Goal: Information Seeking & Learning: Learn about a topic

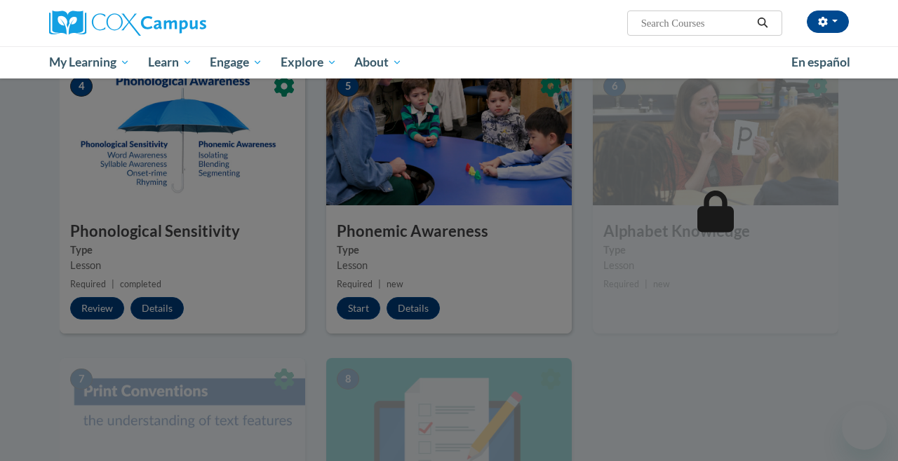
scroll to position [651, 0]
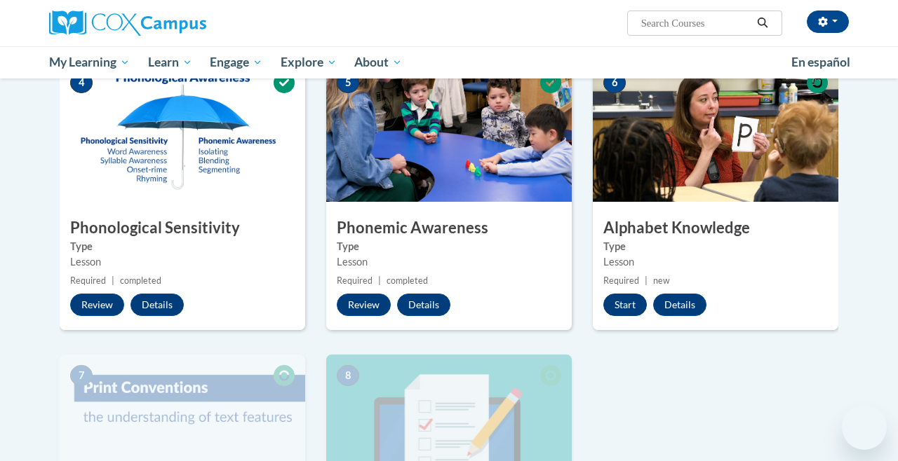
click at [632, 300] on button "Start" at bounding box center [624, 305] width 43 height 22
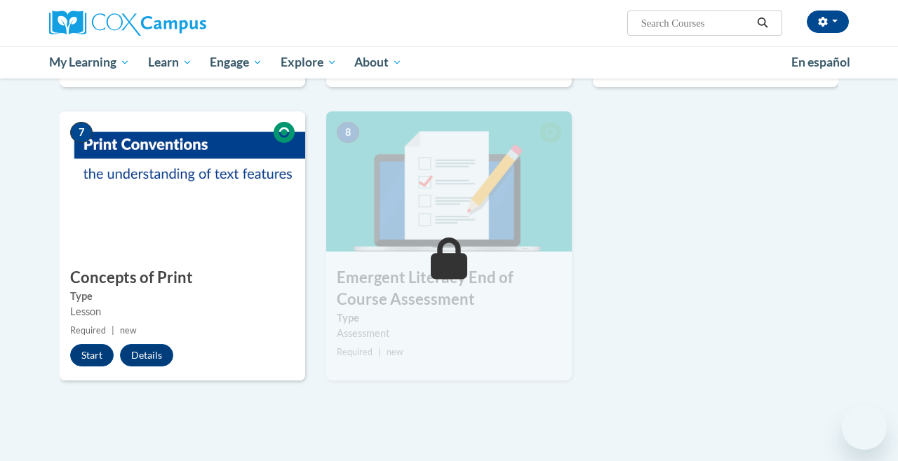
scroll to position [905, 0]
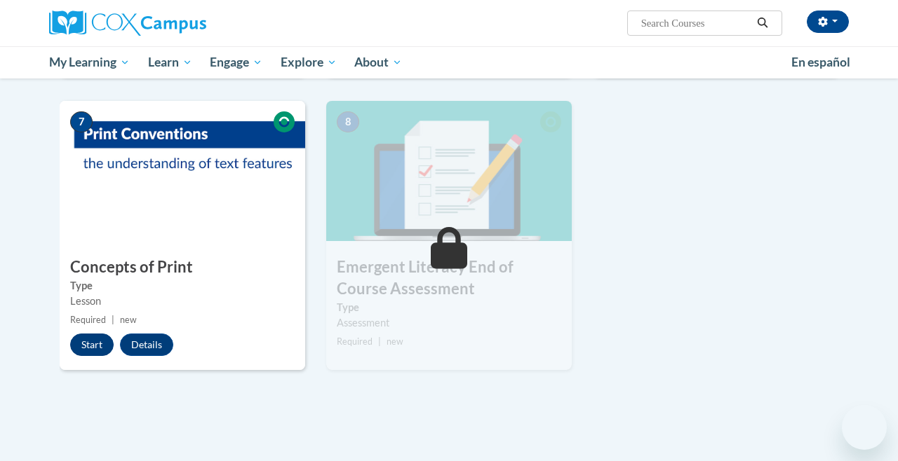
click at [100, 339] on button "Start" at bounding box center [91, 345] width 43 height 22
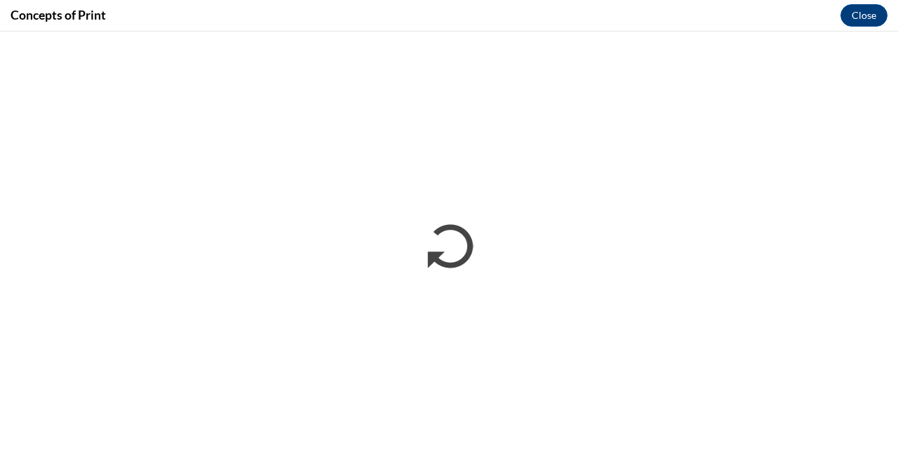
scroll to position [0, 0]
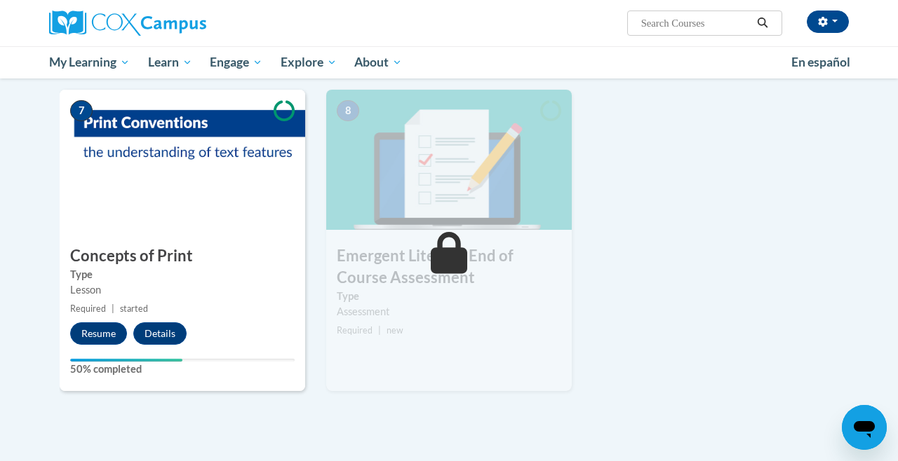
scroll to position [950, 0]
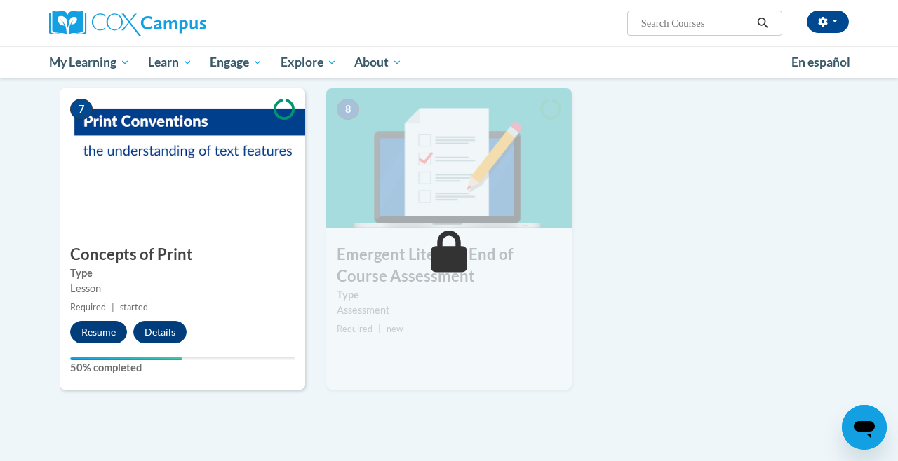
click at [107, 325] on button "Resume" at bounding box center [98, 332] width 57 height 22
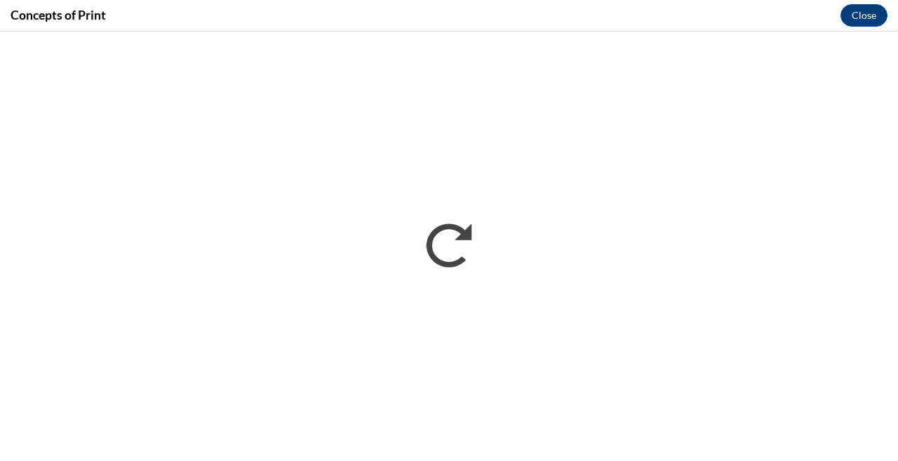
scroll to position [0, 0]
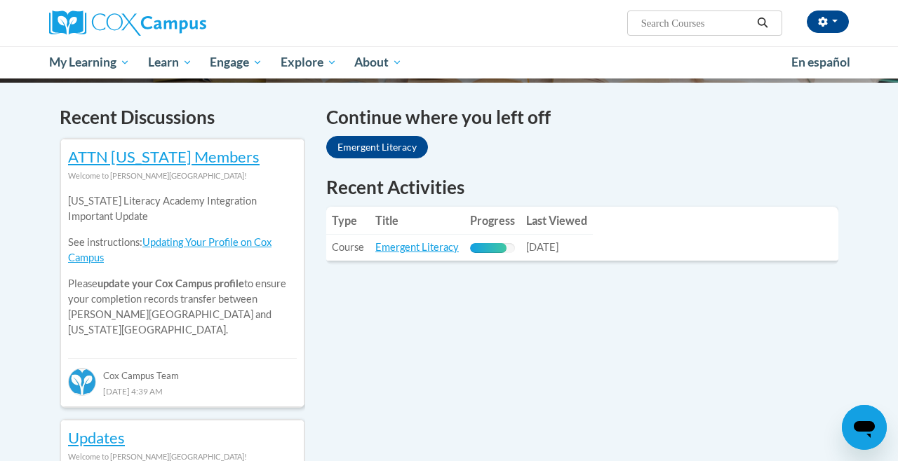
scroll to position [402, 0]
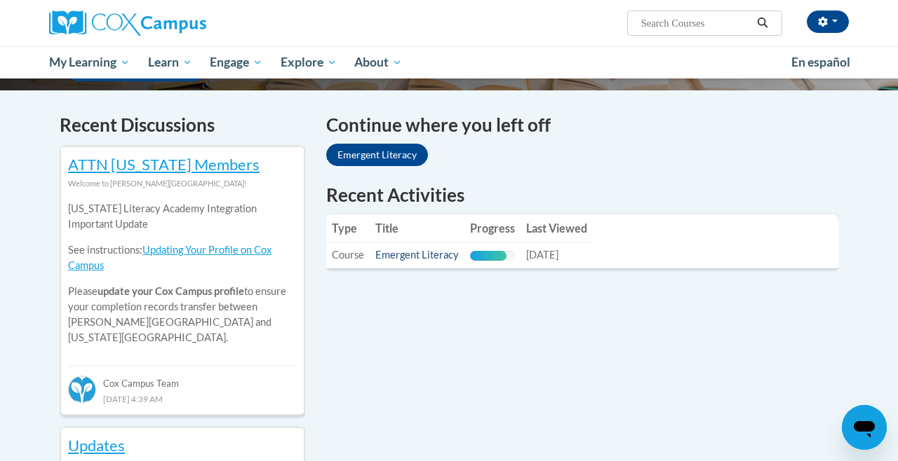
click at [452, 257] on link "Emergent Literacy" at bounding box center [416, 255] width 83 height 12
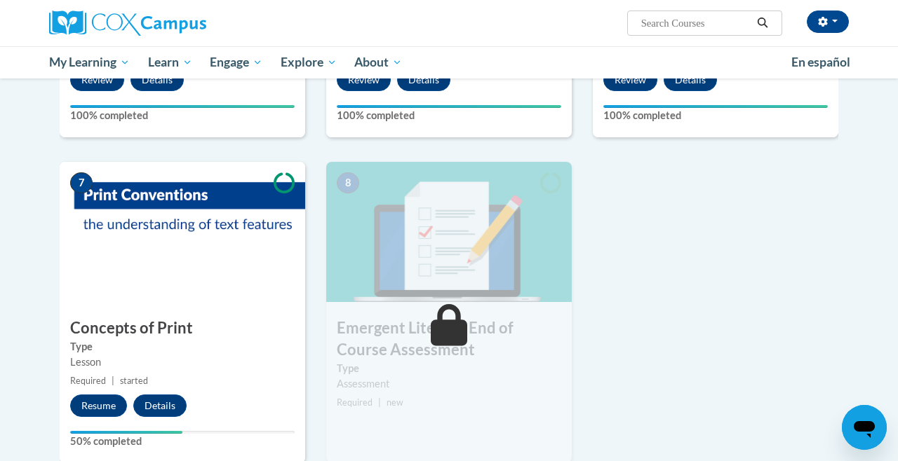
scroll to position [896, 0]
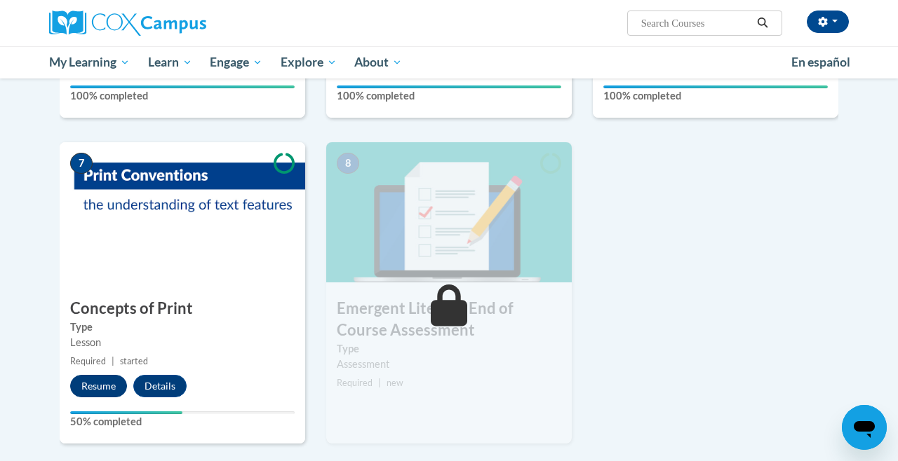
click at [109, 378] on button "Resume" at bounding box center [98, 386] width 57 height 22
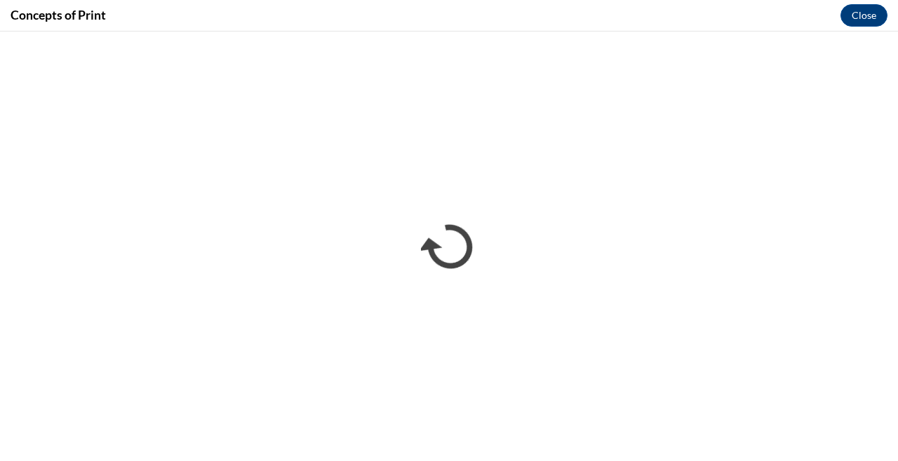
scroll to position [0, 0]
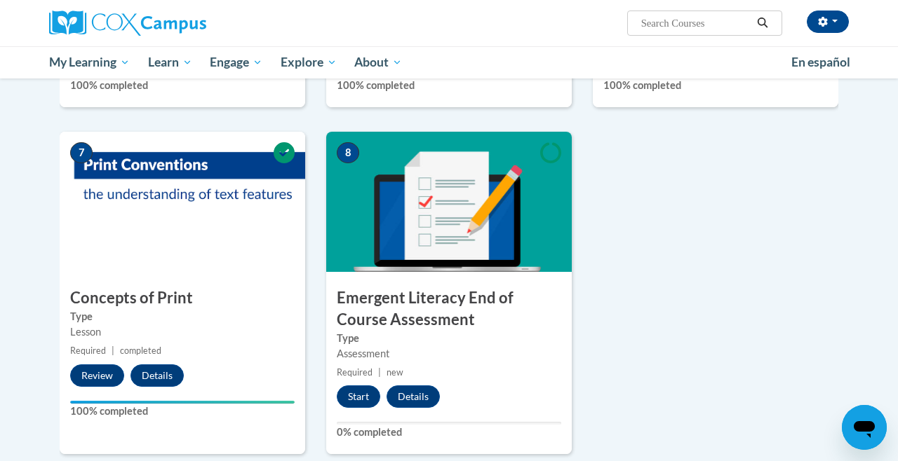
scroll to position [1015, 0]
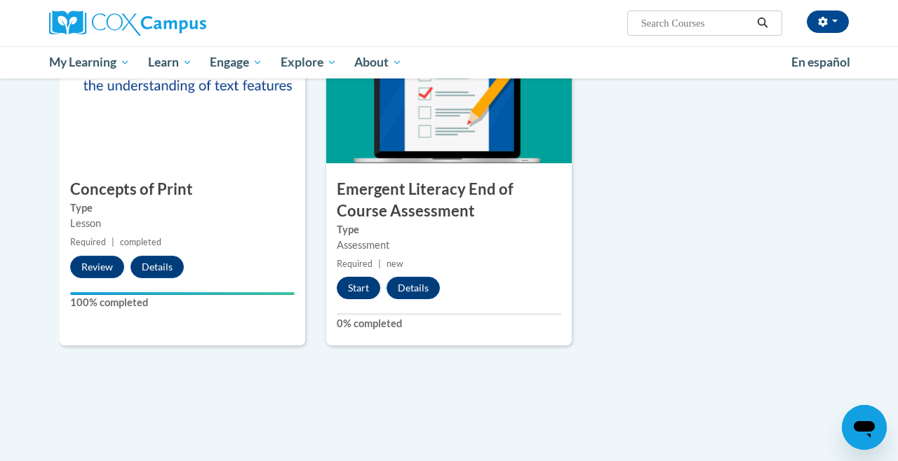
click at [354, 289] on button "Start" at bounding box center [358, 288] width 43 height 22
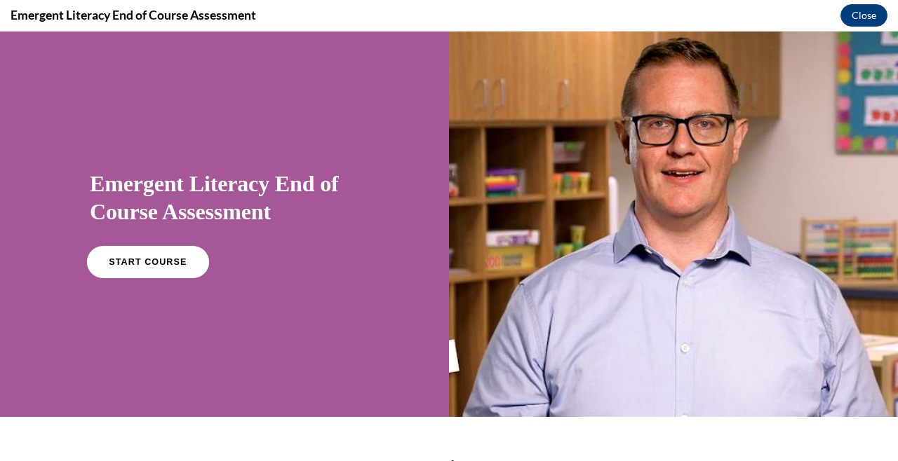
click at [152, 262] on span "START COURSE" at bounding box center [148, 262] width 78 height 11
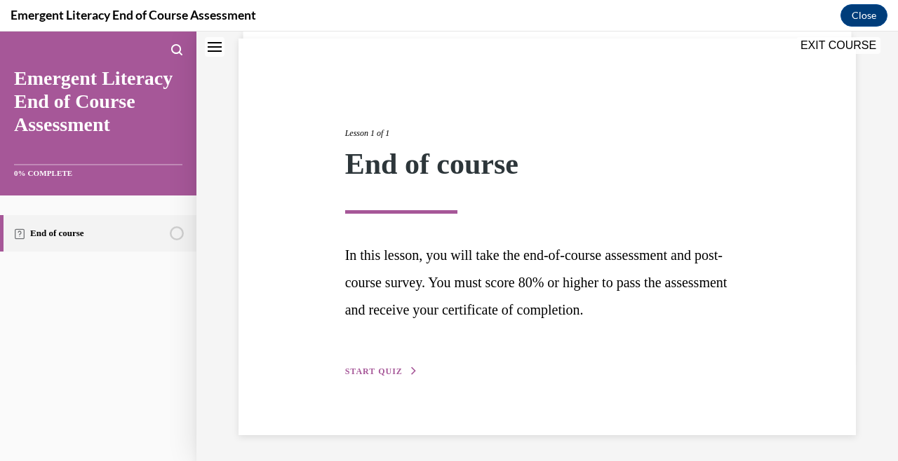
click at [377, 374] on span "START QUIZ" at bounding box center [374, 372] width 58 height 10
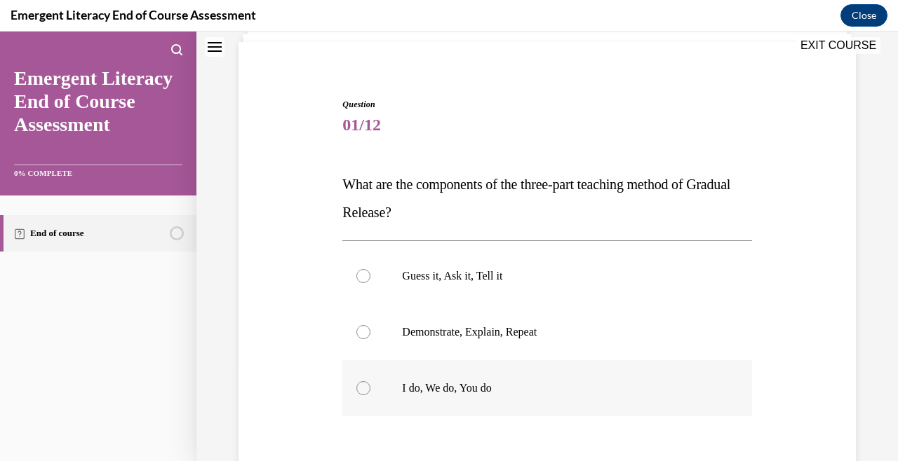
click at [478, 383] on p "I do, We do, You do" at bounding box center [559, 388] width 314 height 14
click at [370, 383] on input "I do, We do, You do" at bounding box center [363, 388] width 14 height 14
radio input "true"
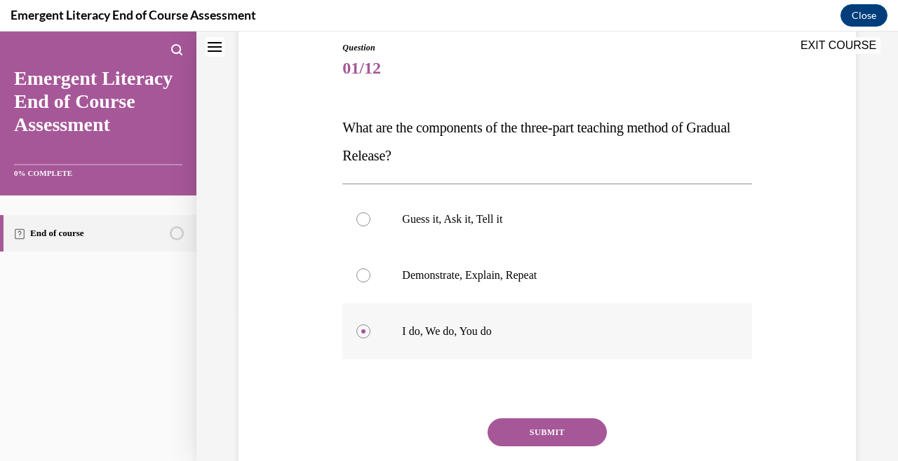
scroll to position [154, 0]
click at [560, 431] on button "SUBMIT" at bounding box center [546, 432] width 119 height 28
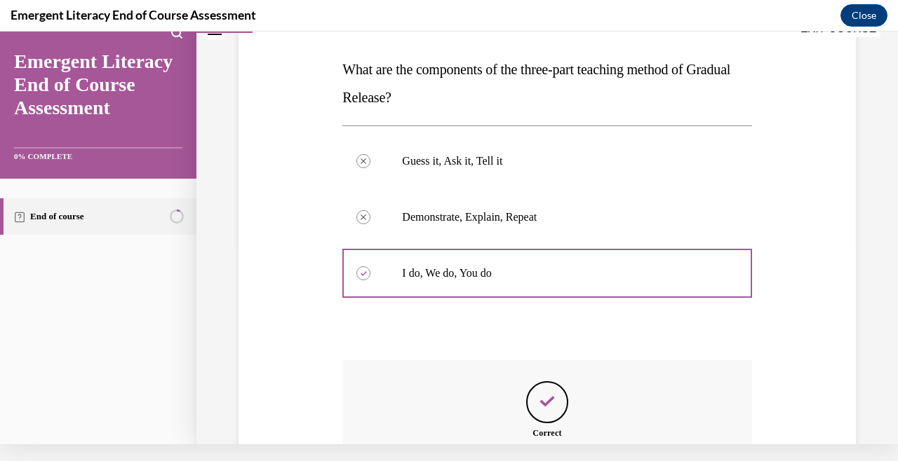
scroll to position [350, 0]
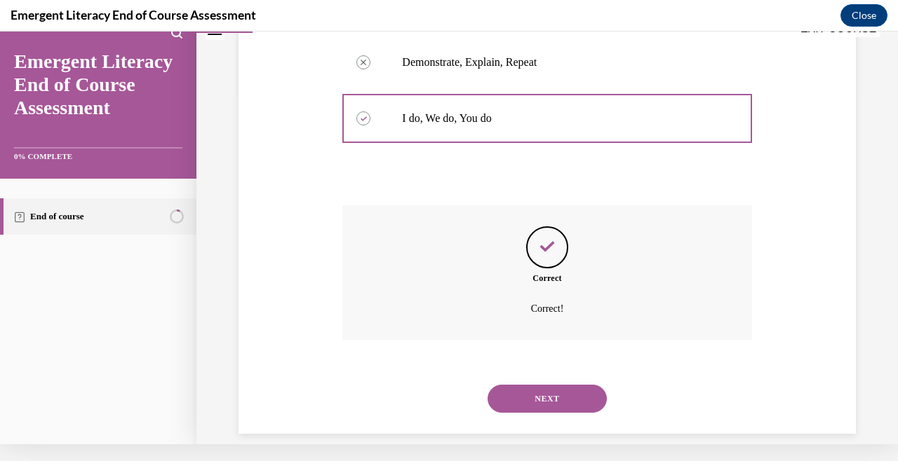
click at [574, 385] on button "NEXT" at bounding box center [546, 399] width 119 height 28
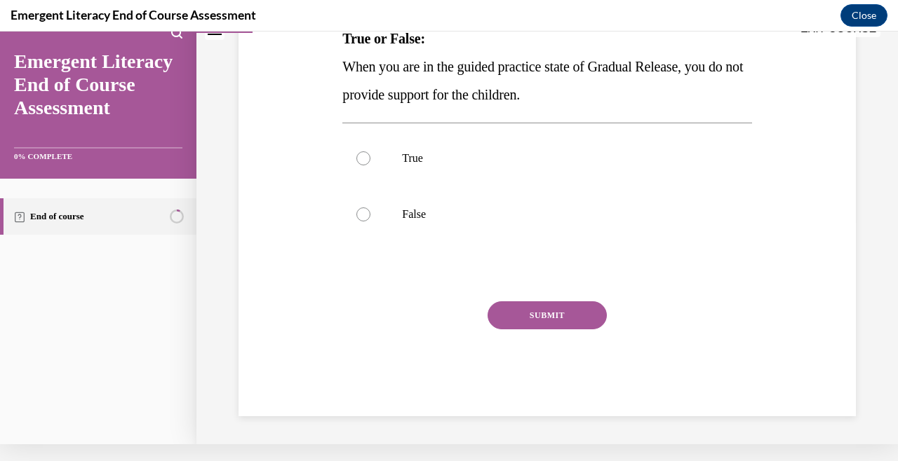
scroll to position [0, 0]
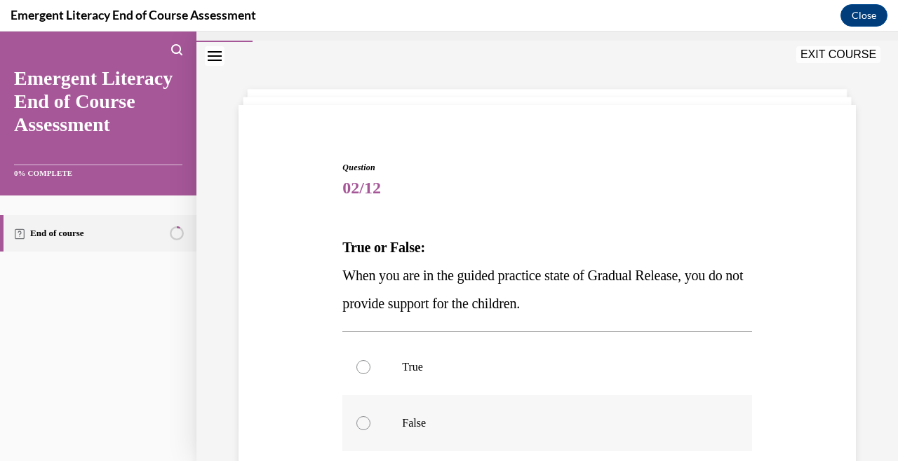
click at [419, 424] on p "False" at bounding box center [559, 424] width 314 height 14
click at [370, 424] on input "False" at bounding box center [363, 424] width 14 height 14
radio input "true"
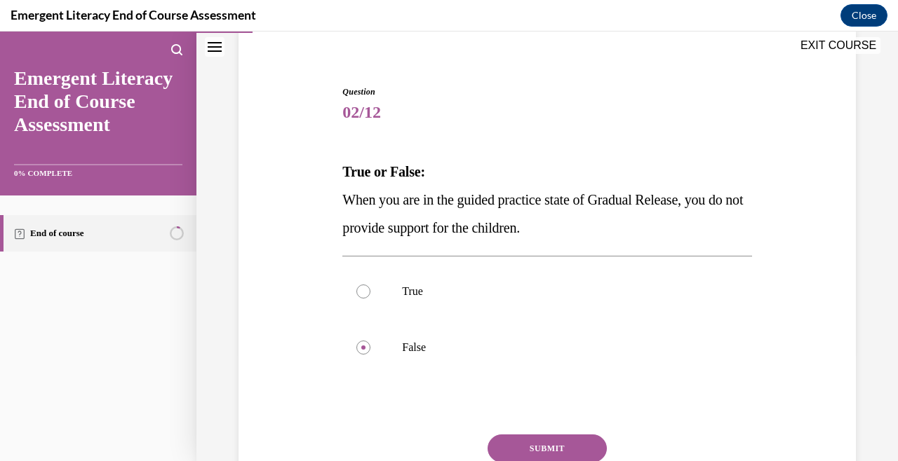
click at [549, 440] on button "SUBMIT" at bounding box center [546, 449] width 119 height 28
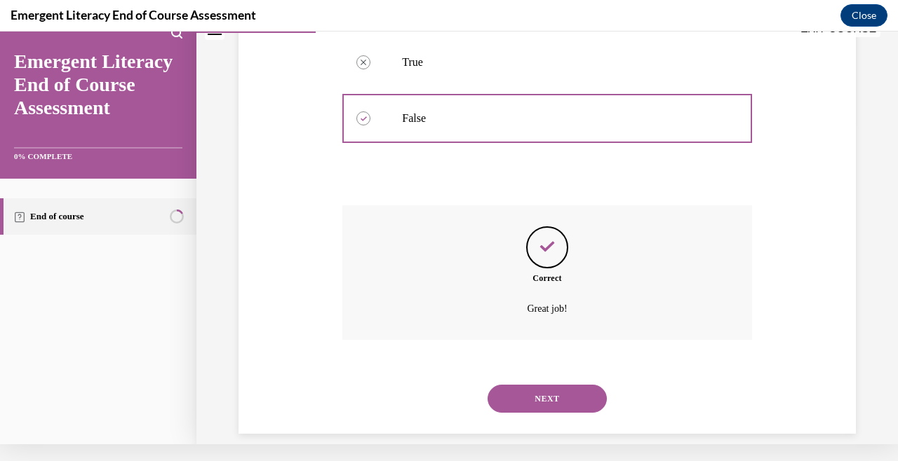
click at [580, 385] on button "NEXT" at bounding box center [546, 399] width 119 height 28
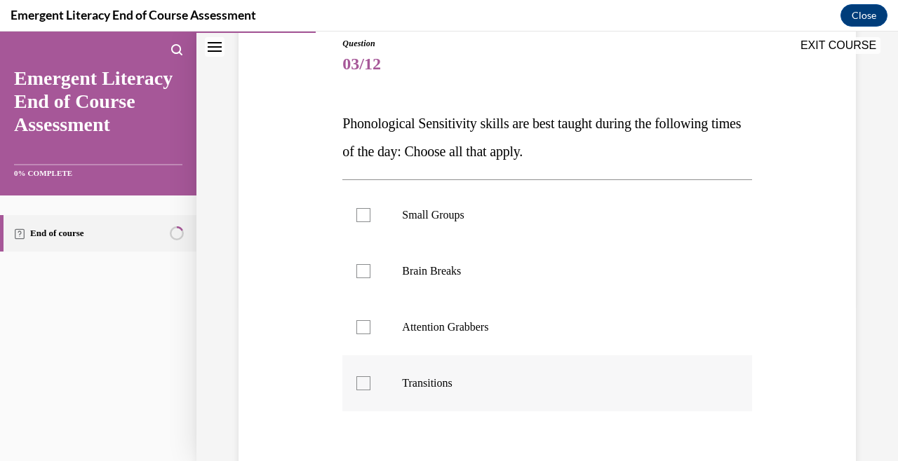
scroll to position [158, 0]
click at [471, 280] on label "Brain Breaks" at bounding box center [546, 271] width 409 height 56
click at [370, 278] on input "Brain Breaks" at bounding box center [363, 271] width 14 height 14
checkbox input "true"
click at [445, 223] on label "Small Groups" at bounding box center [546, 215] width 409 height 56
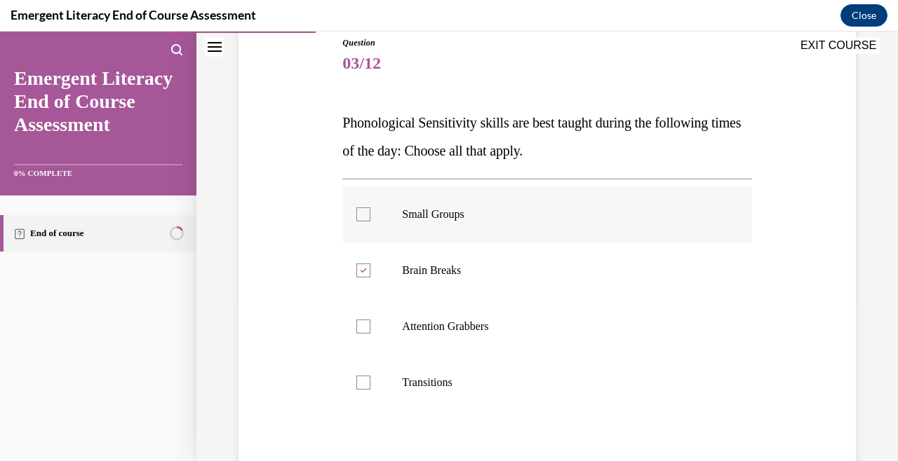
click at [370, 222] on input "Small Groups" at bounding box center [363, 215] width 14 height 14
checkbox input "true"
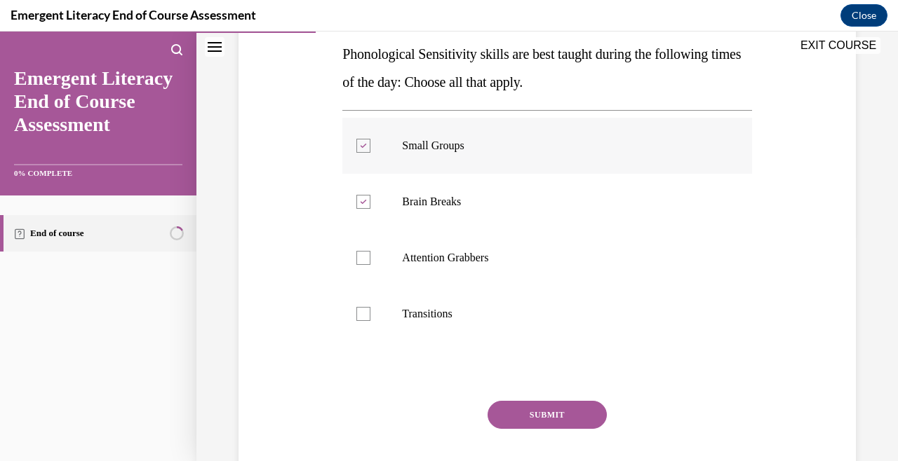
scroll to position [231, 0]
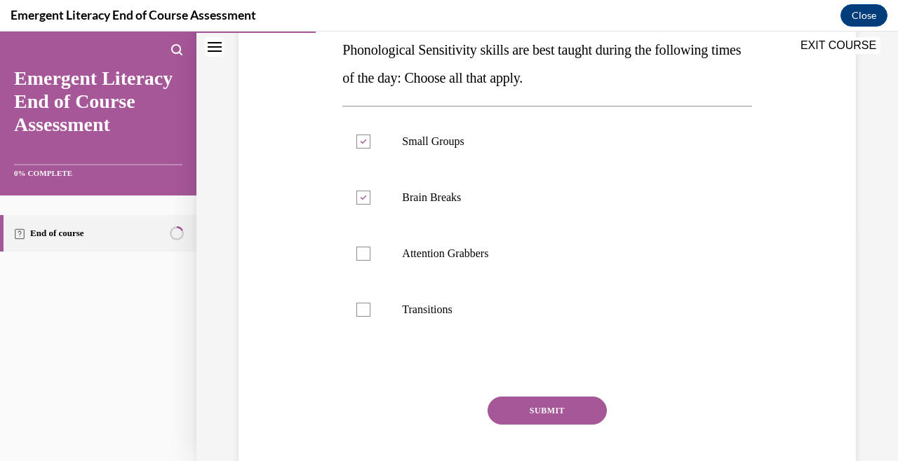
click at [562, 407] on button "SUBMIT" at bounding box center [546, 411] width 119 height 28
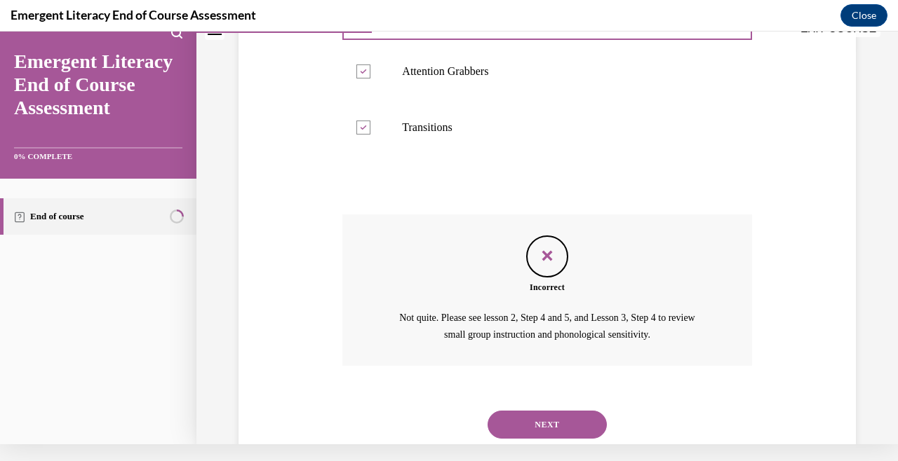
scroll to position [422, 0]
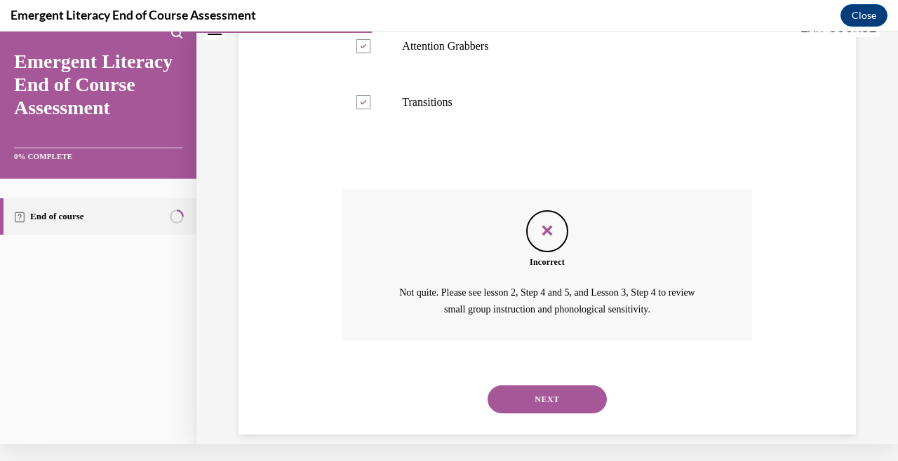
click at [559, 390] on button "NEXT" at bounding box center [546, 400] width 119 height 28
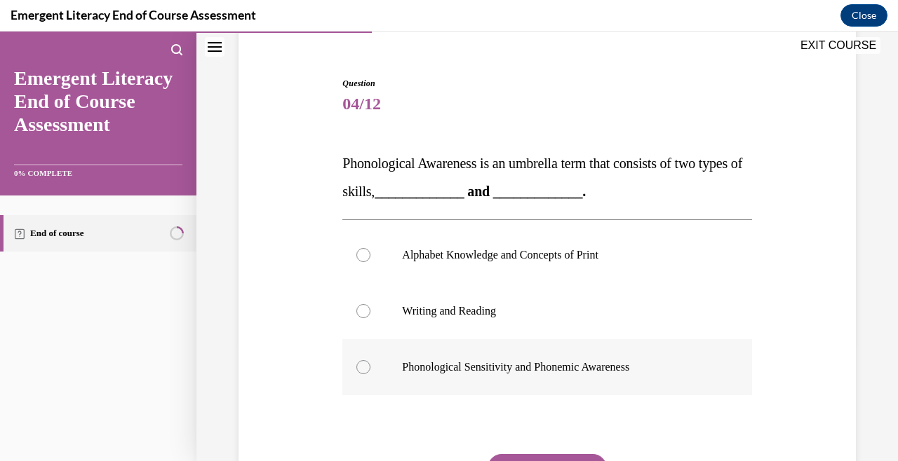
scroll to position [122, 0]
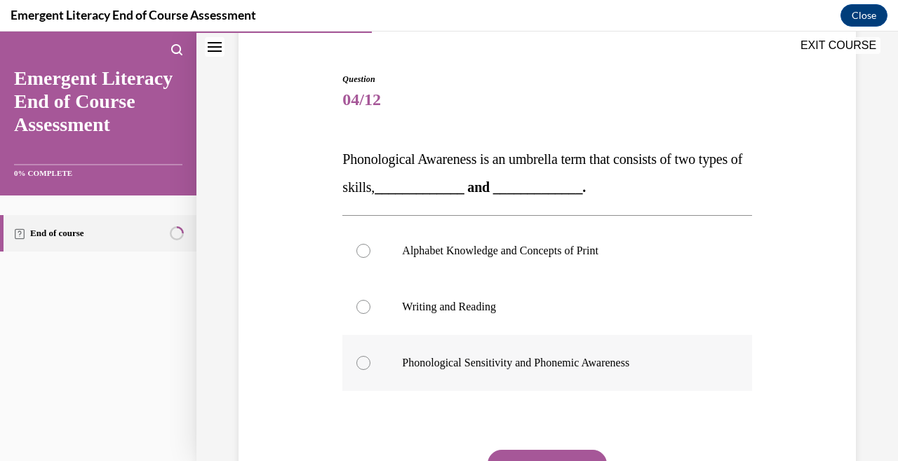
click at [559, 390] on label "Phonological Sensitivity and Phonemic Awareness" at bounding box center [546, 363] width 409 height 56
click at [370, 370] on input "Phonological Sensitivity and Phonemic Awareness" at bounding box center [363, 363] width 14 height 14
radio input "true"
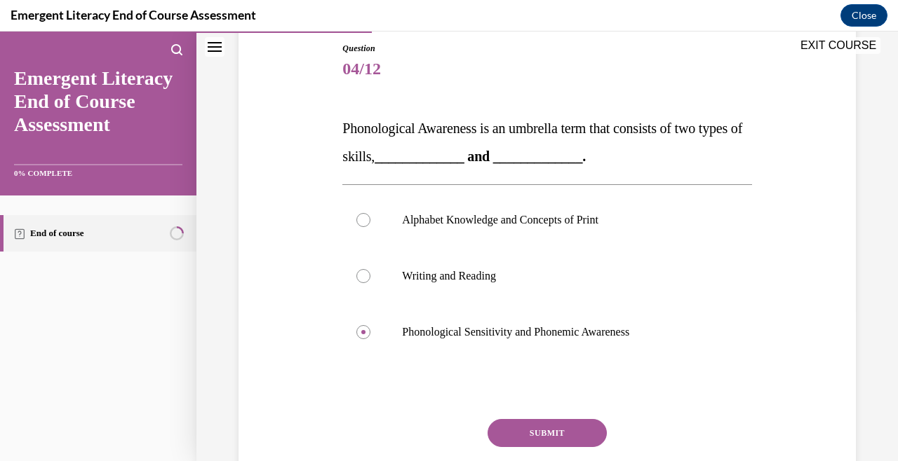
click at [559, 430] on button "SUBMIT" at bounding box center [546, 433] width 119 height 28
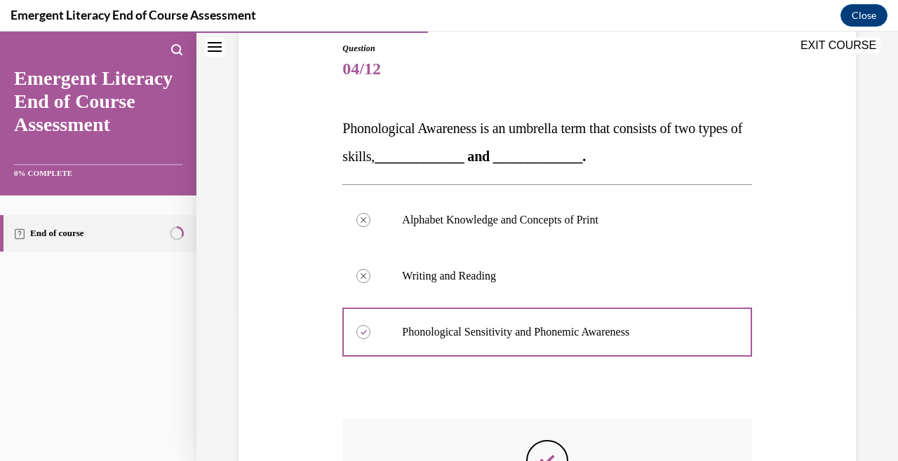
scroll to position [17, 0]
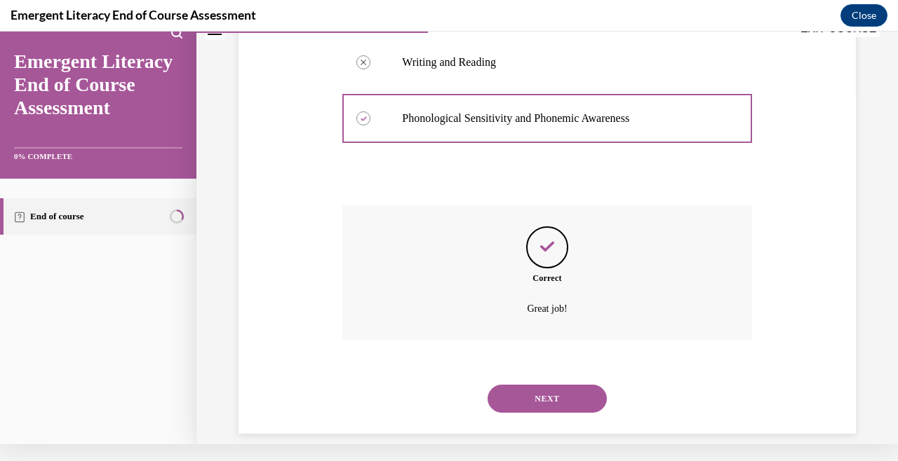
click at [558, 385] on button "NEXT" at bounding box center [546, 399] width 119 height 28
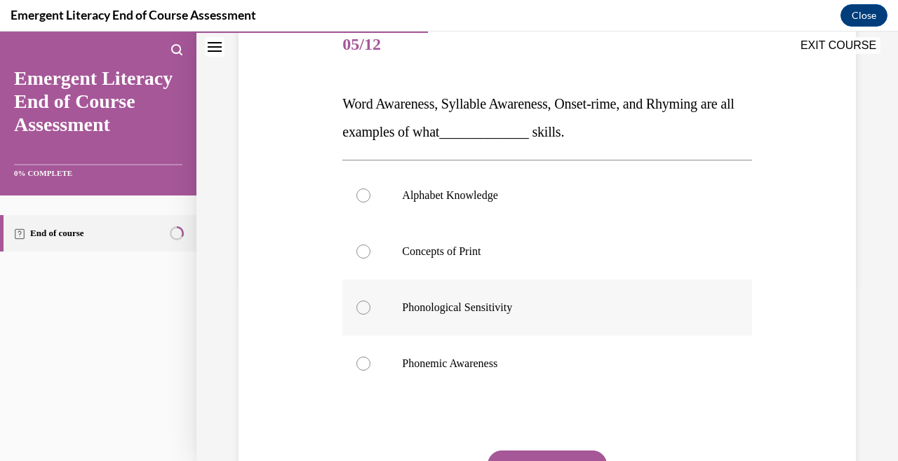
scroll to position [180, 0]
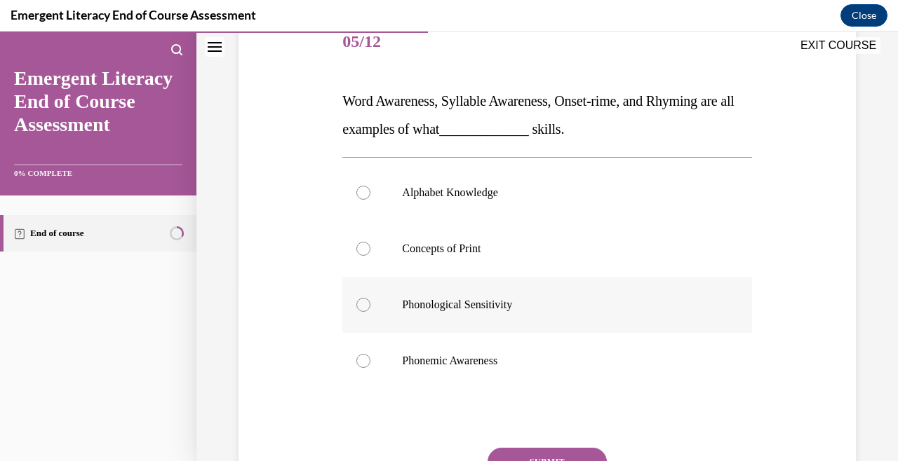
click at [501, 297] on label "Phonological Sensitivity" at bounding box center [546, 305] width 409 height 56
click at [370, 298] on input "Phonological Sensitivity" at bounding box center [363, 305] width 14 height 14
radio input "true"
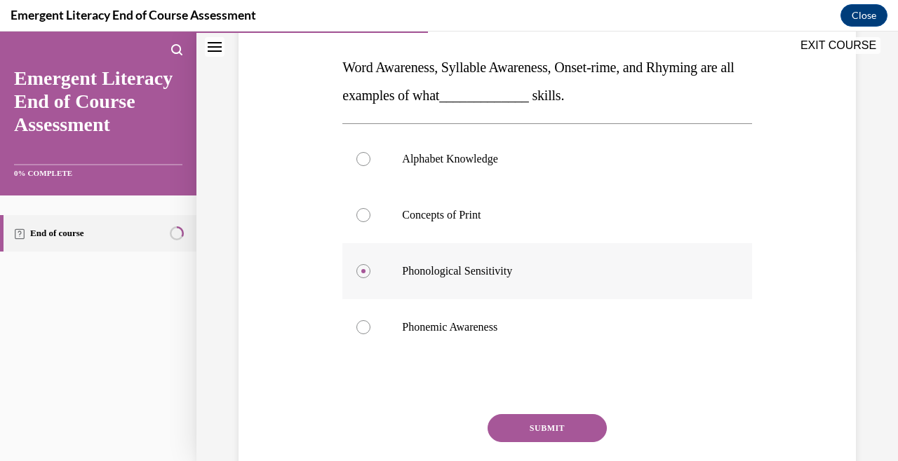
scroll to position [219, 0]
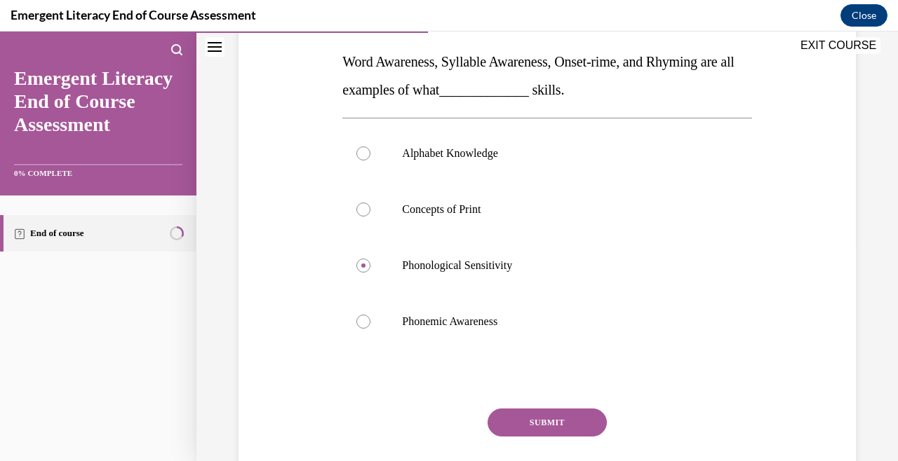
click at [546, 419] on button "SUBMIT" at bounding box center [546, 423] width 119 height 28
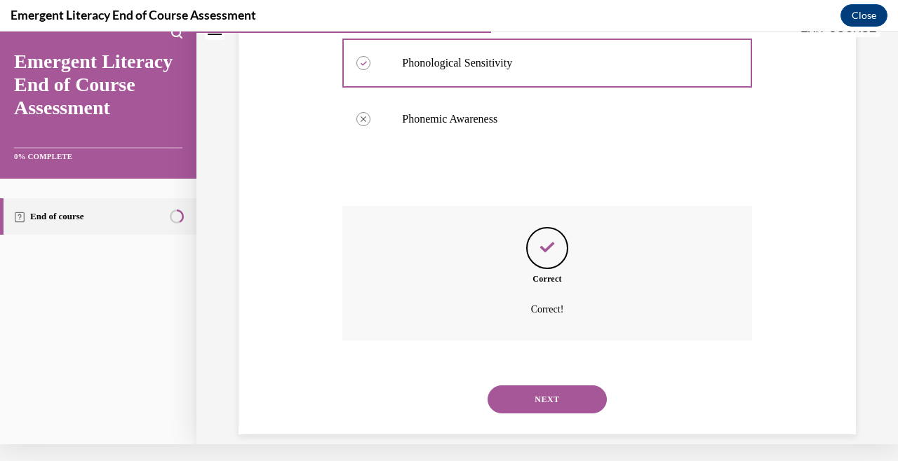
scroll to position [406, 0]
click at [542, 387] on button "NEXT" at bounding box center [546, 399] width 119 height 28
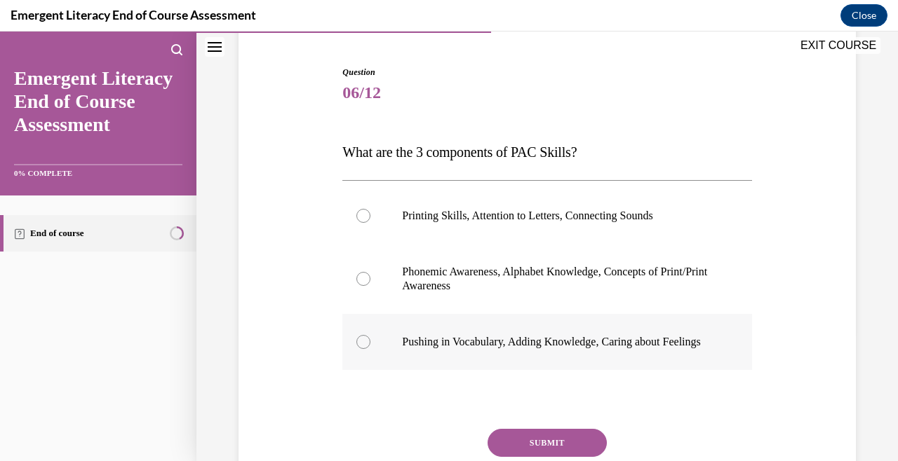
scroll to position [130, 0]
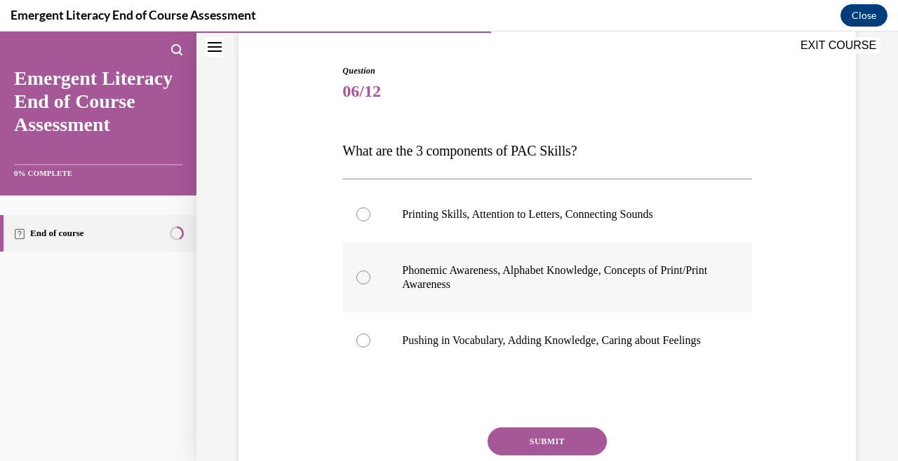
click at [521, 297] on label "Phonemic Awareness, Alphabet Knowledge, Concepts of Print/Print Awareness" at bounding box center [546, 278] width 409 height 70
click at [370, 285] on input "Phonemic Awareness, Alphabet Knowledge, Concepts of Print/Print Awareness" at bounding box center [363, 278] width 14 height 14
radio input "true"
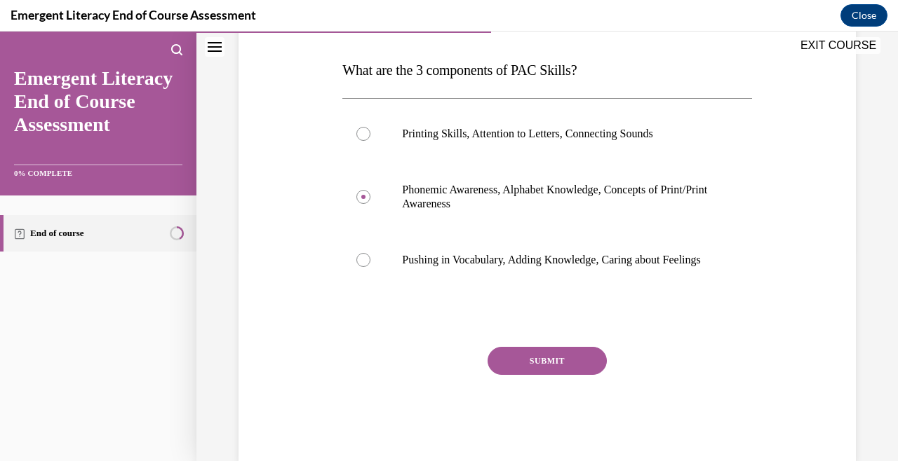
click at [555, 375] on button "SUBMIT" at bounding box center [546, 361] width 119 height 28
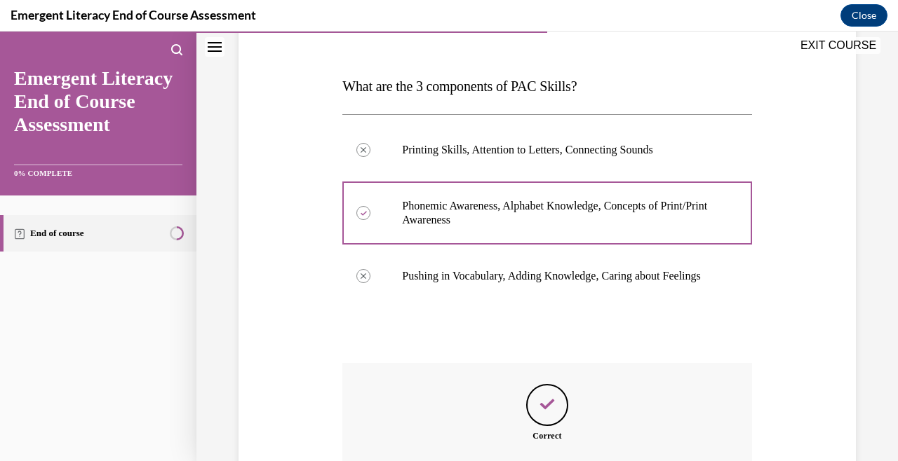
scroll to position [350, 0]
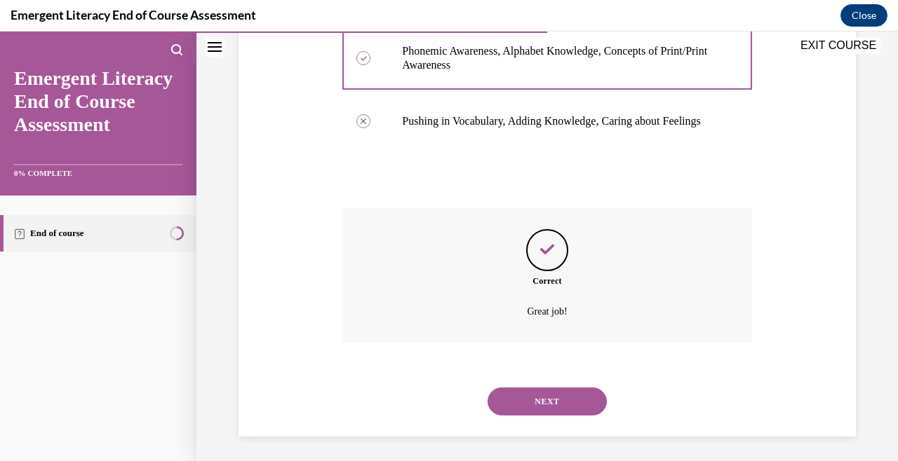
click at [556, 397] on button "NEXT" at bounding box center [546, 402] width 119 height 28
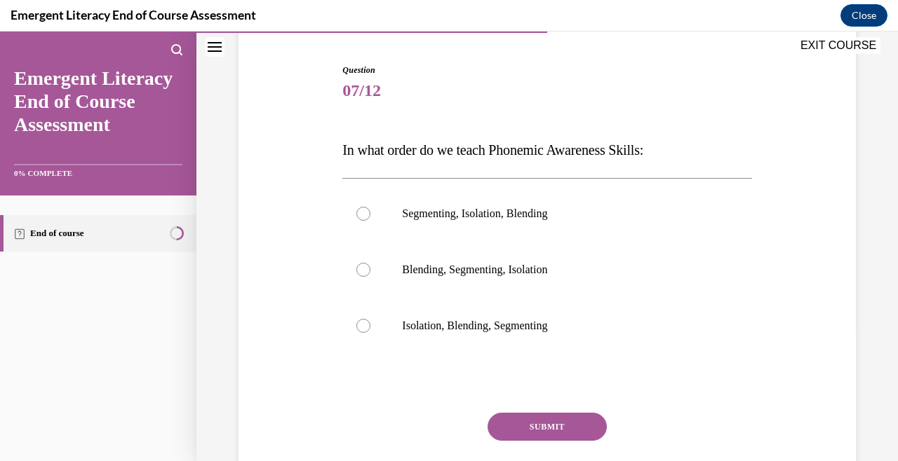
scroll to position [132, 0]
click at [511, 336] on label "Isolation, Blending, Segmenting" at bounding box center [546, 325] width 409 height 56
click at [370, 332] on input "Isolation, Blending, Segmenting" at bounding box center [363, 325] width 14 height 14
radio input "true"
click at [548, 421] on button "SUBMIT" at bounding box center [546, 426] width 119 height 28
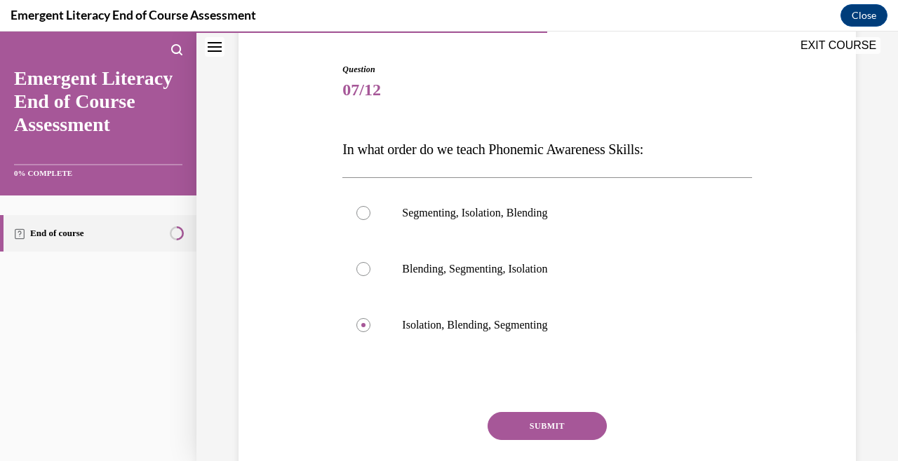
scroll to position [17, 0]
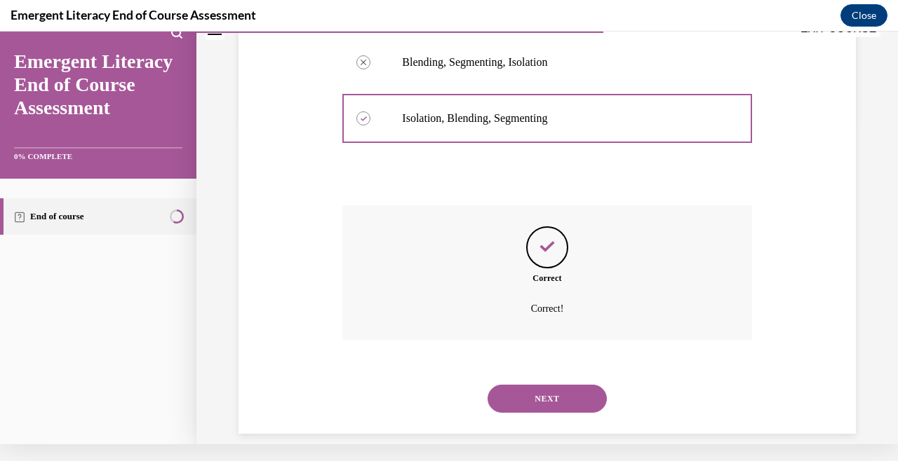
click at [562, 386] on button "NEXT" at bounding box center [546, 399] width 119 height 28
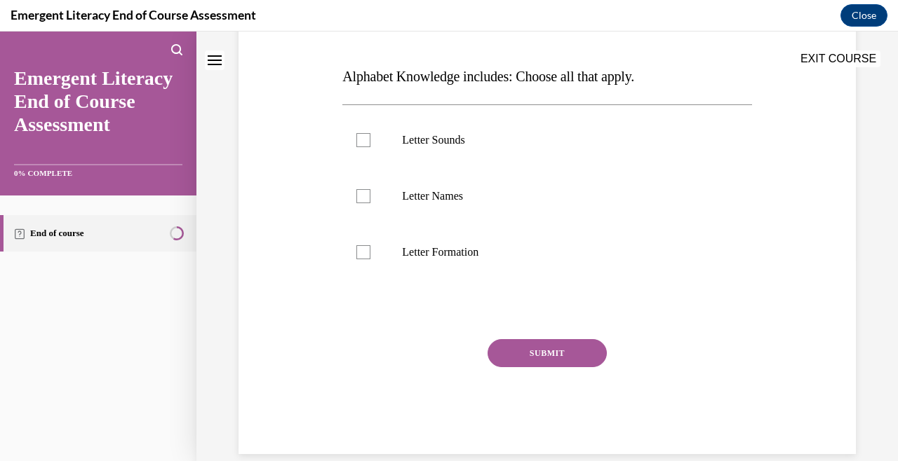
scroll to position [93, 0]
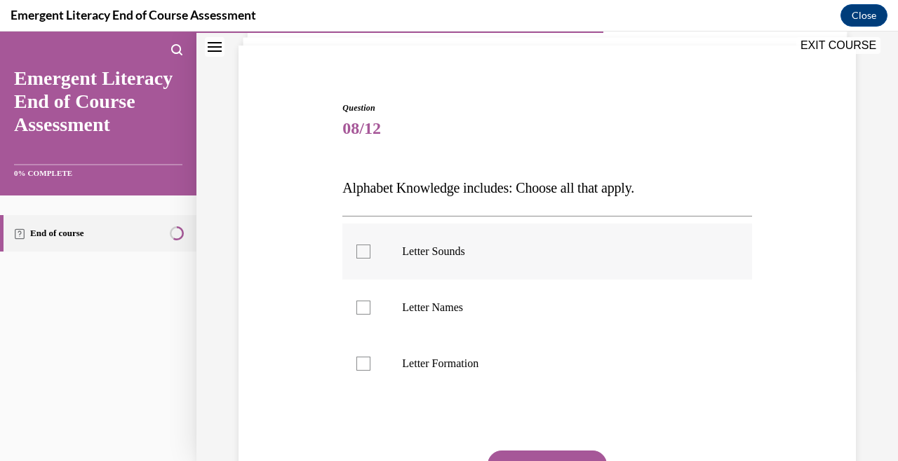
click at [485, 265] on label "Letter Sounds" at bounding box center [546, 252] width 409 height 56
click at [370, 259] on input "Letter Sounds" at bounding box center [363, 252] width 14 height 14
checkbox input "true"
click at [485, 288] on label "Letter Names" at bounding box center [546, 308] width 409 height 56
click at [370, 301] on input "Letter Names" at bounding box center [363, 308] width 14 height 14
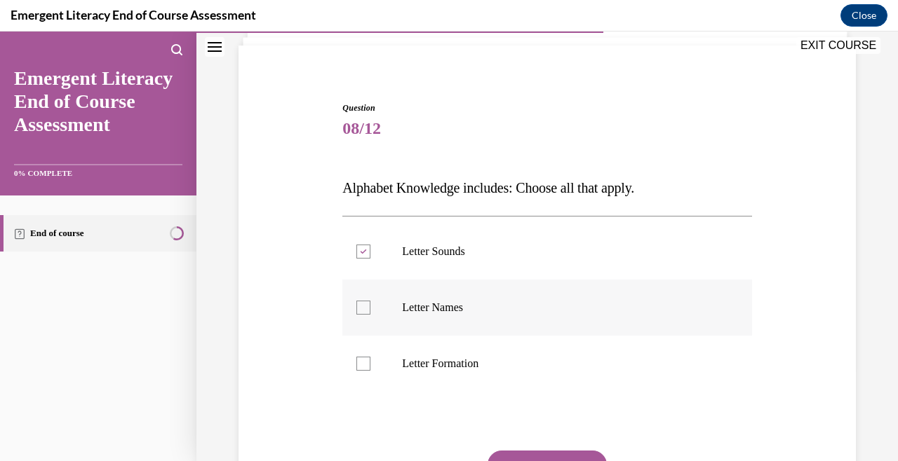
checkbox input "true"
click at [487, 342] on label "Letter Formation" at bounding box center [546, 364] width 409 height 56
click at [370, 357] on input "Letter Formation" at bounding box center [363, 364] width 14 height 14
checkbox input "true"
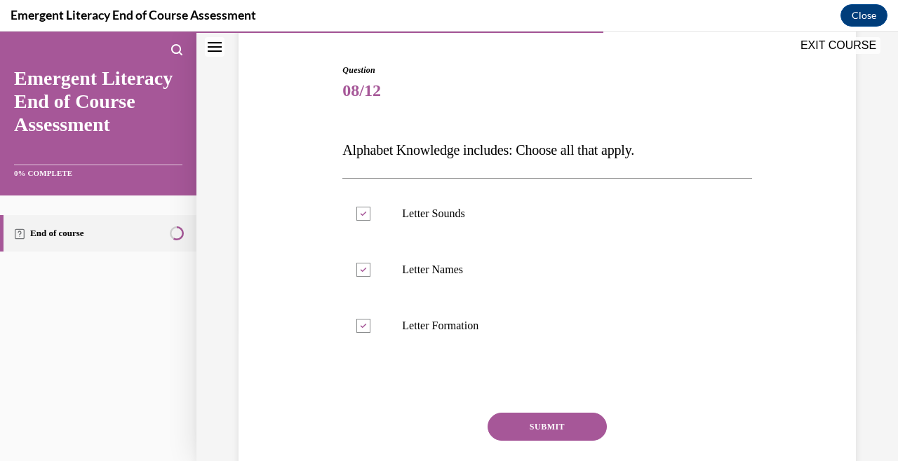
click at [545, 421] on button "SUBMIT" at bounding box center [546, 427] width 119 height 28
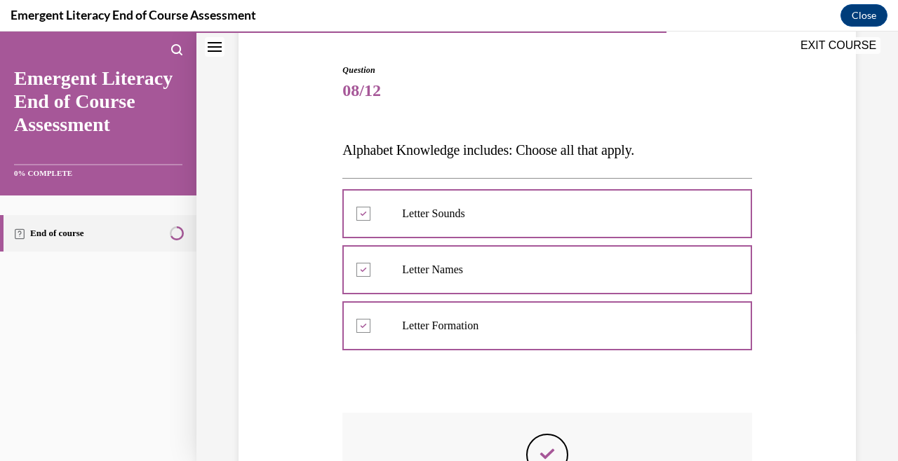
scroll to position [17, 0]
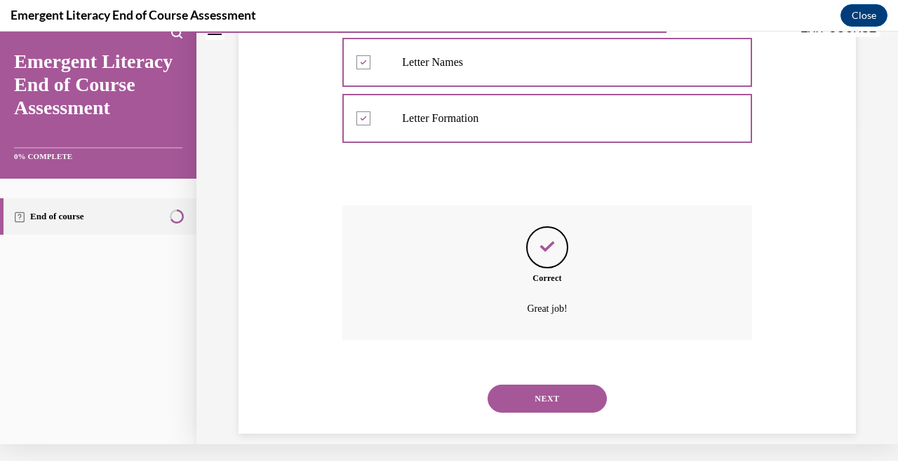
click at [557, 391] on button "NEXT" at bounding box center [546, 399] width 119 height 28
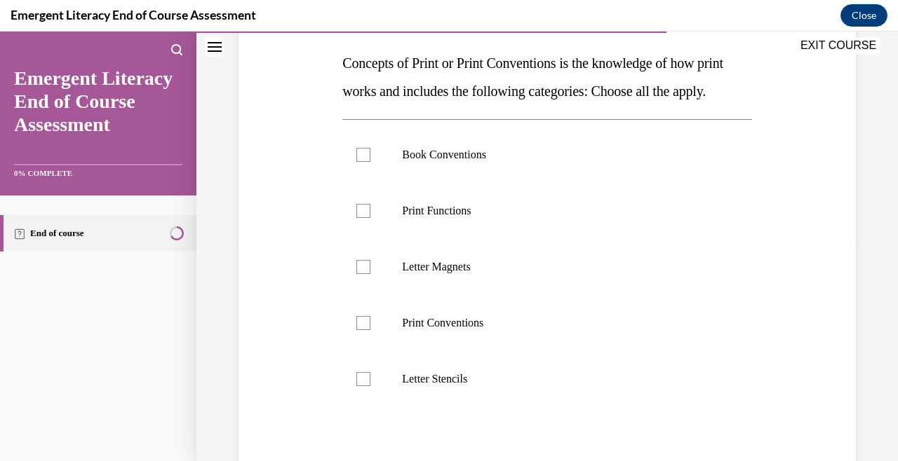
scroll to position [223, 0]
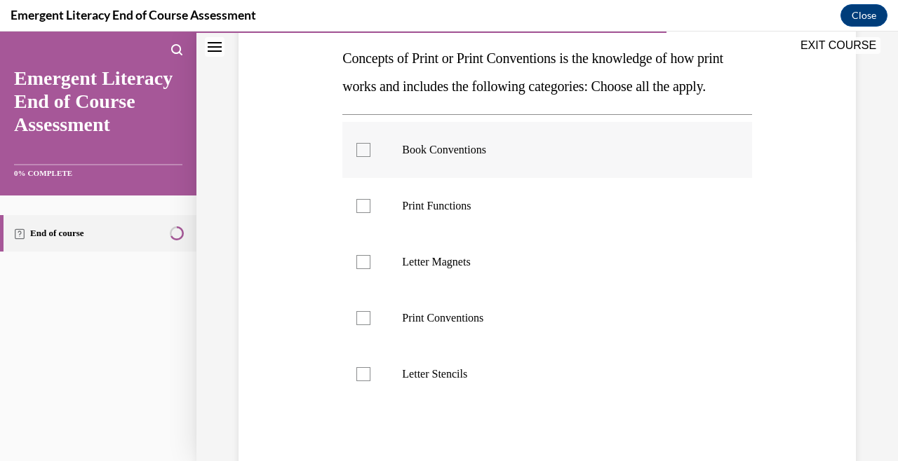
click at [485, 157] on p "Book Conventions" at bounding box center [559, 150] width 314 height 14
click at [370, 157] on input "Book Conventions" at bounding box center [363, 150] width 14 height 14
checkbox input "true"
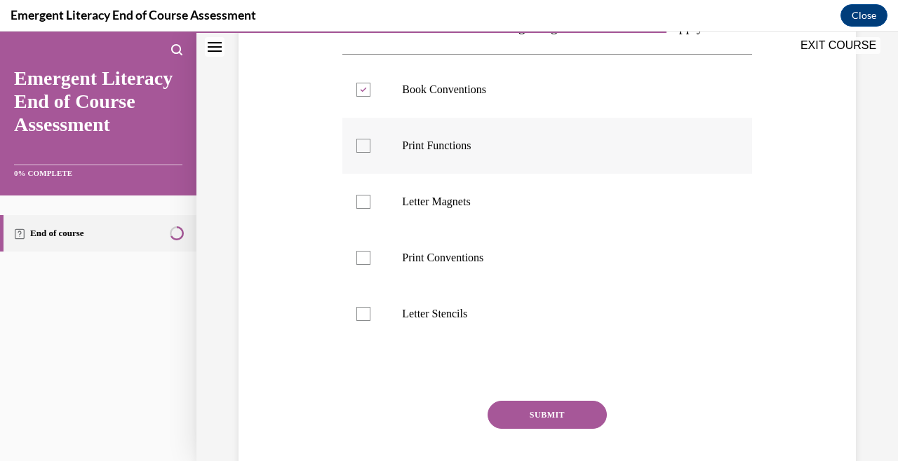
click at [485, 174] on label "Print Functions" at bounding box center [546, 146] width 409 height 56
click at [370, 153] on input "Print Functions" at bounding box center [363, 146] width 14 height 14
checkbox input "true"
click at [485, 221] on label "Letter Magnets" at bounding box center [546, 202] width 409 height 56
click at [370, 209] on input "Letter Magnets" at bounding box center [363, 202] width 14 height 14
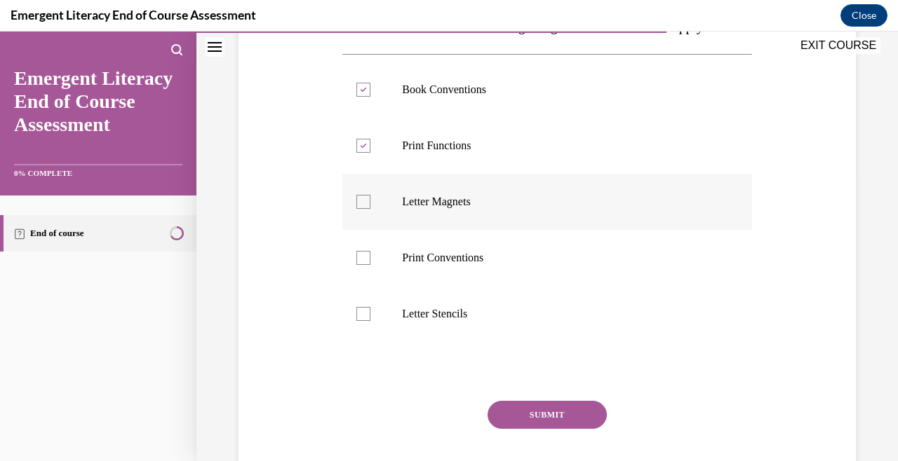
checkbox input "true"
click at [484, 276] on label "Print Conventions" at bounding box center [546, 258] width 409 height 56
click at [370, 265] on input "Print Conventions" at bounding box center [363, 258] width 14 height 14
checkbox input "true"
click at [479, 321] on p "Letter Stencils" at bounding box center [559, 314] width 314 height 14
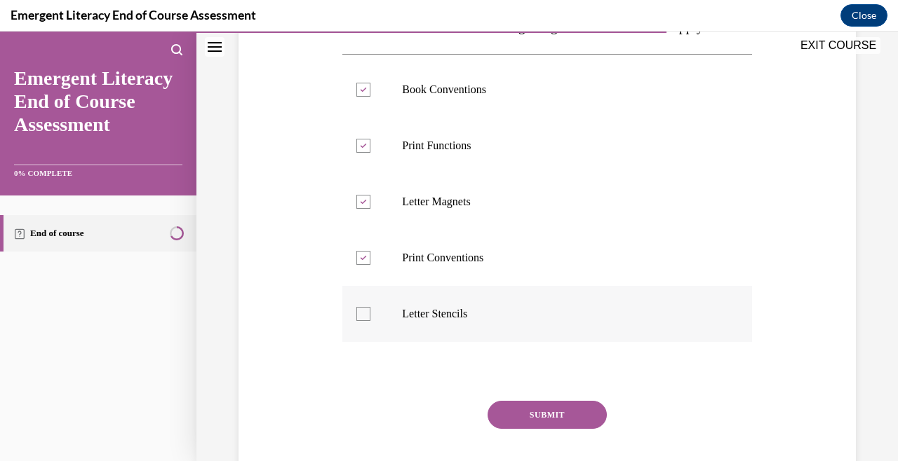
click at [370, 321] on input "Letter Stencils" at bounding box center [363, 314] width 14 height 14
checkbox input "true"
click at [536, 429] on button "SUBMIT" at bounding box center [546, 415] width 119 height 28
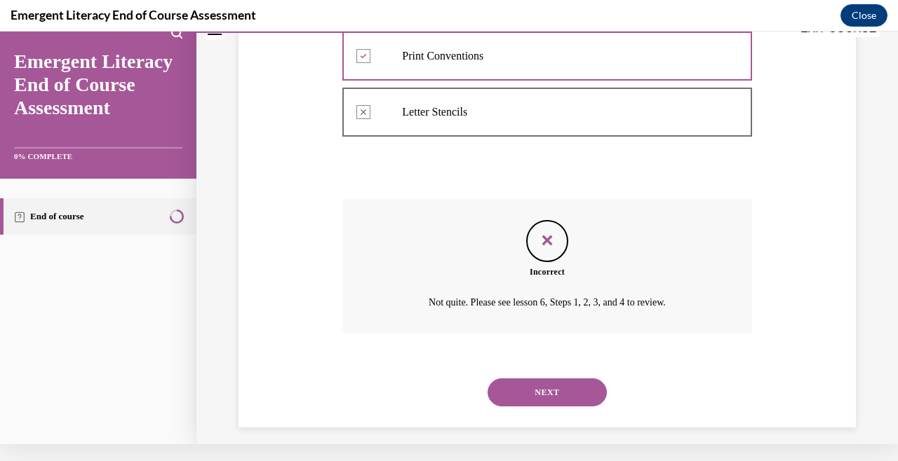
scroll to position [490, 0]
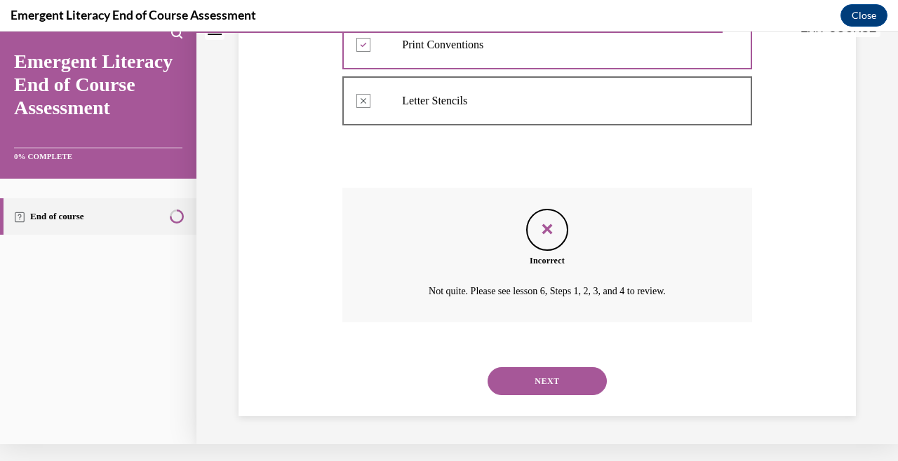
click at [553, 391] on button "NEXT" at bounding box center [546, 381] width 119 height 28
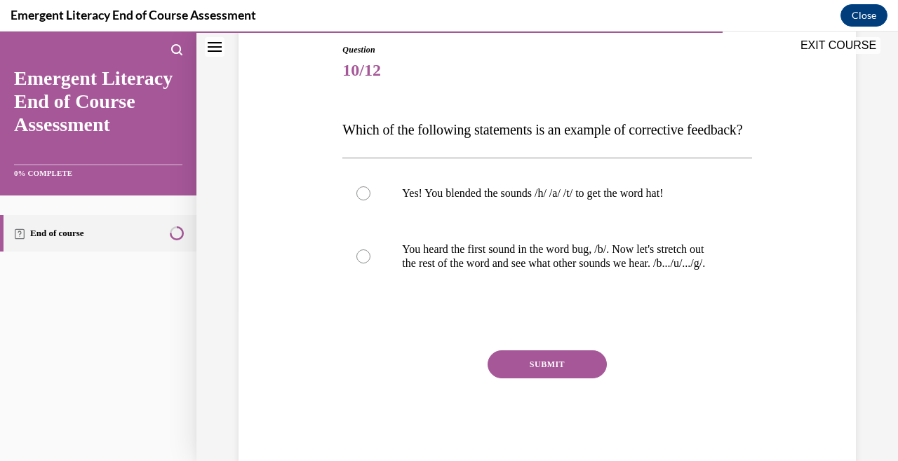
scroll to position [154, 0]
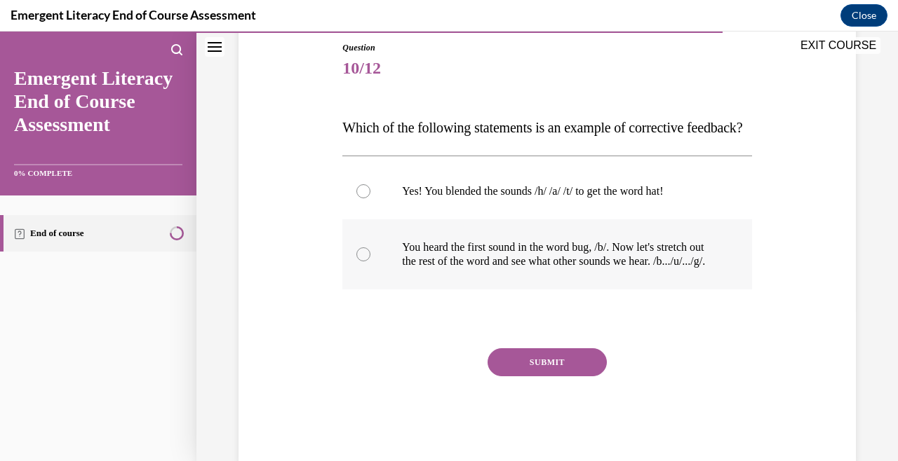
click at [572, 263] on label "You heard the first sound in the word bug, /b/. Now let's stretch out the rest …" at bounding box center [546, 254] width 409 height 70
click at [370, 262] on input "You heard the first sound in the word bug, /b/. Now let's stretch out the rest …" at bounding box center [363, 255] width 14 height 14
radio input "true"
click at [549, 377] on button "SUBMIT" at bounding box center [546, 363] width 119 height 28
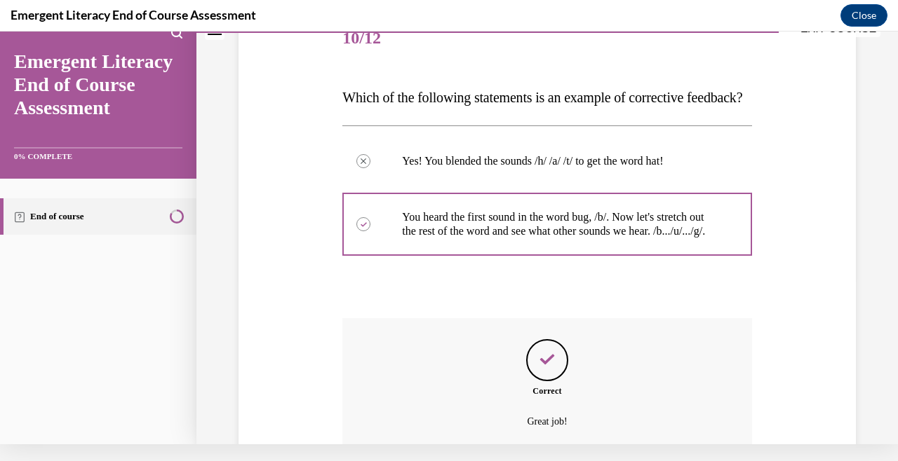
scroll to position [322, 0]
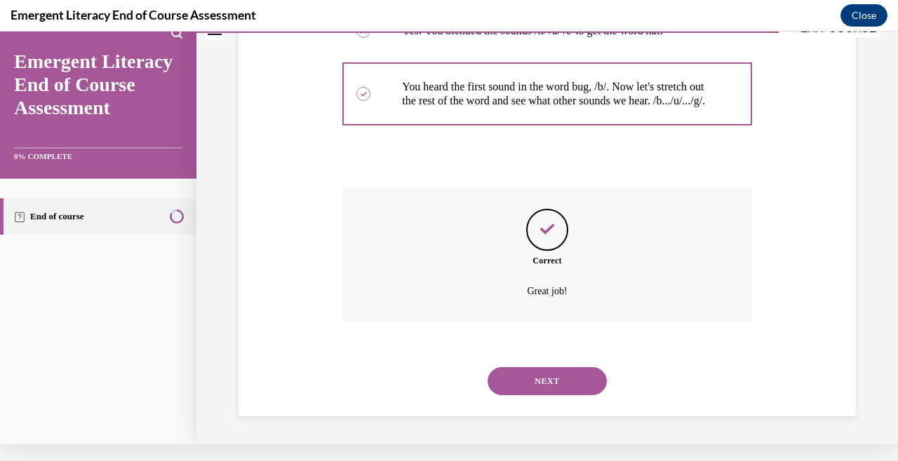
click at [555, 374] on button "NEXT" at bounding box center [546, 381] width 119 height 28
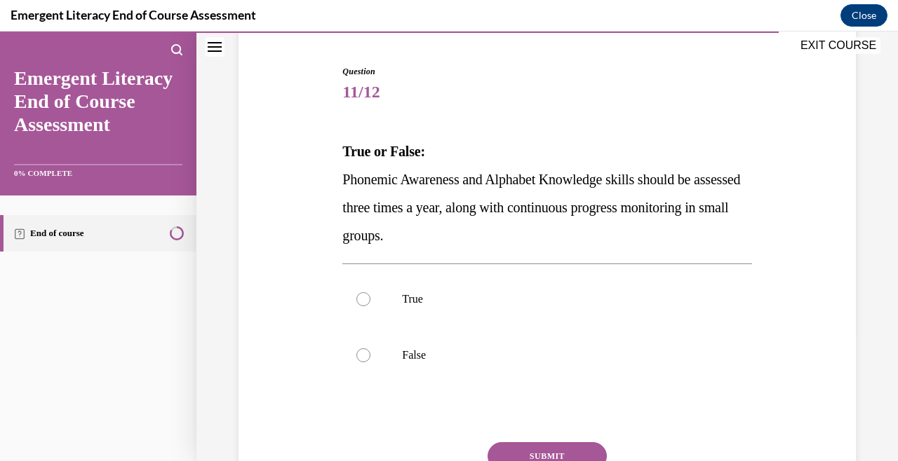
scroll to position [133, 0]
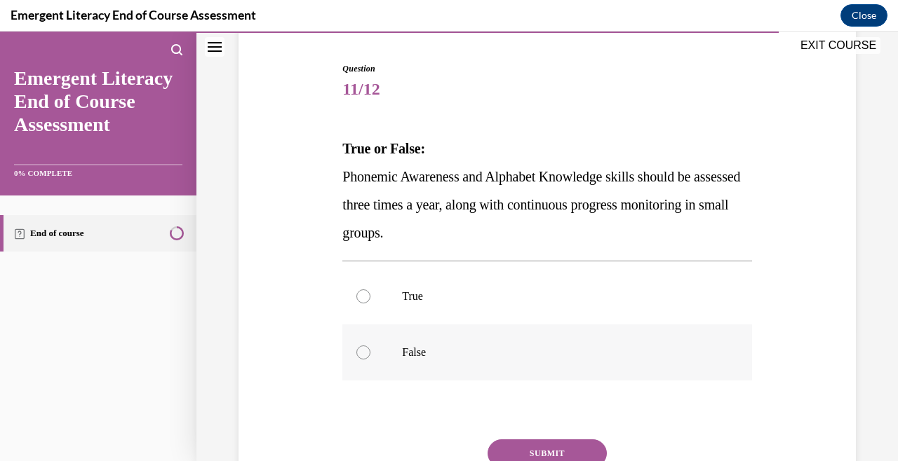
click at [522, 327] on label "False" at bounding box center [546, 353] width 409 height 56
click at [370, 346] on input "False" at bounding box center [363, 353] width 14 height 14
radio input "true"
click at [508, 310] on label "True" at bounding box center [546, 297] width 409 height 56
click at [370, 304] on input "True" at bounding box center [363, 297] width 14 height 14
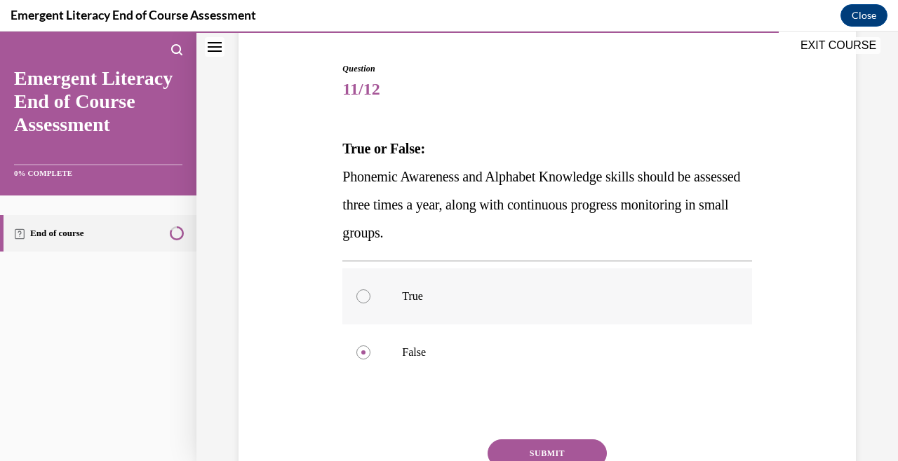
radio input "true"
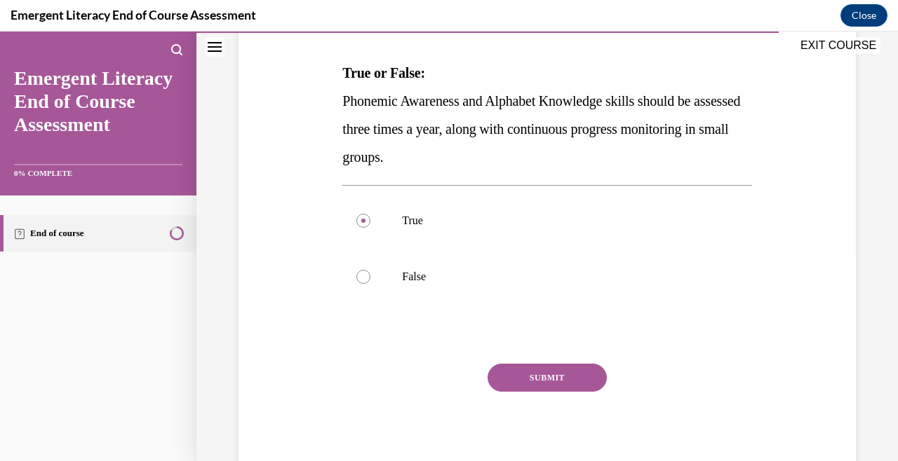
click at [541, 374] on button "SUBMIT" at bounding box center [546, 378] width 119 height 28
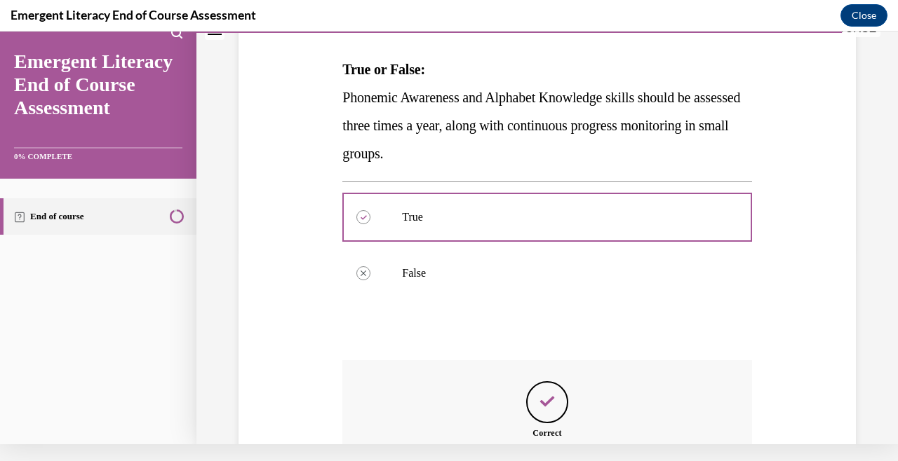
scroll to position [350, 0]
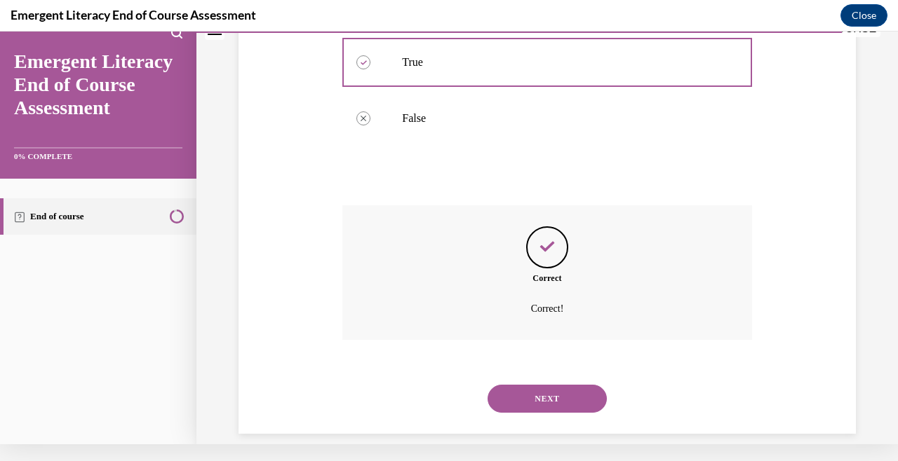
click at [542, 393] on button "NEXT" at bounding box center [546, 399] width 119 height 28
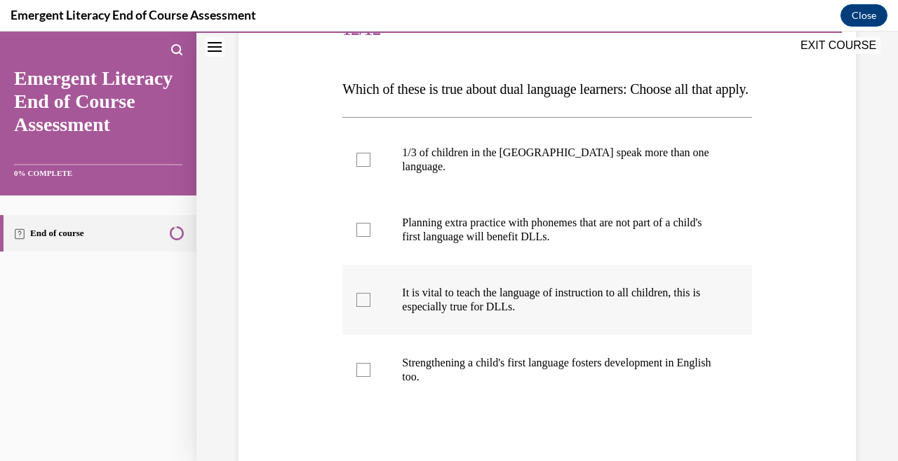
scroll to position [193, 0]
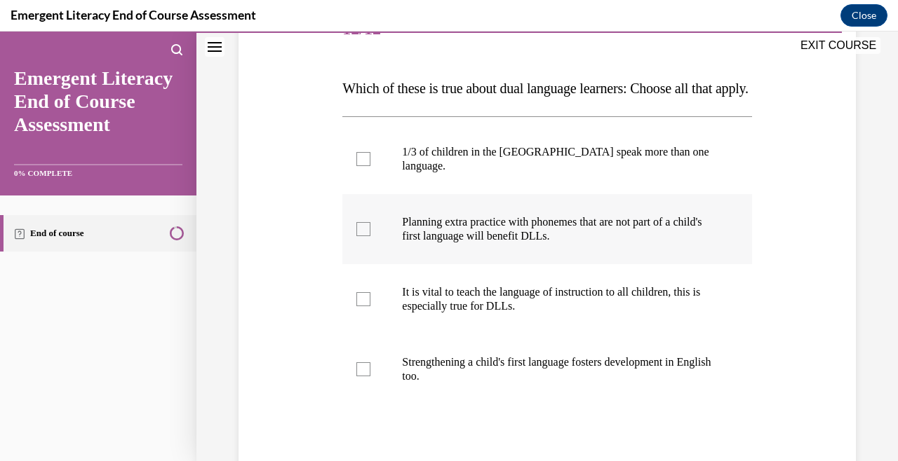
click at [496, 243] on p "Planning extra practice with phonemes that are not part of a child's first lang…" at bounding box center [559, 229] width 314 height 28
click at [370, 236] on input "Planning extra practice with phonemes that are not part of a child's first lang…" at bounding box center [363, 229] width 14 height 14
checkbox input "true"
click at [490, 307] on p "It is vital to teach the language of instruction to all children, this is espec…" at bounding box center [559, 299] width 314 height 28
click at [370, 306] on input "It is vital to teach the language of instruction to all children, this is espec…" at bounding box center [363, 299] width 14 height 14
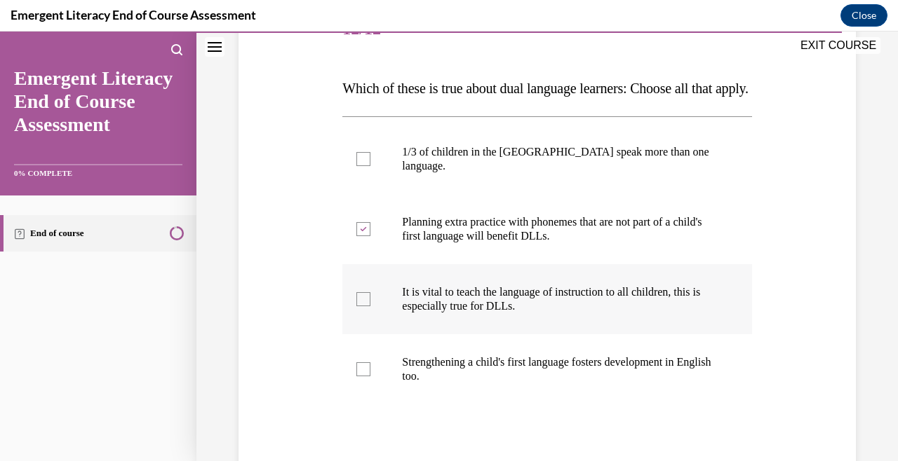
checkbox input "true"
click at [480, 354] on label "Strengthening a child's first language fosters development in English too." at bounding box center [546, 369] width 409 height 70
click at [370, 363] on input "Strengthening a child's first language fosters development in English too." at bounding box center [363, 370] width 14 height 14
checkbox input "true"
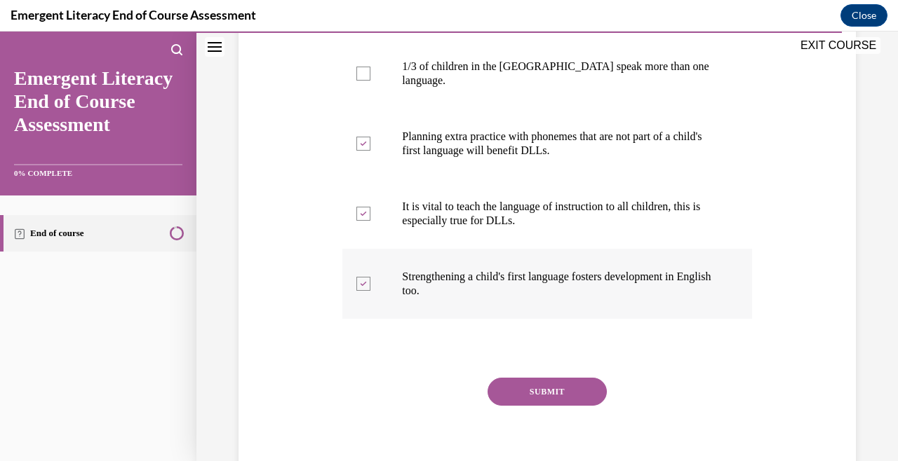
scroll to position [285, 0]
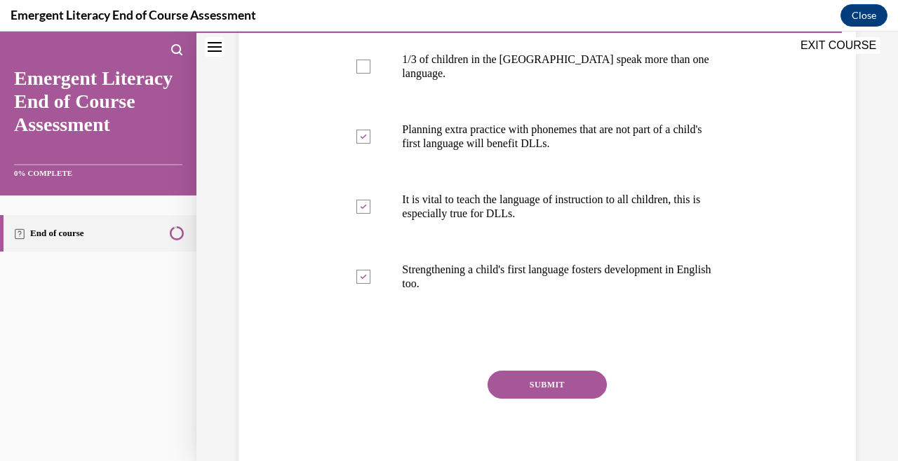
click at [547, 393] on button "SUBMIT" at bounding box center [546, 385] width 119 height 28
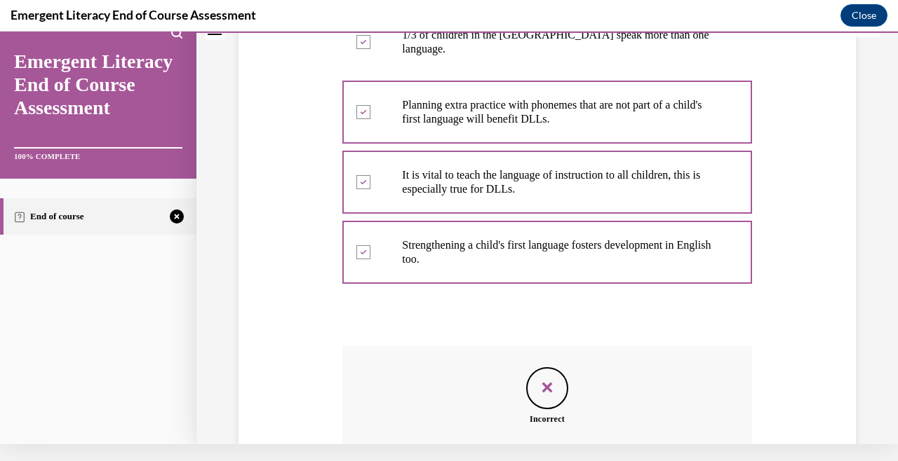
scroll to position [464, 0]
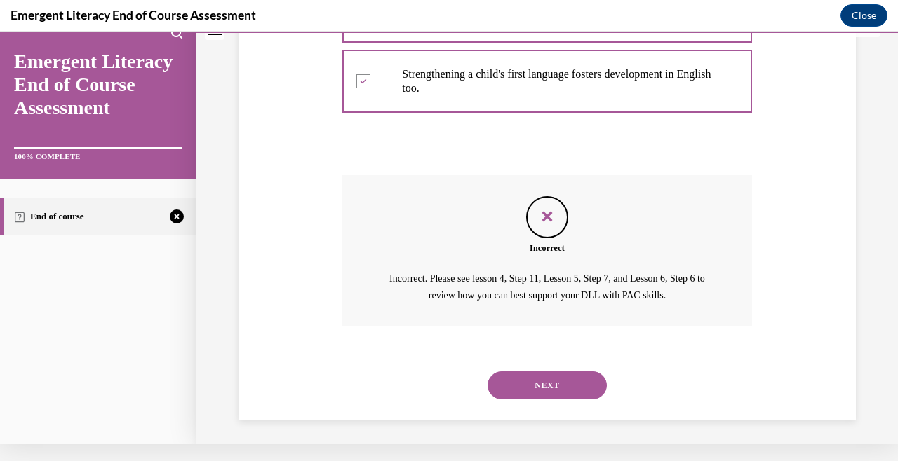
click at [547, 391] on button "NEXT" at bounding box center [546, 386] width 119 height 28
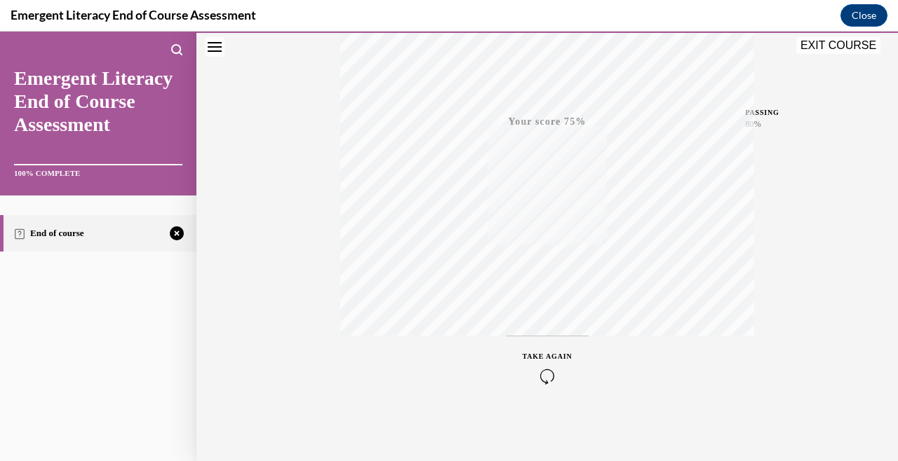
scroll to position [289, 0]
click at [547, 381] on icon "button" at bounding box center [547, 375] width 50 height 15
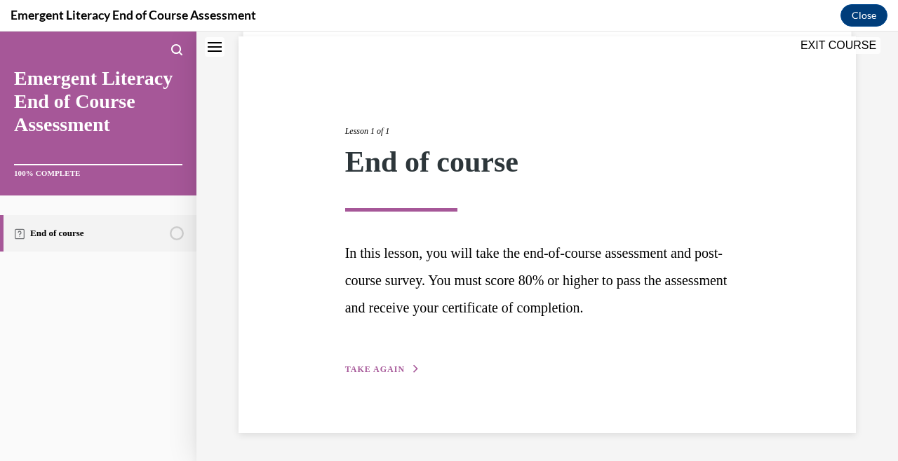
scroll to position [100, 0]
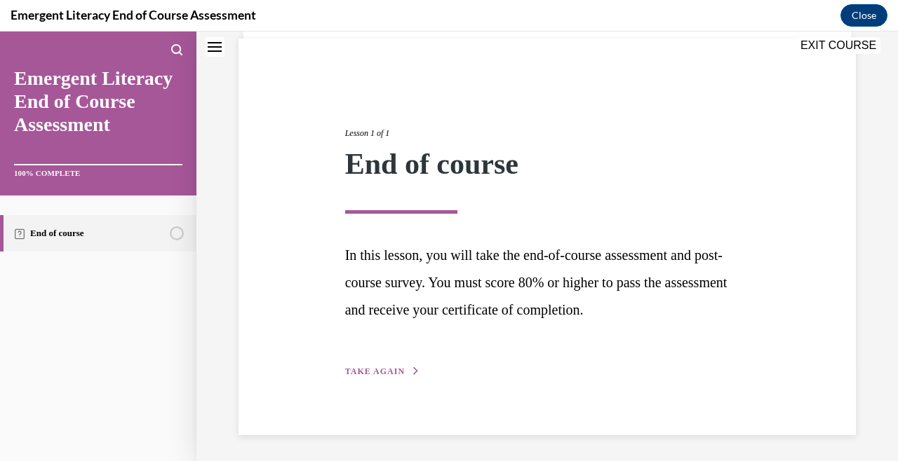
click at [383, 367] on span "TAKE AGAIN" at bounding box center [375, 372] width 60 height 10
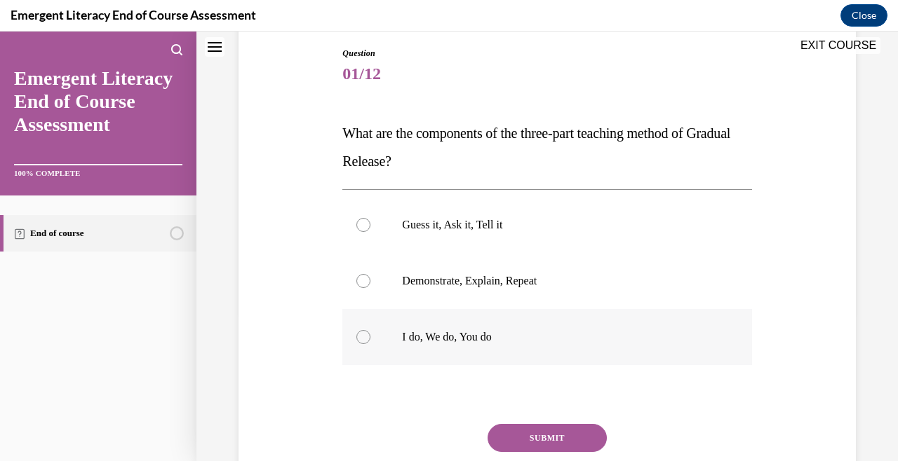
scroll to position [149, 0]
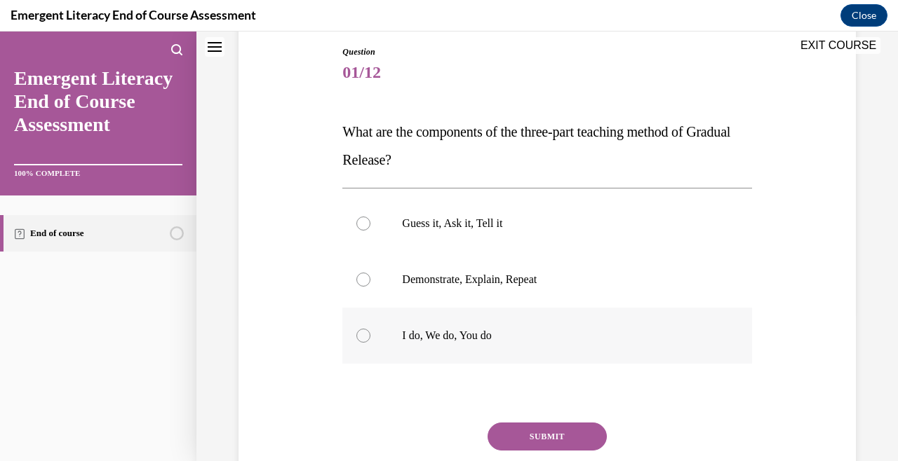
click at [415, 347] on label "I do, We do, You do" at bounding box center [546, 336] width 409 height 56
click at [370, 343] on input "I do, We do, You do" at bounding box center [363, 336] width 14 height 14
radio input "true"
click at [532, 429] on button "SUBMIT" at bounding box center [546, 437] width 119 height 28
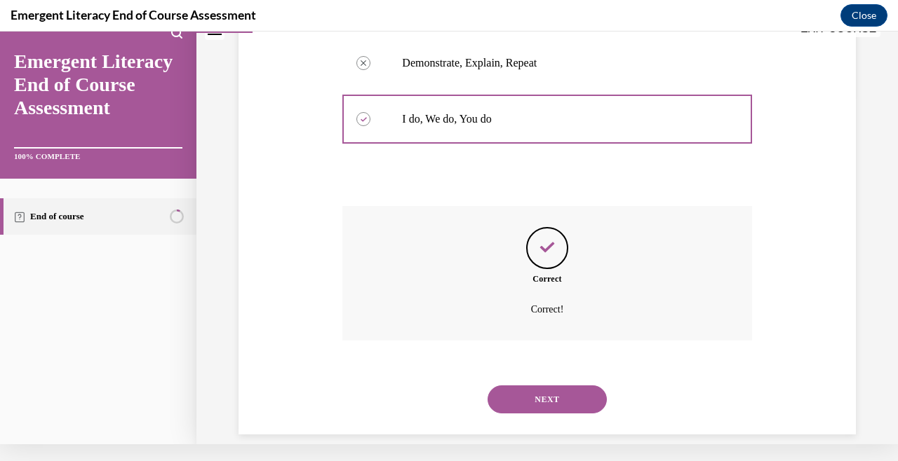
scroll to position [350, 0]
click at [546, 402] on div "NEXT" at bounding box center [546, 399] width 409 height 56
click at [546, 385] on button "NEXT" at bounding box center [546, 399] width 119 height 28
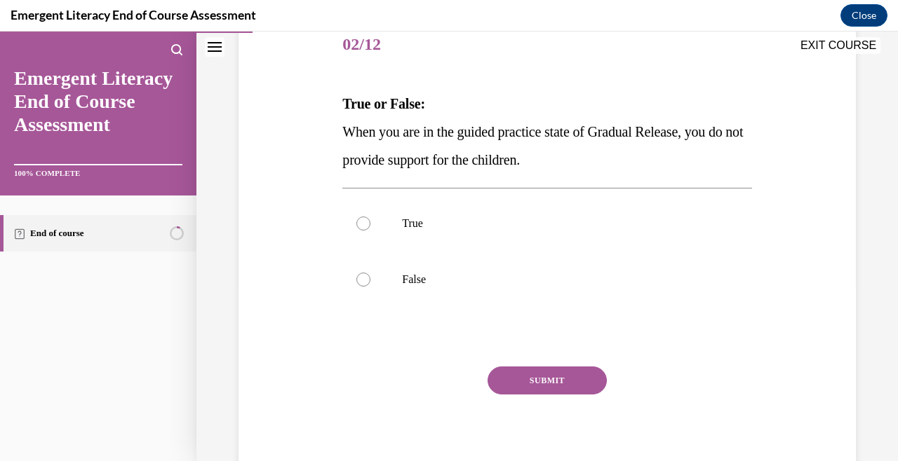
scroll to position [183, 0]
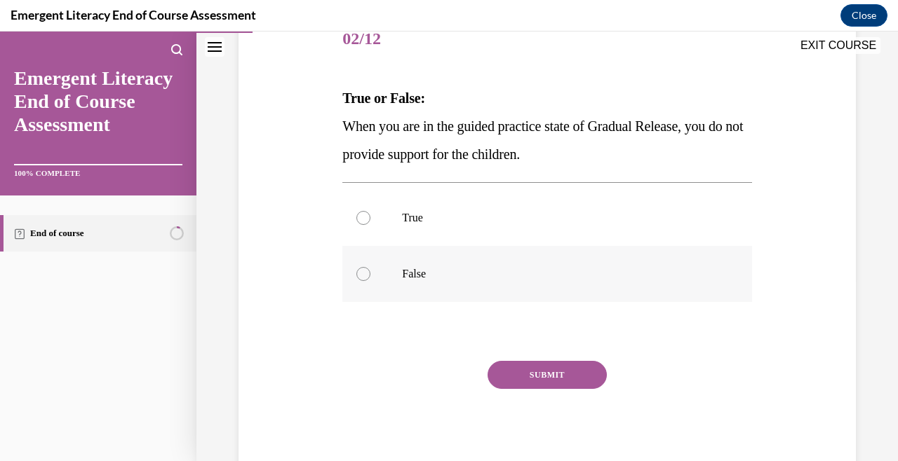
click at [493, 257] on label "False" at bounding box center [546, 274] width 409 height 56
click at [370, 267] on input "False" at bounding box center [363, 274] width 14 height 14
radio input "true"
click at [454, 229] on label "True" at bounding box center [546, 218] width 409 height 56
click at [370, 225] on input "True" at bounding box center [363, 218] width 14 height 14
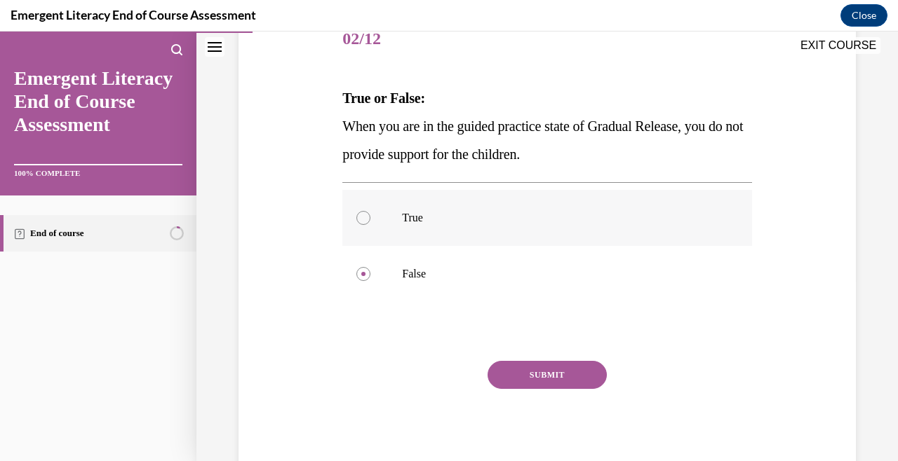
radio input "true"
click at [465, 290] on label "False" at bounding box center [546, 274] width 409 height 56
click at [370, 281] on input "False" at bounding box center [363, 274] width 14 height 14
radio input "true"
click at [528, 373] on button "SUBMIT" at bounding box center [546, 375] width 119 height 28
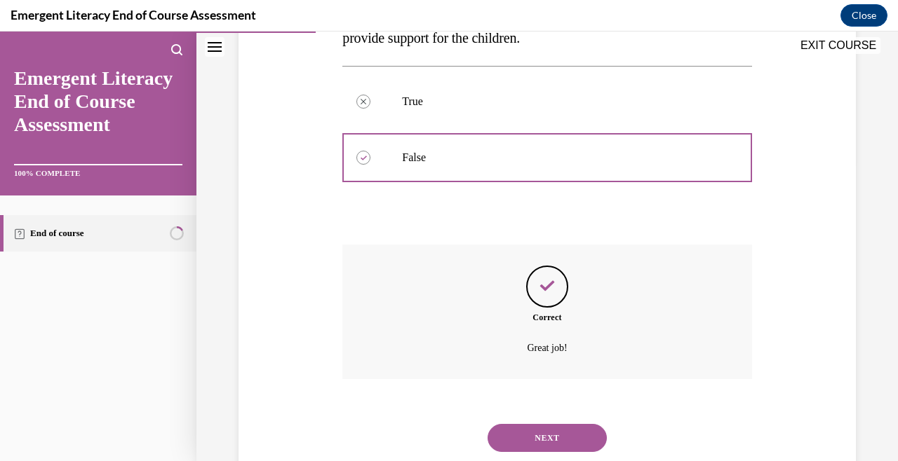
scroll to position [322, 0]
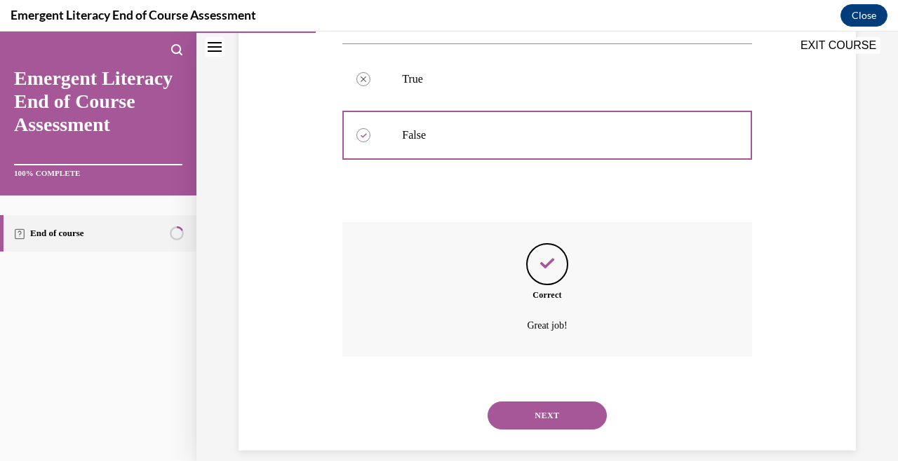
click at [539, 406] on button "NEXT" at bounding box center [546, 416] width 119 height 28
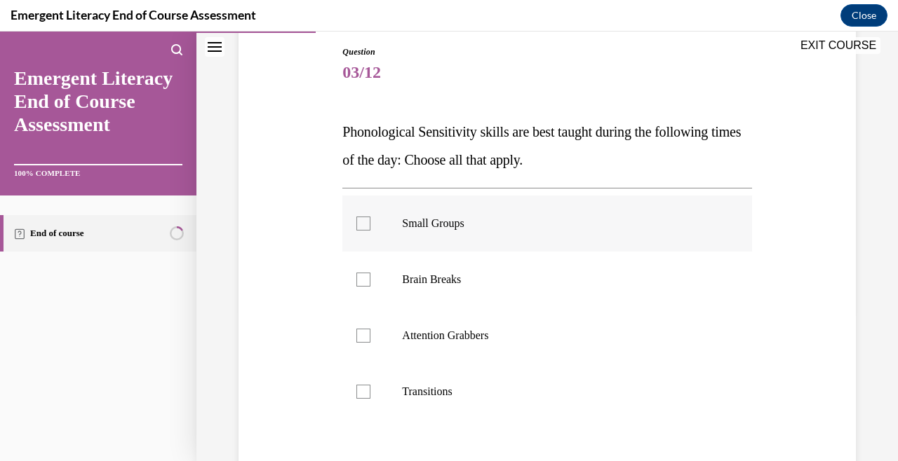
scroll to position [154, 0]
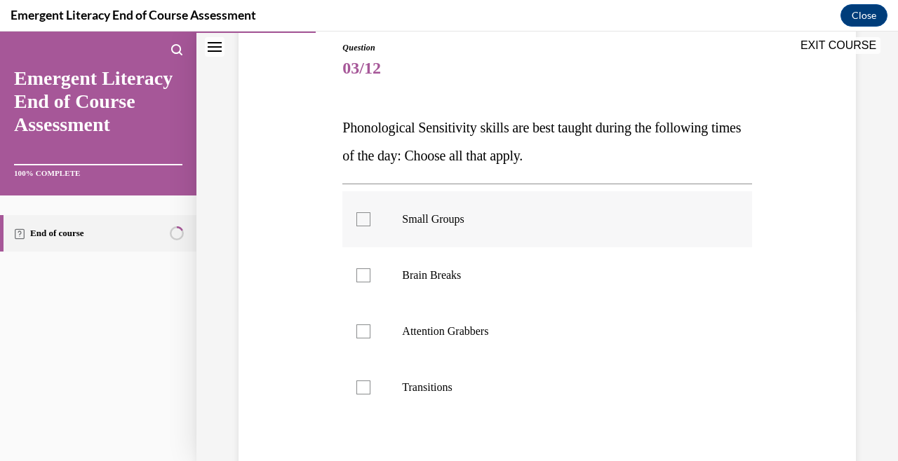
click at [411, 220] on p "Small Groups" at bounding box center [559, 219] width 314 height 14
click at [370, 220] on input "Small Groups" at bounding box center [363, 219] width 14 height 14
checkbox input "true"
click at [404, 268] on label "Brain Breaks" at bounding box center [546, 276] width 409 height 56
click at [370, 269] on input "Brain Breaks" at bounding box center [363, 276] width 14 height 14
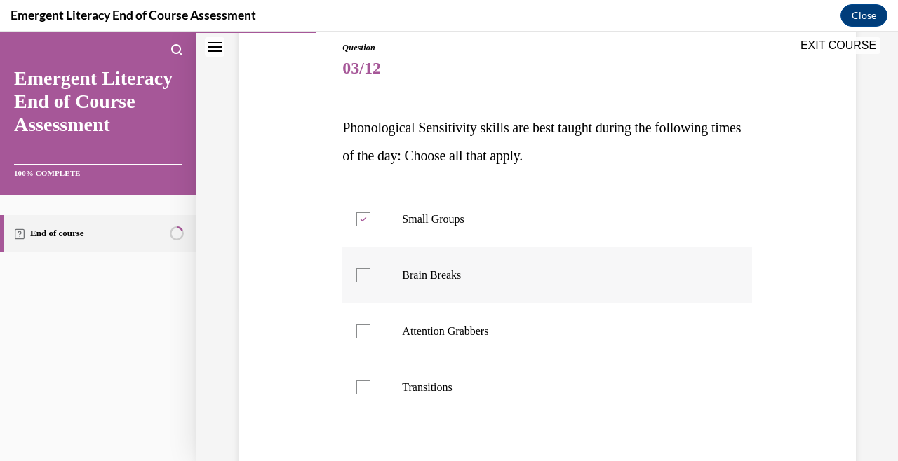
checkbox input "true"
click at [401, 333] on label "Attention Grabbers" at bounding box center [546, 332] width 409 height 56
click at [370, 333] on input "Attention Grabbers" at bounding box center [363, 332] width 14 height 14
checkbox input "true"
click at [405, 384] on p "Transitions" at bounding box center [559, 388] width 314 height 14
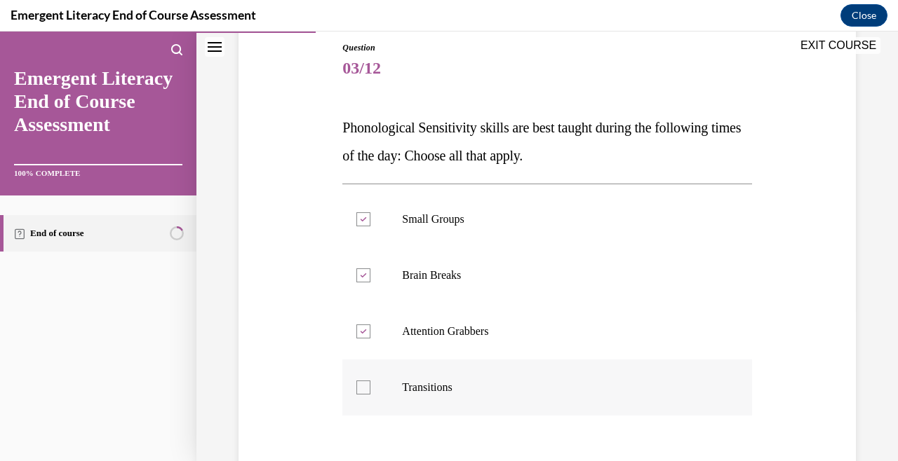
click at [370, 384] on input "Transitions" at bounding box center [363, 388] width 14 height 14
checkbox input "true"
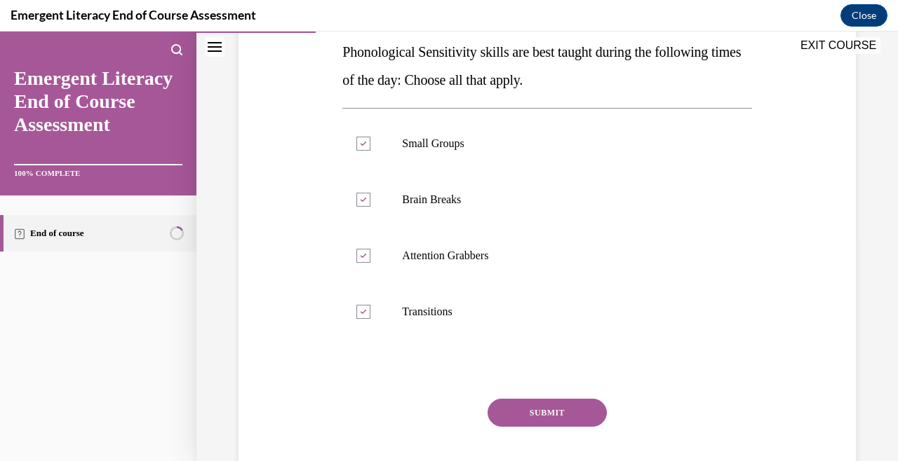
click at [527, 413] on button "SUBMIT" at bounding box center [546, 413] width 119 height 28
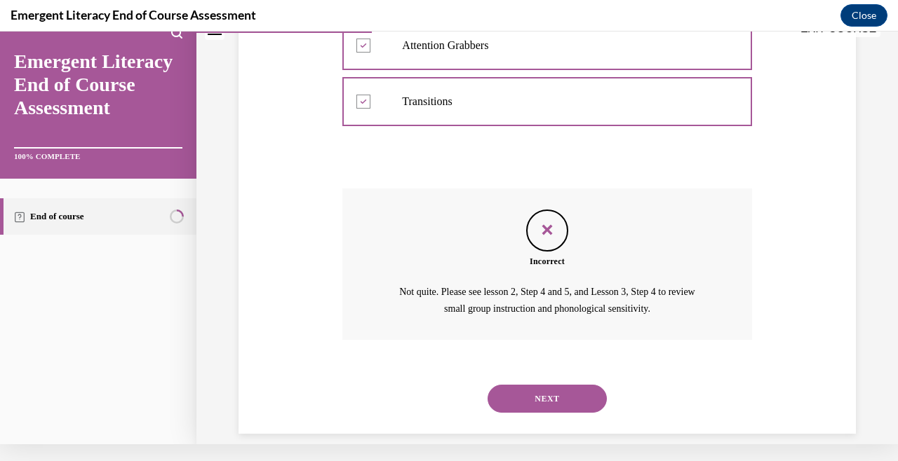
scroll to position [422, 0]
click at [566, 389] on button "NEXT" at bounding box center [546, 400] width 119 height 28
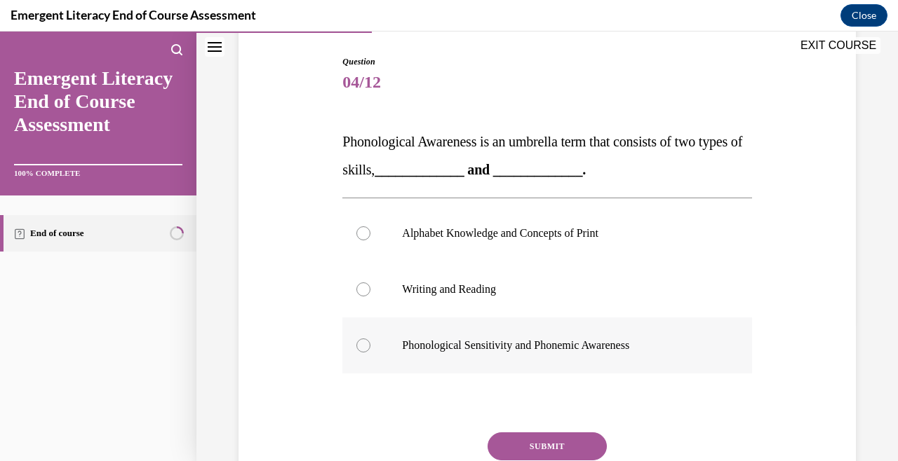
scroll to position [142, 0]
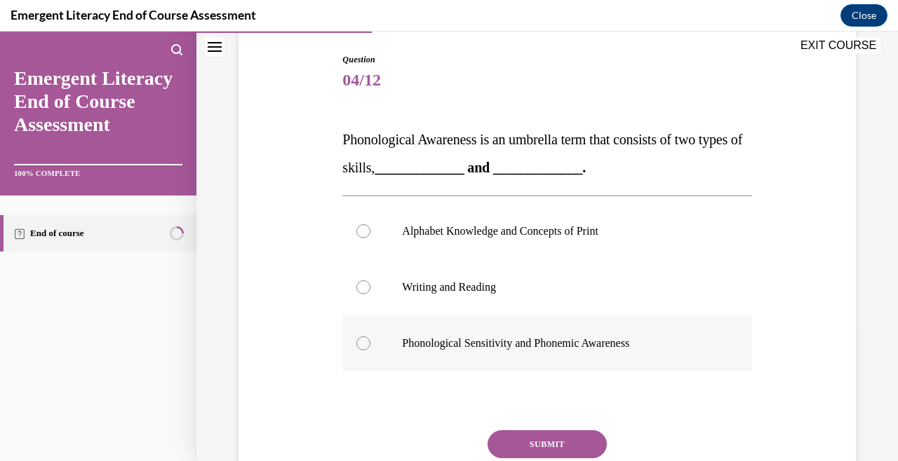
click at [565, 360] on label "Phonological Sensitivity and Phonemic Awareness" at bounding box center [546, 344] width 409 height 56
click at [370, 351] on input "Phonological Sensitivity and Phonemic Awareness" at bounding box center [363, 344] width 14 height 14
radio input "true"
click at [558, 425] on div "Question 04/12 Phonological Awareness is an umbrella term that consists of two …" at bounding box center [546, 299] width 409 height 492
click at [558, 438] on button "SUBMIT" at bounding box center [546, 445] width 119 height 28
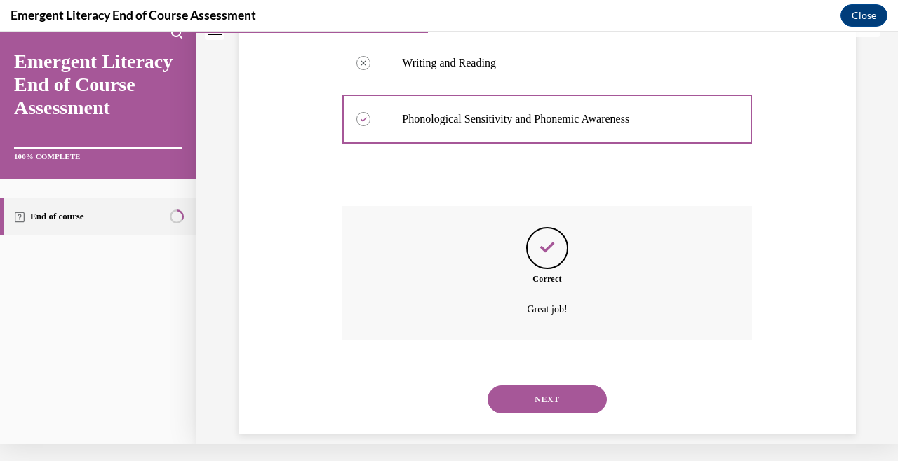
scroll to position [350, 0]
click at [557, 385] on button "NEXT" at bounding box center [546, 399] width 119 height 28
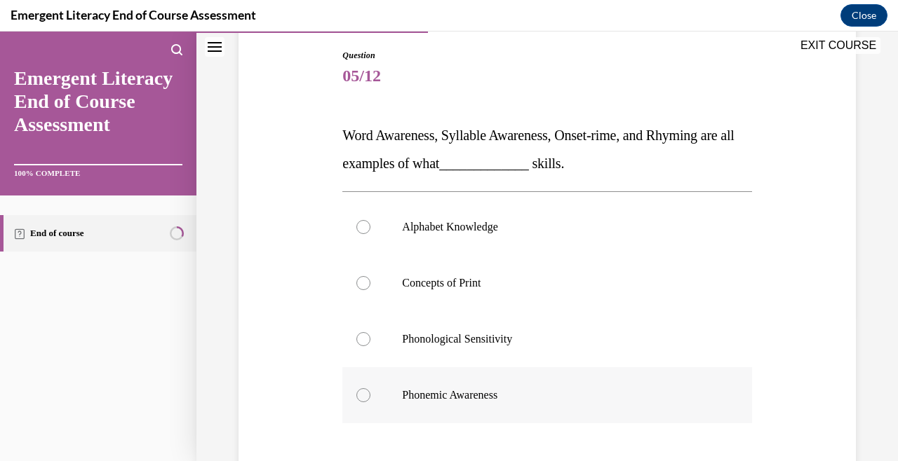
scroll to position [149, 0]
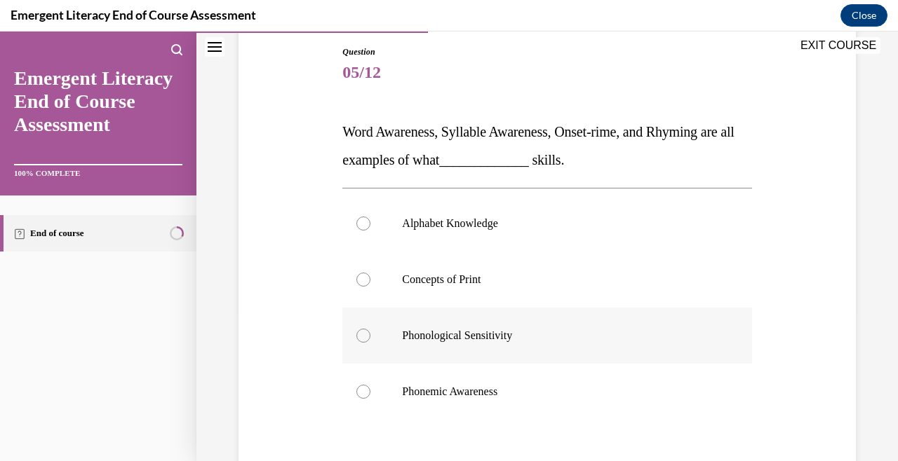
click at [546, 341] on p "Phonological Sensitivity" at bounding box center [559, 336] width 314 height 14
click at [370, 341] on input "Phonological Sensitivity" at bounding box center [363, 336] width 14 height 14
radio input "true"
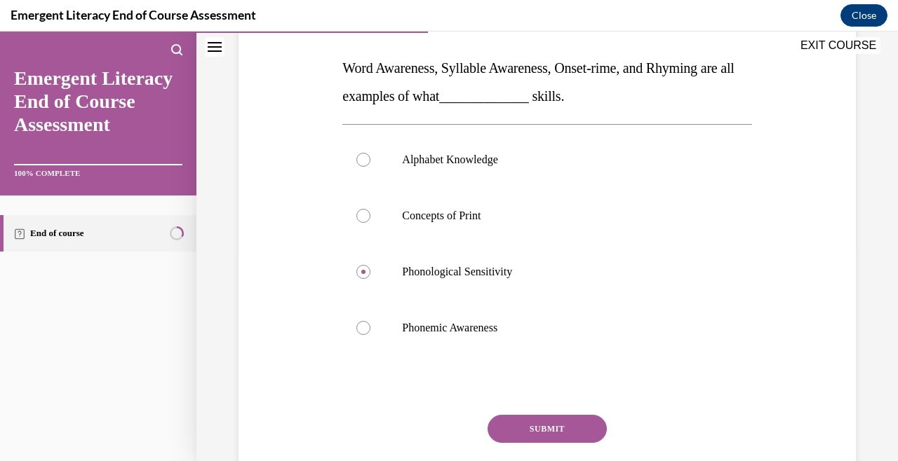
click at [548, 420] on button "SUBMIT" at bounding box center [546, 429] width 119 height 28
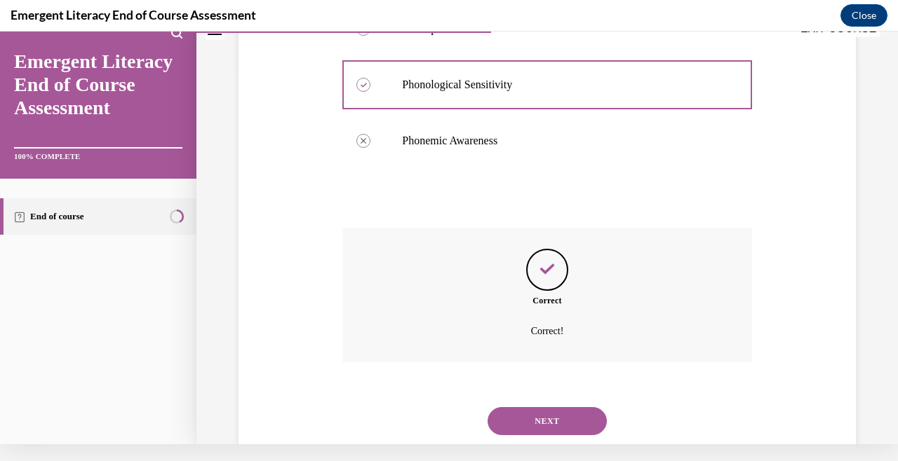
scroll to position [406, 0]
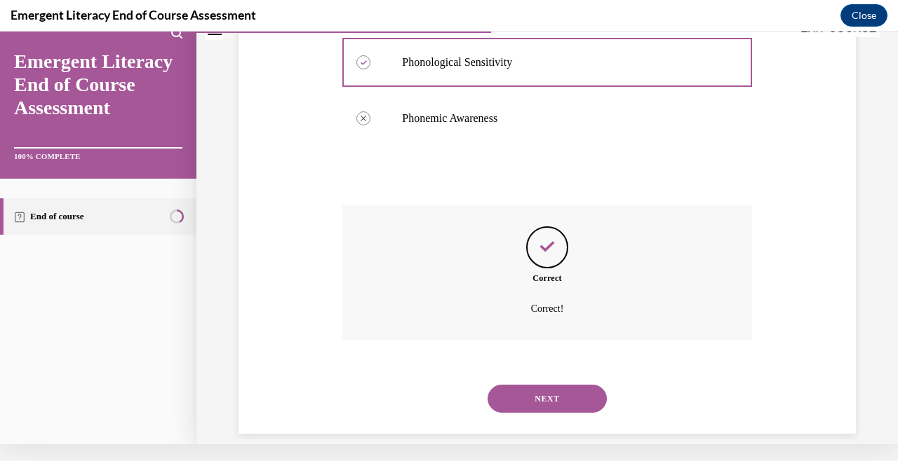
click at [546, 388] on button "NEXT" at bounding box center [546, 399] width 119 height 28
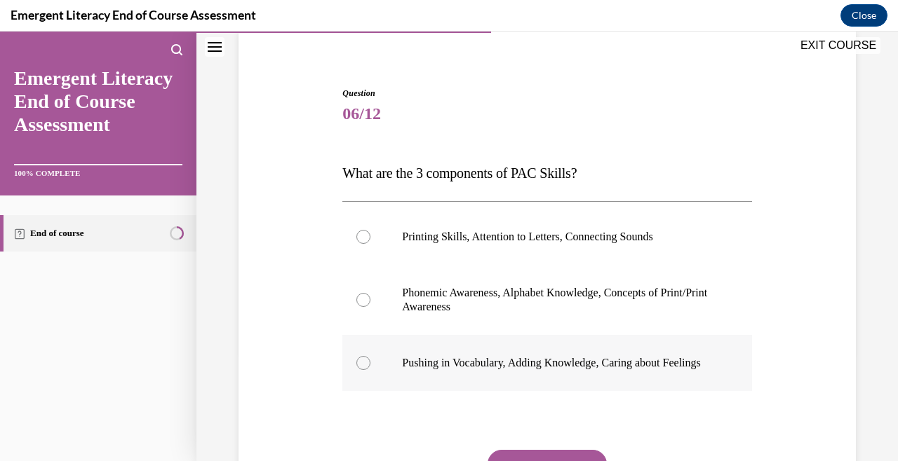
scroll to position [110, 0]
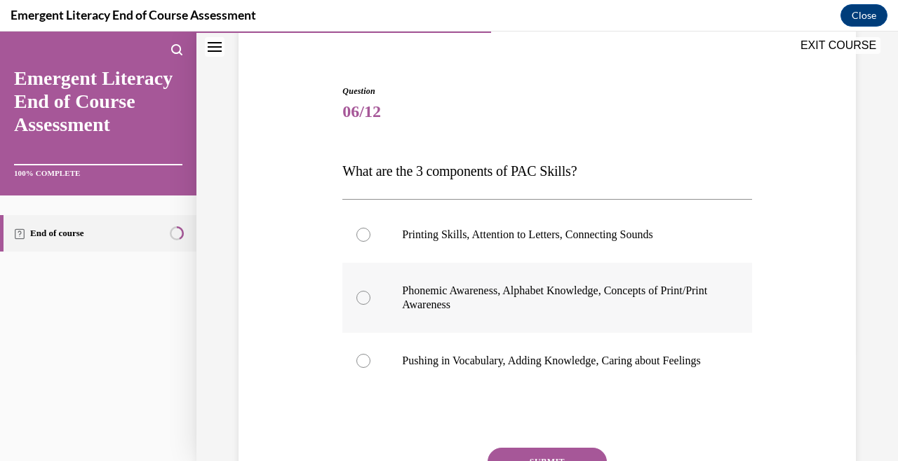
click at [543, 310] on p "Phonemic Awareness, Alphabet Knowledge, Concepts of Print/Print Awareness" at bounding box center [559, 298] width 314 height 28
click at [370, 305] on input "Phonemic Awareness, Alphabet Knowledge, Concepts of Print/Print Awareness" at bounding box center [363, 298] width 14 height 14
radio input "true"
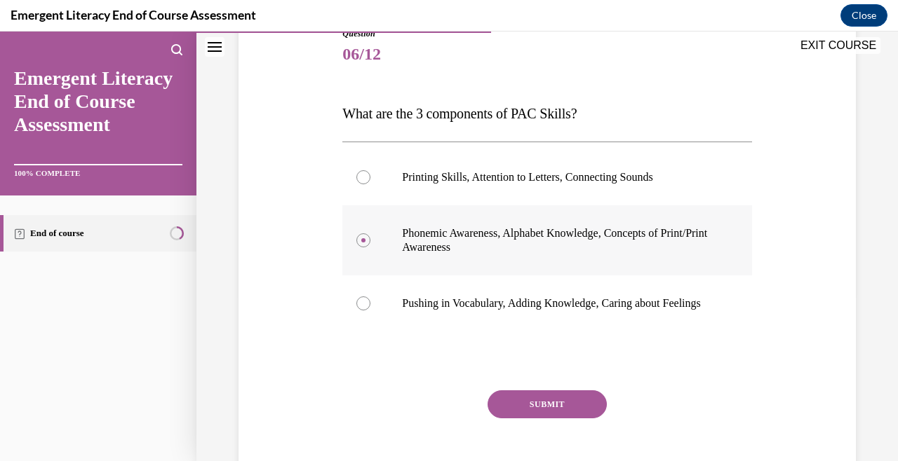
scroll to position [169, 0]
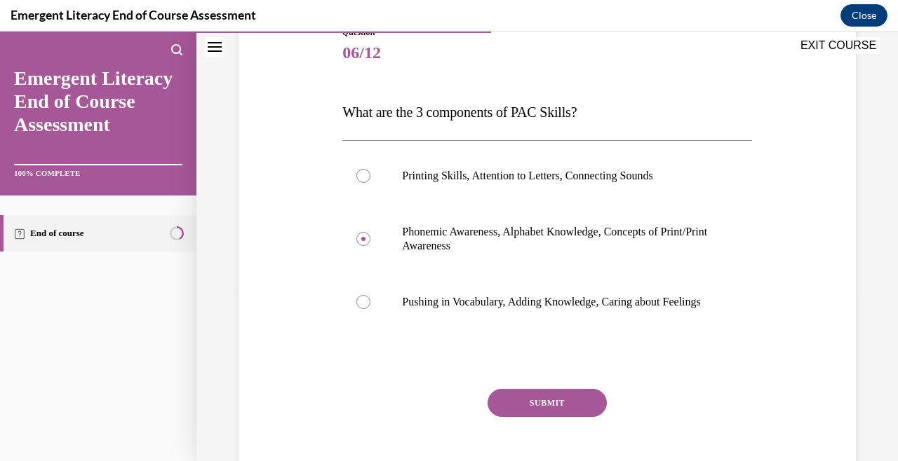
click at [556, 414] on button "SUBMIT" at bounding box center [546, 403] width 119 height 28
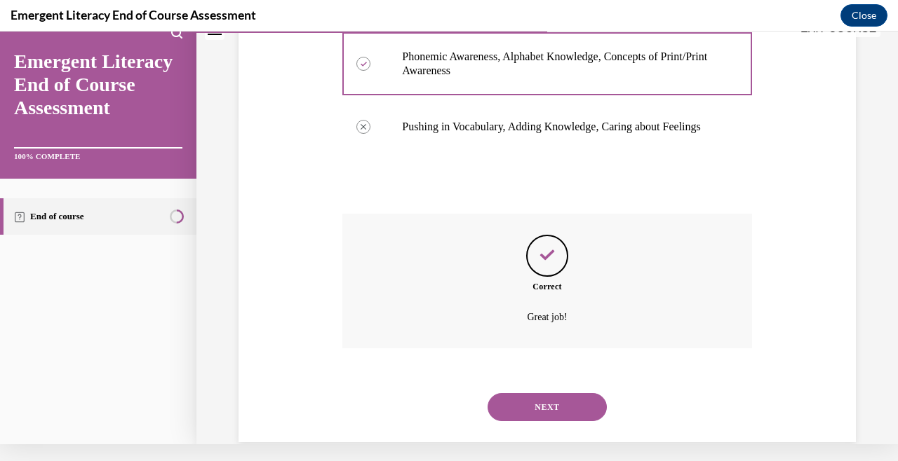
scroll to position [350, 0]
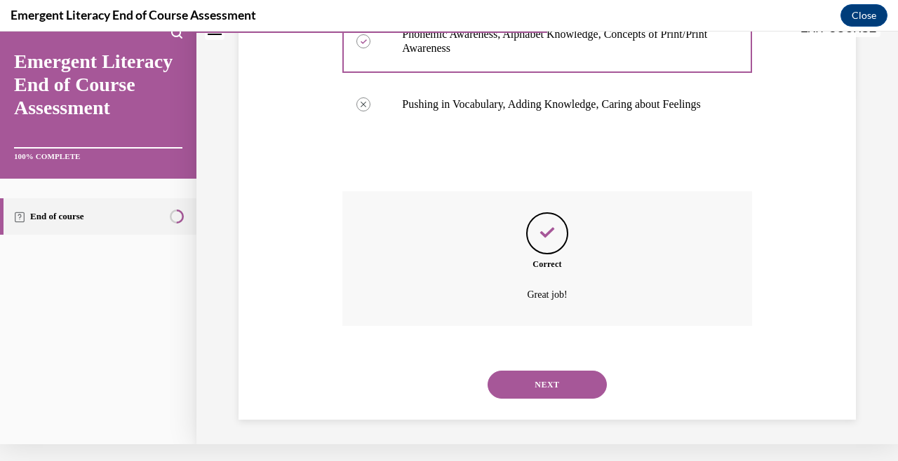
click at [555, 393] on button "NEXT" at bounding box center [546, 385] width 119 height 28
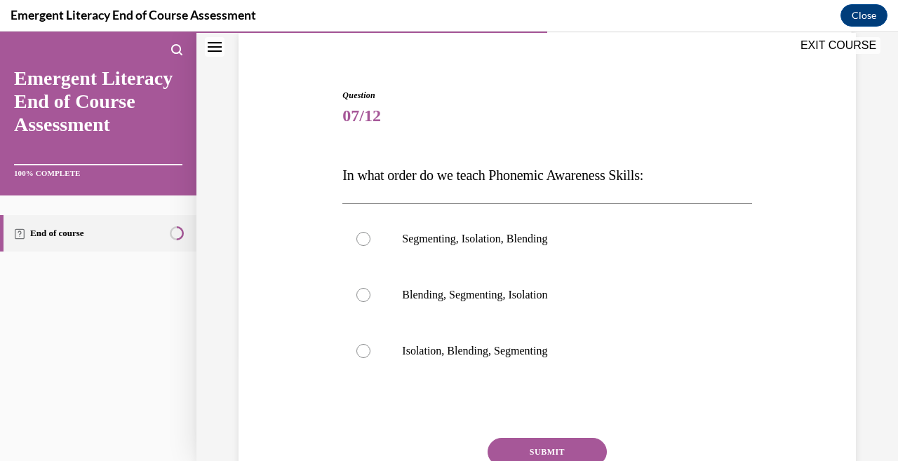
scroll to position [109, 0]
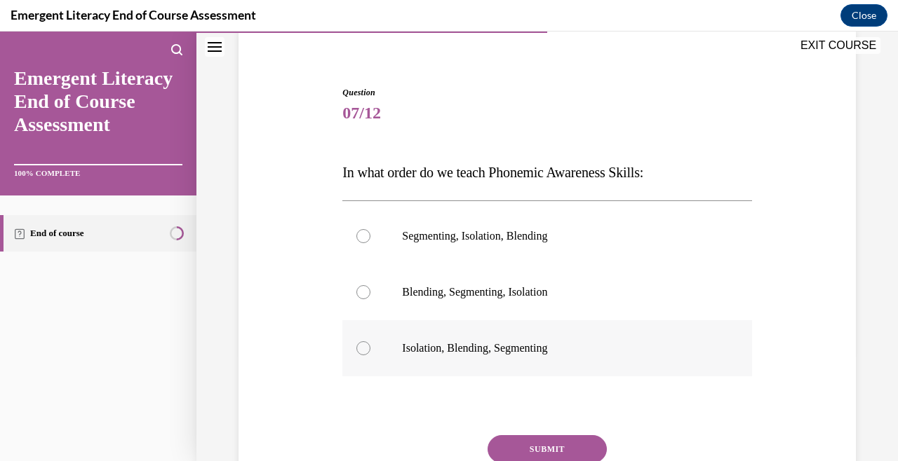
click at [513, 354] on p "Isolation, Blending, Segmenting" at bounding box center [559, 348] width 314 height 14
click at [370, 354] on input "Isolation, Blending, Segmenting" at bounding box center [363, 348] width 14 height 14
radio input "true"
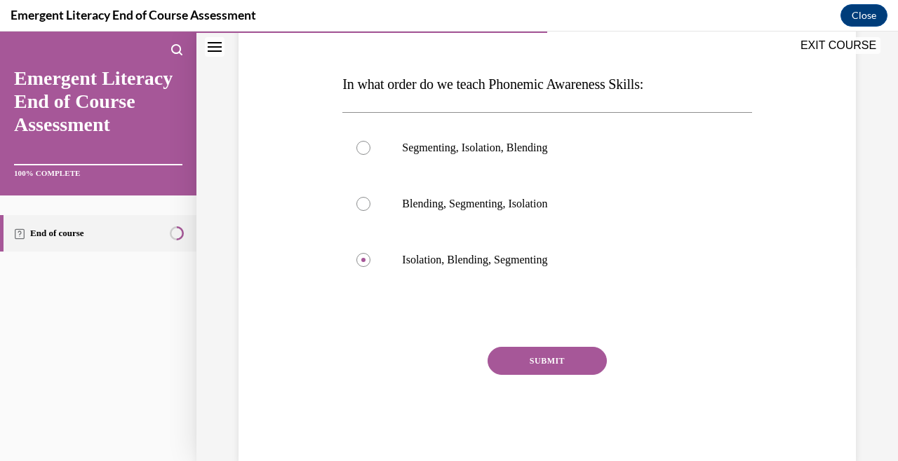
click at [532, 367] on button "SUBMIT" at bounding box center [546, 361] width 119 height 28
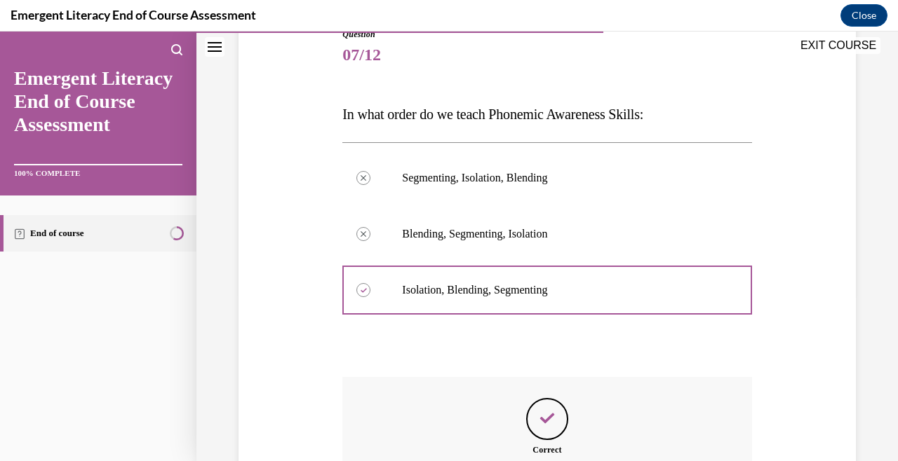
scroll to position [322, 0]
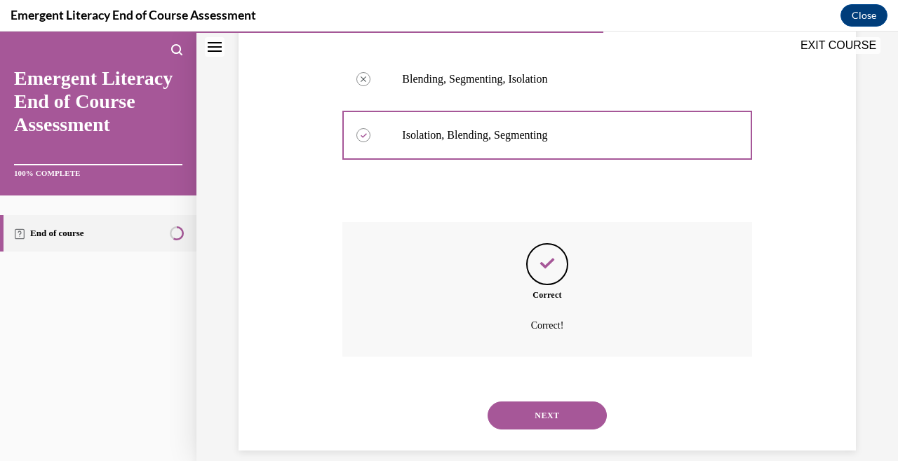
click at [545, 388] on div "NEXT" at bounding box center [546, 416] width 409 height 56
click at [544, 402] on button "NEXT" at bounding box center [546, 416] width 119 height 28
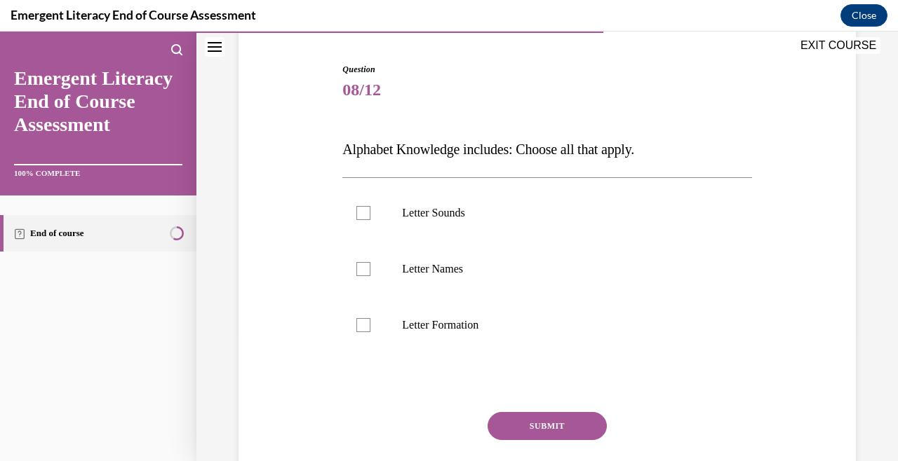
scroll to position [133, 0]
click at [469, 229] on label "Letter Sounds" at bounding box center [546, 212] width 409 height 56
click at [370, 219] on input "Letter Sounds" at bounding box center [363, 212] width 14 height 14
checkbox input "true"
click at [469, 250] on label "Letter Names" at bounding box center [546, 269] width 409 height 56
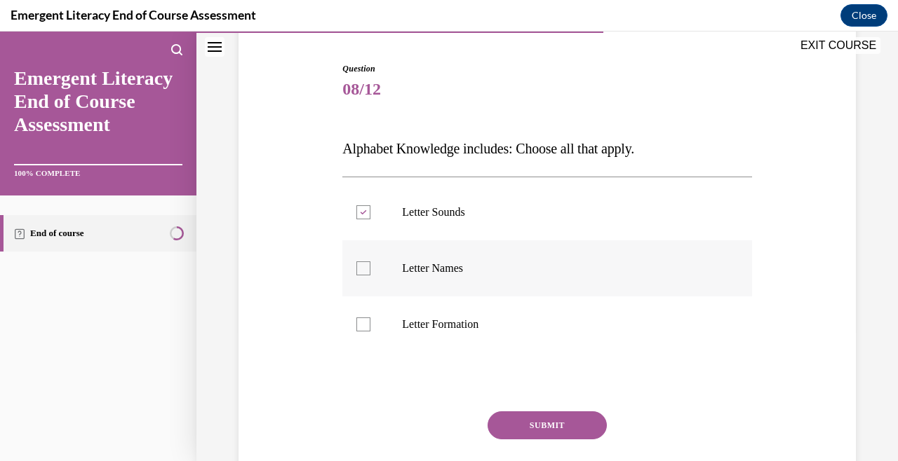
click at [370, 262] on input "Letter Names" at bounding box center [363, 269] width 14 height 14
checkbox input "true"
click at [471, 309] on label "Letter Formation" at bounding box center [546, 325] width 409 height 56
click at [370, 318] on input "Letter Formation" at bounding box center [363, 325] width 14 height 14
checkbox input "true"
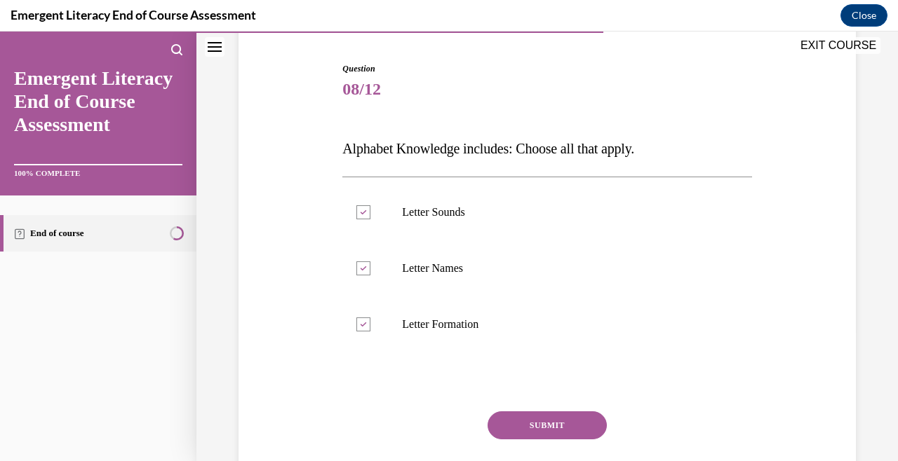
click at [515, 419] on button "SUBMIT" at bounding box center [546, 426] width 119 height 28
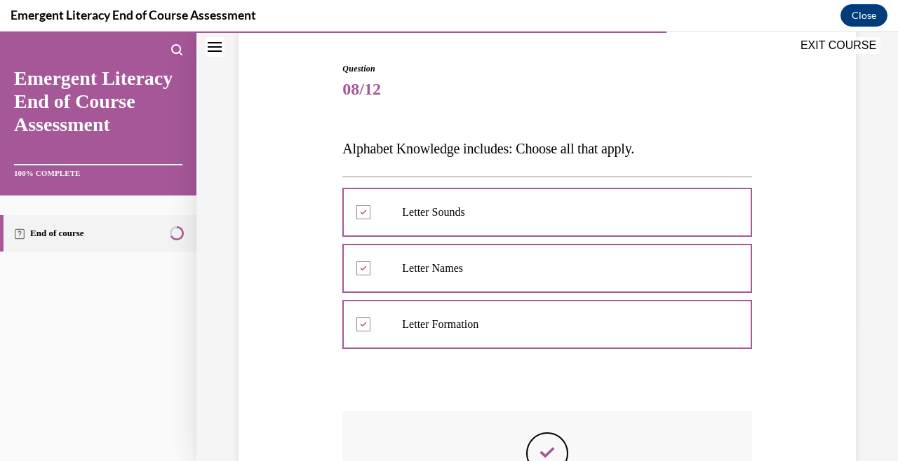
scroll to position [0, 0]
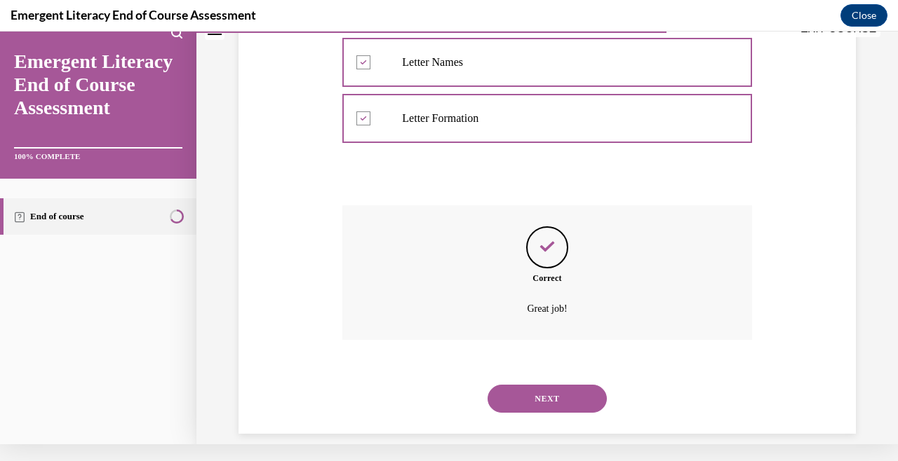
click at [536, 395] on button "NEXT" at bounding box center [546, 399] width 119 height 28
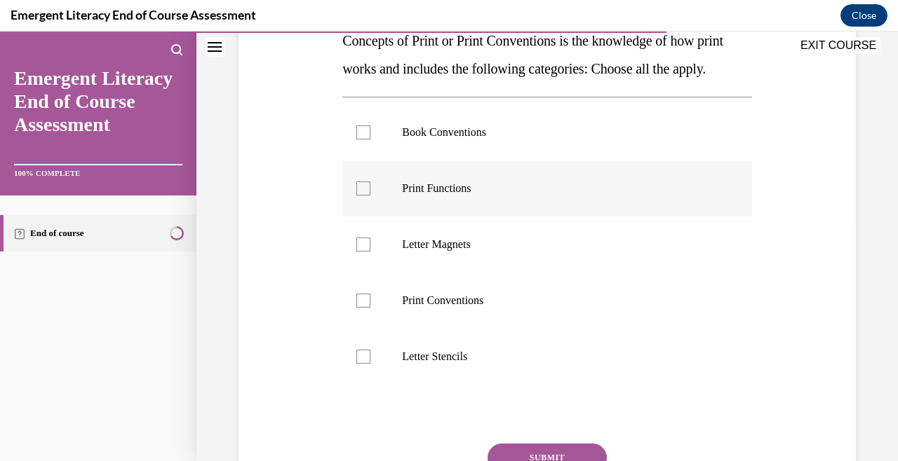
click at [478, 196] on p "Print Functions" at bounding box center [559, 189] width 314 height 14
click at [370, 196] on input "Print Functions" at bounding box center [363, 189] width 14 height 14
checkbox input "true"
click at [489, 140] on p "Book Conventions" at bounding box center [559, 133] width 314 height 14
click at [370, 140] on input "Book Conventions" at bounding box center [363, 133] width 14 height 14
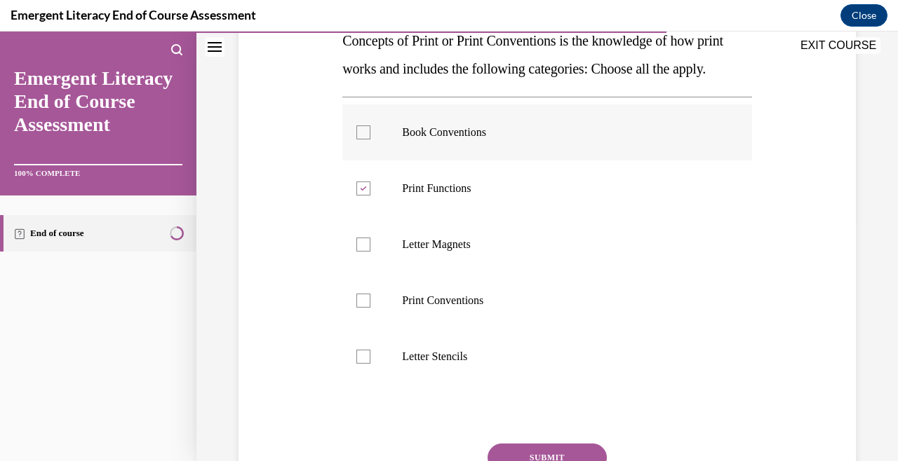
checkbox input "true"
click at [469, 318] on label "Print Conventions" at bounding box center [546, 301] width 409 height 56
click at [370, 308] on input "Print Conventions" at bounding box center [363, 301] width 14 height 14
checkbox input "true"
click at [459, 364] on p "Letter Stencils" at bounding box center [559, 357] width 314 height 14
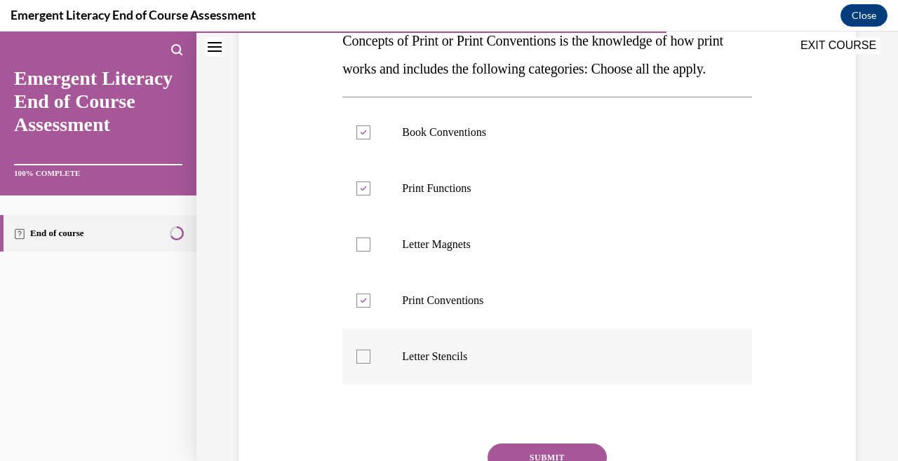
click at [370, 364] on input "Letter Stencils" at bounding box center [363, 357] width 14 height 14
checkbox input "true"
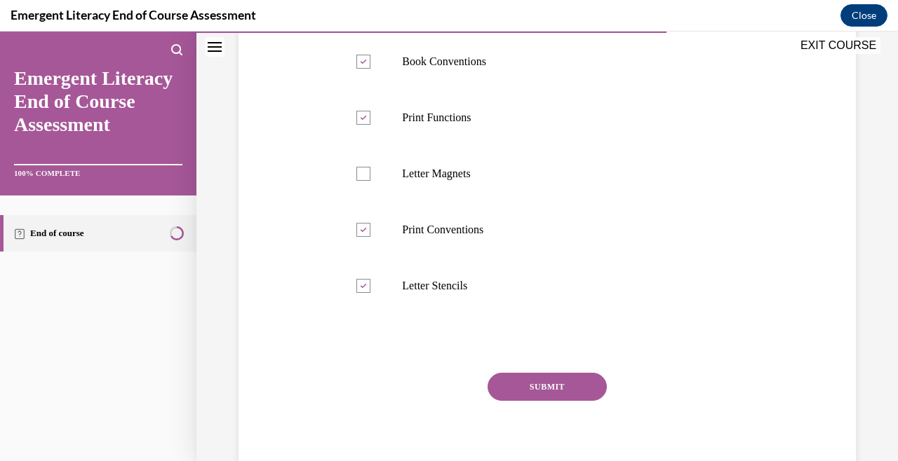
click at [542, 401] on button "SUBMIT" at bounding box center [546, 387] width 119 height 28
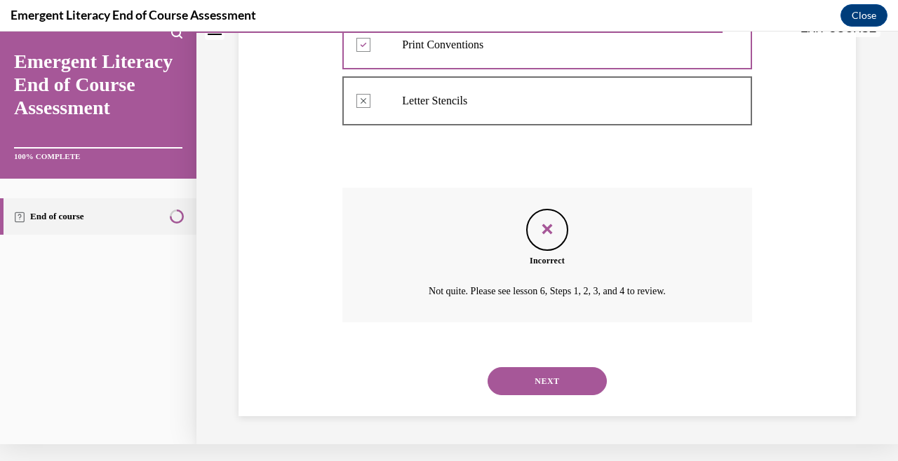
click at [558, 382] on button "NEXT" at bounding box center [546, 381] width 119 height 28
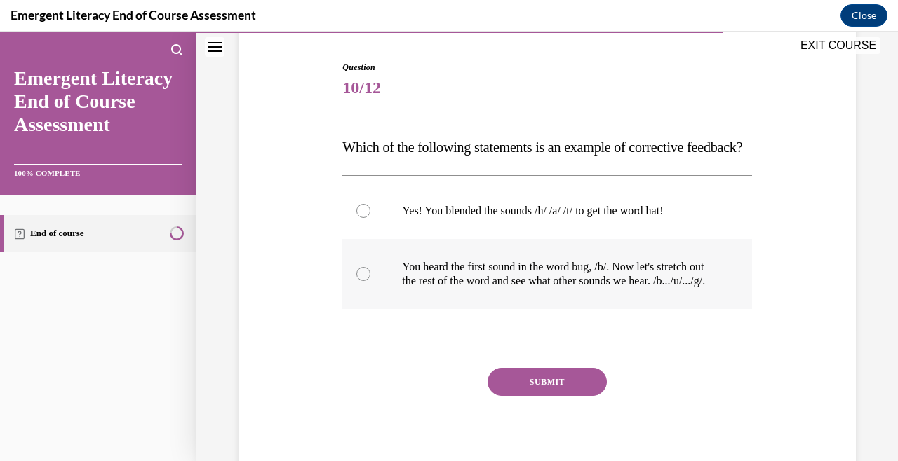
click at [557, 288] on p "You heard the first sound in the word bug, /b/. Now let's stretch out the rest …" at bounding box center [559, 274] width 314 height 28
click at [370, 281] on input "You heard the first sound in the word bug, /b/. Now let's stretch out the rest …" at bounding box center [363, 274] width 14 height 14
radio input "true"
click at [555, 396] on button "SUBMIT" at bounding box center [546, 382] width 119 height 28
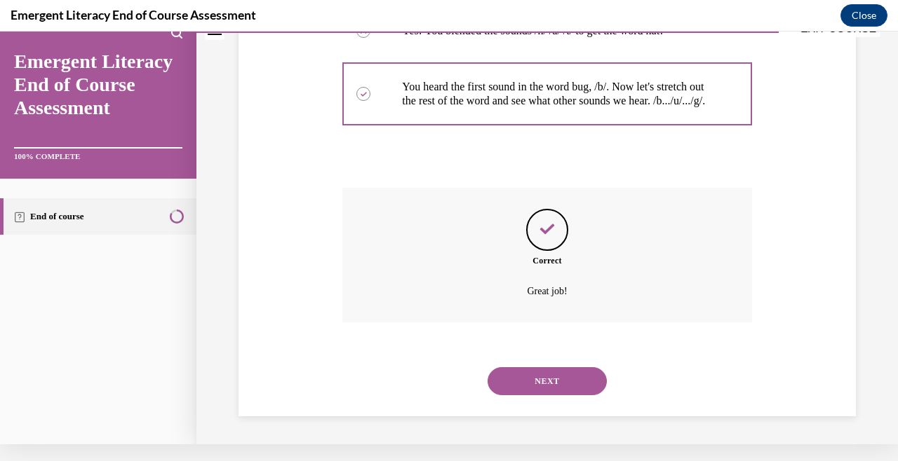
click at [562, 377] on button "NEXT" at bounding box center [546, 381] width 119 height 28
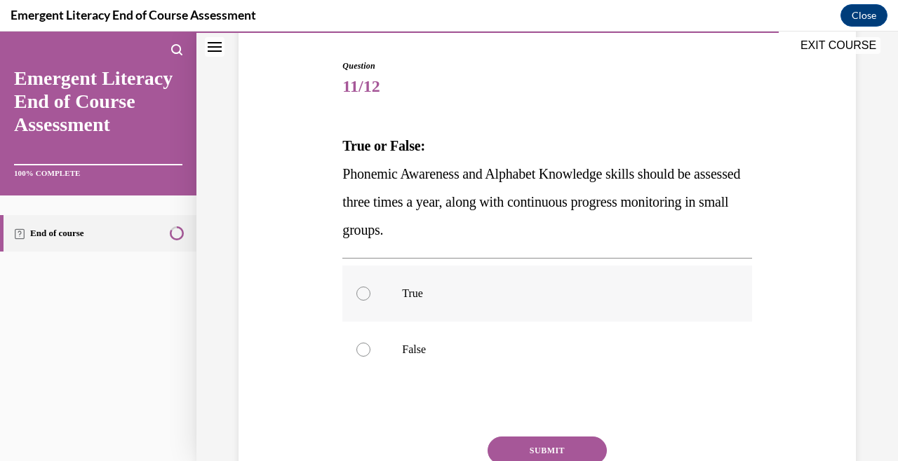
click at [499, 302] on label "True" at bounding box center [546, 294] width 409 height 56
click at [370, 301] on input "True" at bounding box center [363, 294] width 14 height 14
radio input "true"
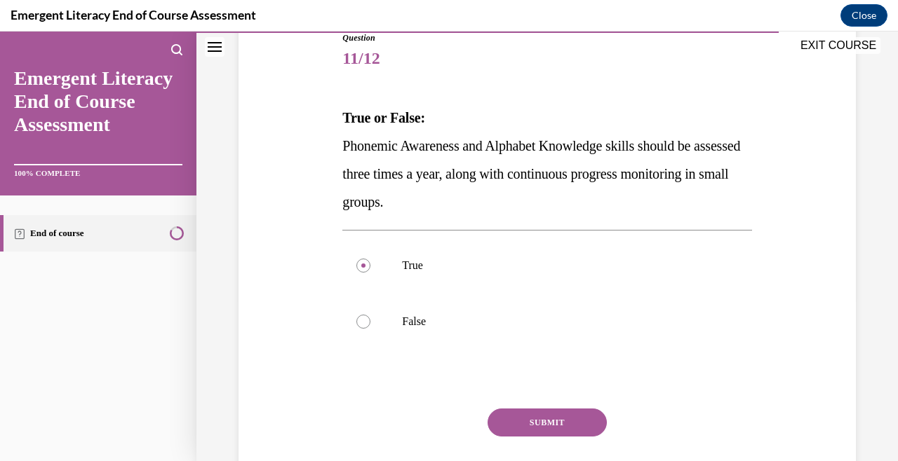
click at [536, 418] on button "SUBMIT" at bounding box center [546, 423] width 119 height 28
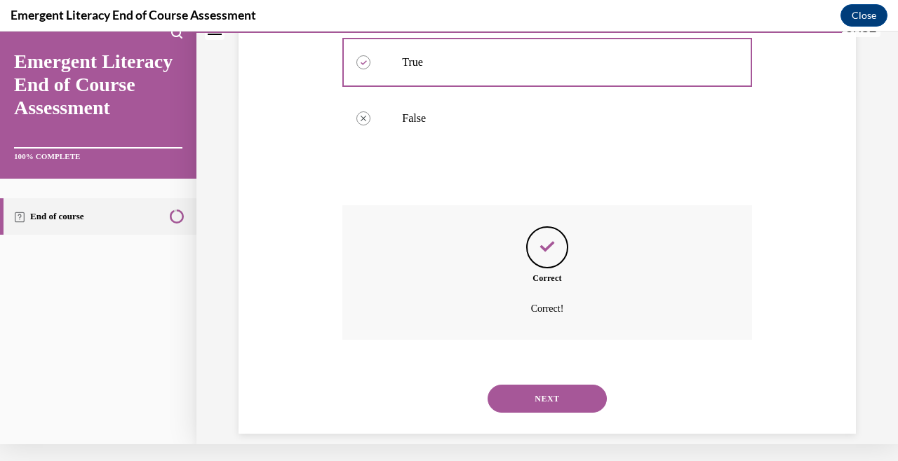
click at [555, 385] on button "NEXT" at bounding box center [546, 399] width 119 height 28
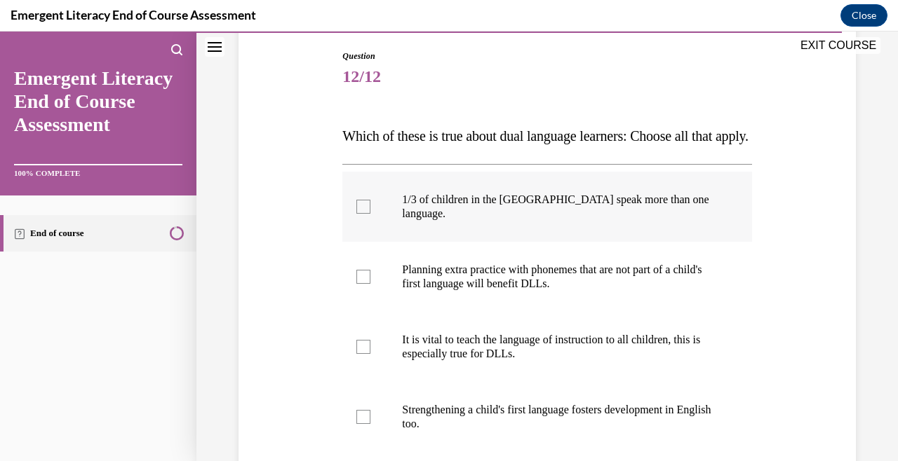
click at [520, 242] on label "1/3 of children in the US speak more than one language." at bounding box center [546, 207] width 409 height 70
click at [370, 214] on input "1/3 of children in the US speak more than one language." at bounding box center [363, 207] width 14 height 14
checkbox input "true"
click at [510, 305] on label "Planning extra practice with phonemes that are not part of a child's first lang…" at bounding box center [546, 277] width 409 height 70
click at [370, 284] on input "Planning extra practice with phonemes that are not part of a child's first lang…" at bounding box center [363, 277] width 14 height 14
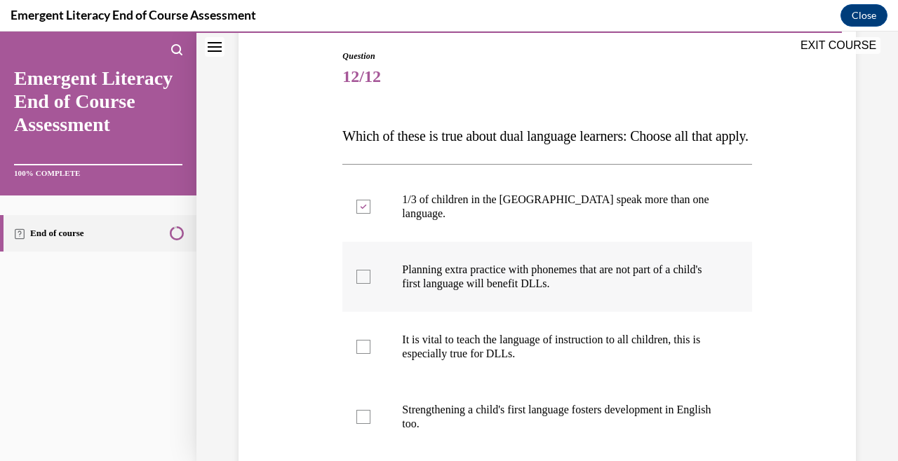
checkbox input "true"
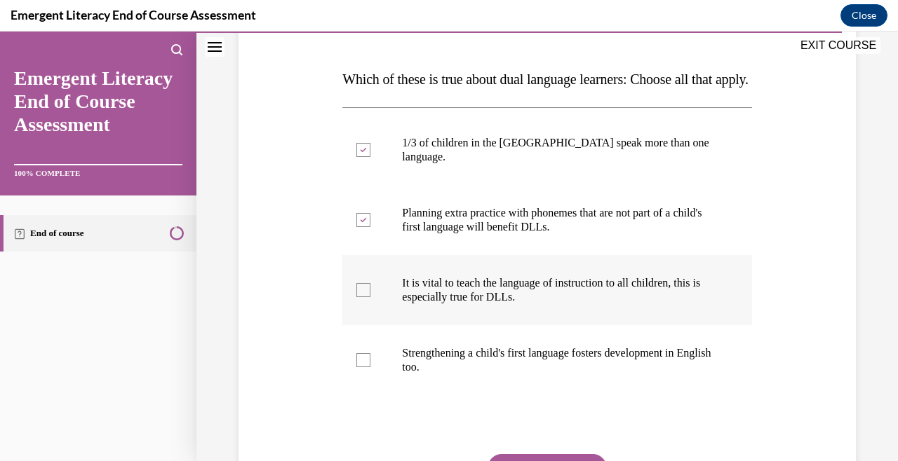
click at [510, 298] on p "It is vital to teach the language of instruction to all children, this is espec…" at bounding box center [559, 290] width 314 height 28
click at [370, 297] on input "It is vital to teach the language of instruction to all children, this is espec…" at bounding box center [363, 290] width 14 height 14
checkbox input "true"
click at [510, 360] on label "Strengthening a child's first language fosters development in English too." at bounding box center [546, 360] width 409 height 70
click at [370, 360] on input "Strengthening a child's first language fosters development in English too." at bounding box center [363, 360] width 14 height 14
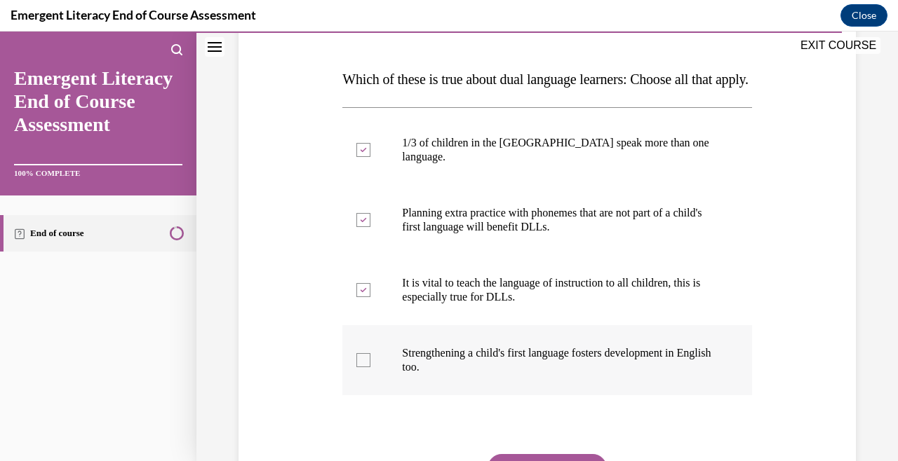
checkbox input "true"
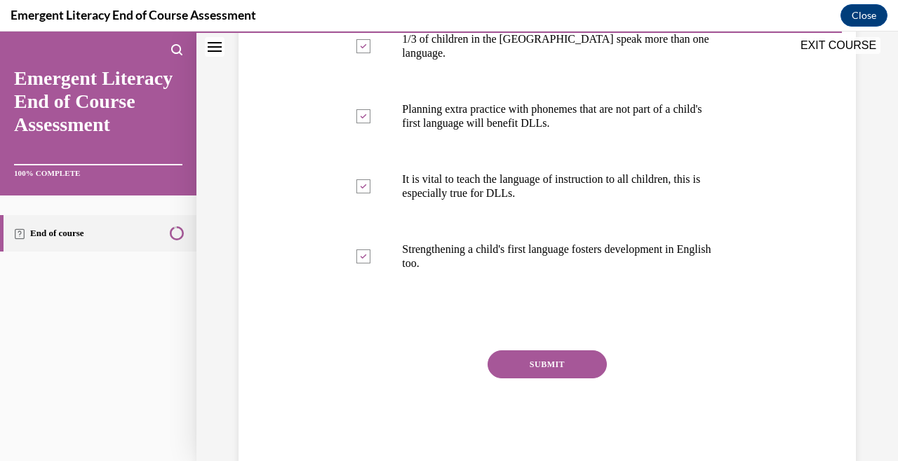
click at [535, 374] on button "SUBMIT" at bounding box center [546, 365] width 119 height 28
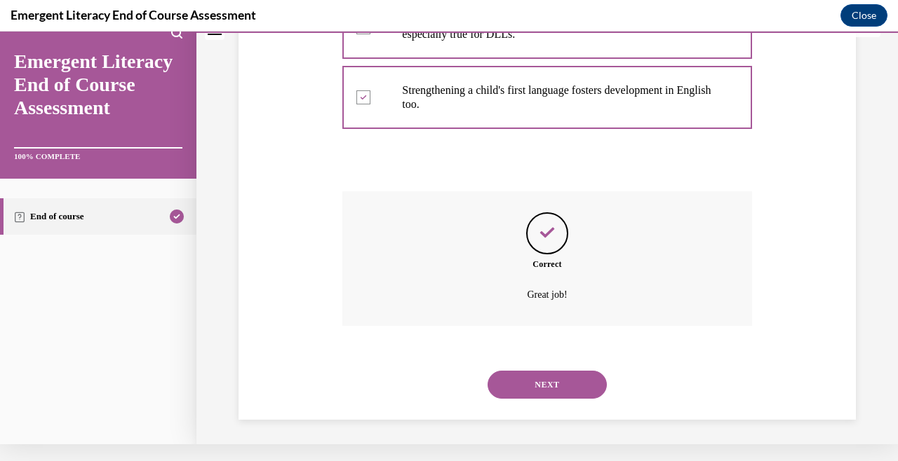
click at [535, 374] on button "NEXT" at bounding box center [546, 385] width 119 height 28
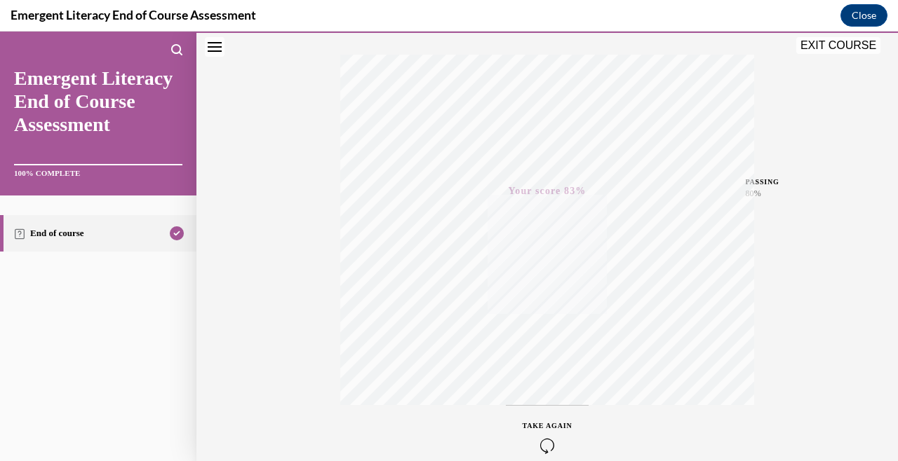
scroll to position [289, 0]
click at [859, 51] on button "EXIT COURSE" at bounding box center [838, 45] width 84 height 17
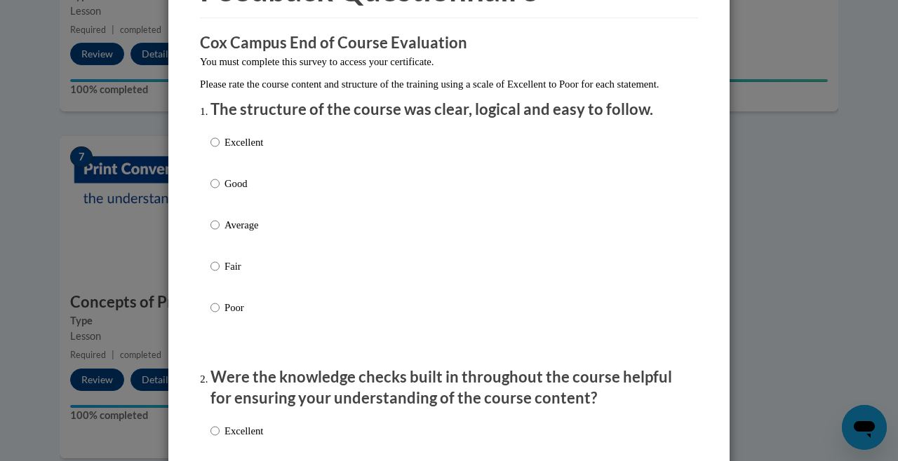
scroll to position [100, 0]
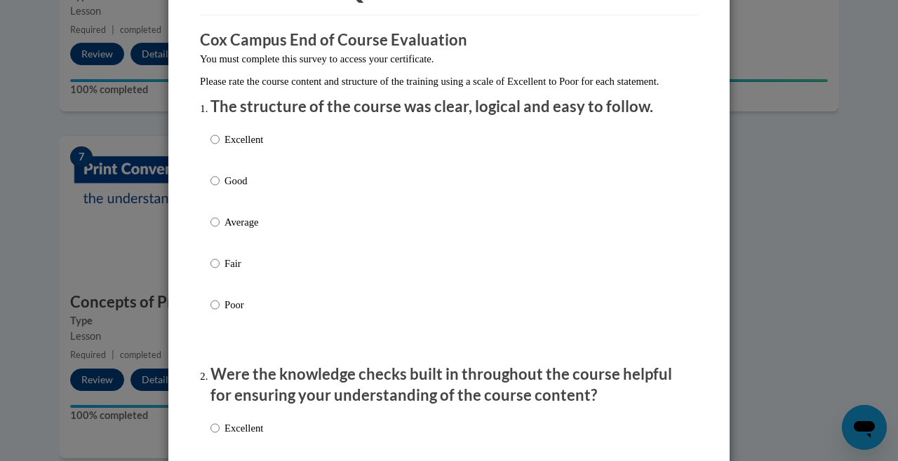
click at [261, 147] on p "Excellent" at bounding box center [243, 139] width 39 height 15
click at [219, 147] on input "Excellent" at bounding box center [214, 139] width 9 height 15
radio input "true"
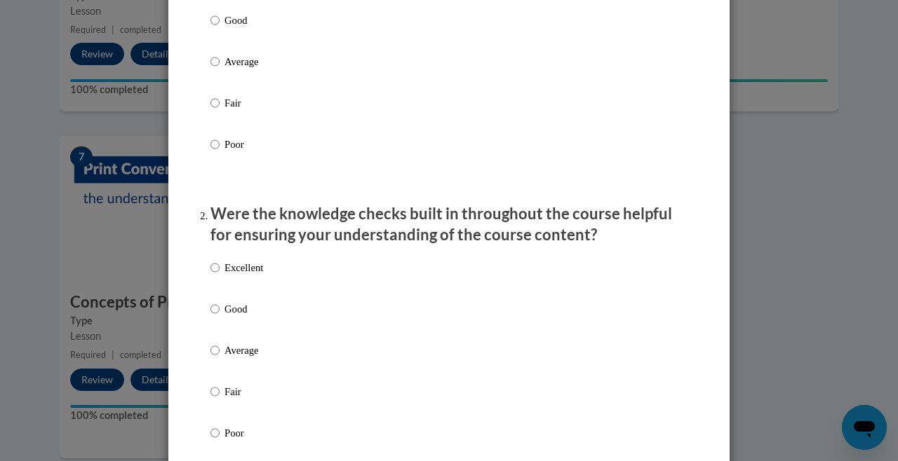
scroll to position [290, 0]
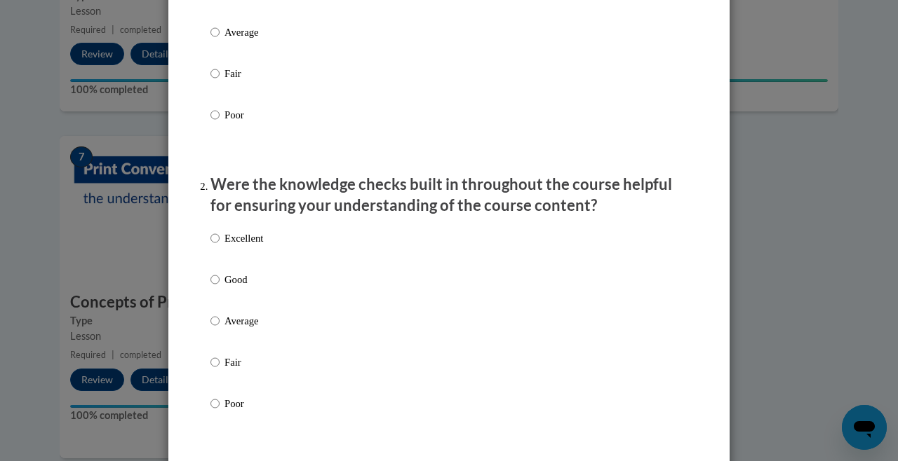
click at [303, 267] on div "Excellent Good Average Fair Poor" at bounding box center [448, 338] width 477 height 229
click at [292, 302] on div "Excellent Good Average Fair Poor" at bounding box center [448, 338] width 477 height 229
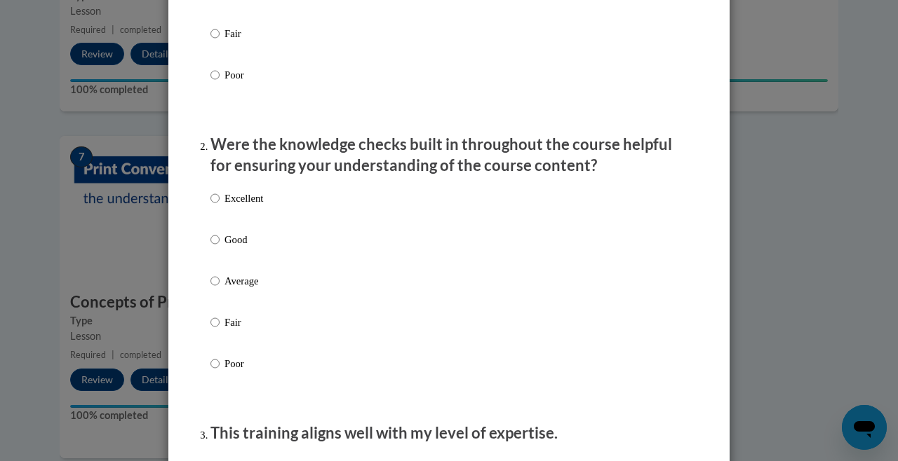
click at [227, 206] on p "Excellent" at bounding box center [243, 198] width 39 height 15
click at [219, 206] on input "Excellent" at bounding box center [214, 198] width 9 height 15
radio input "true"
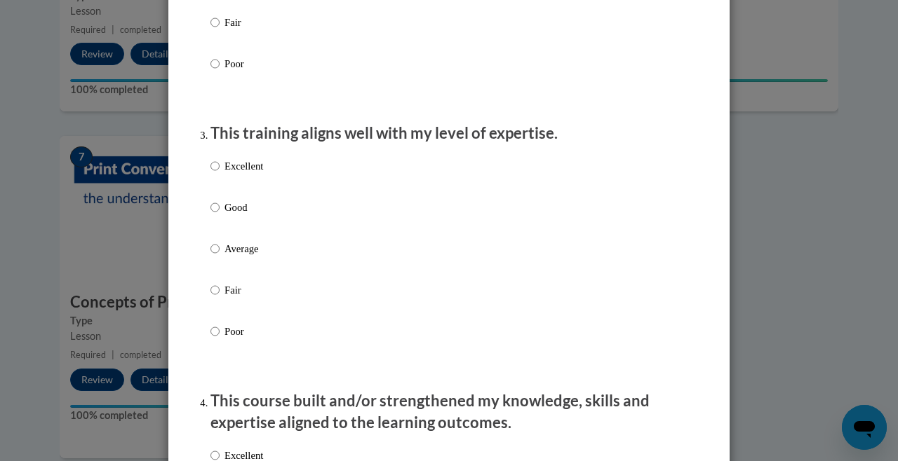
click at [243, 172] on p "Excellent" at bounding box center [243, 165] width 39 height 15
click at [219, 172] on input "Excellent" at bounding box center [214, 165] width 9 height 15
radio input "true"
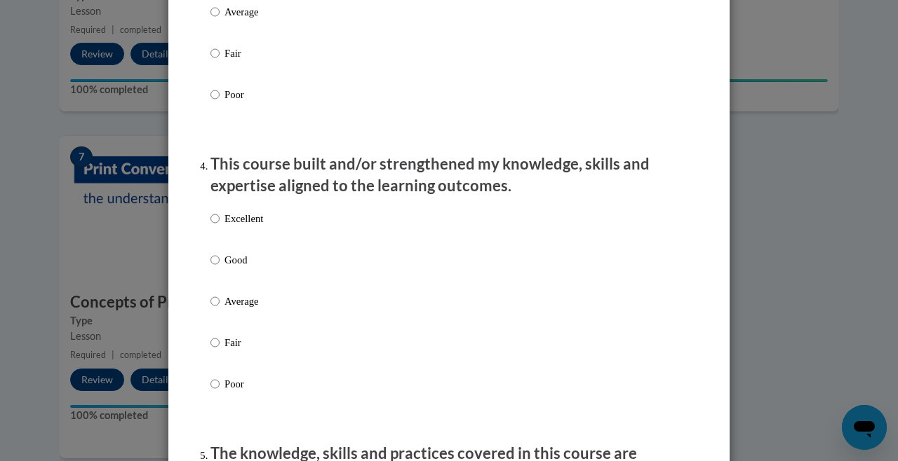
click at [246, 225] on p "Excellent" at bounding box center [243, 218] width 39 height 15
click at [219, 225] on input "Excellent" at bounding box center [214, 218] width 9 height 15
radio input "true"
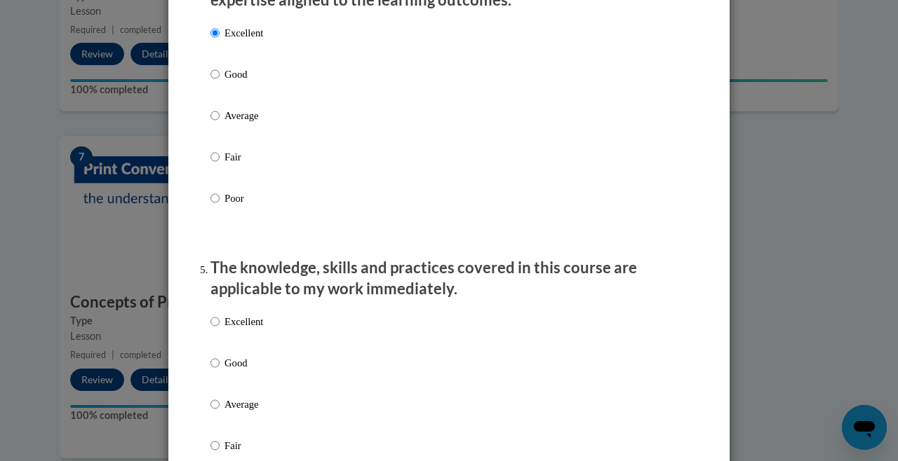
scroll to position [1122, 0]
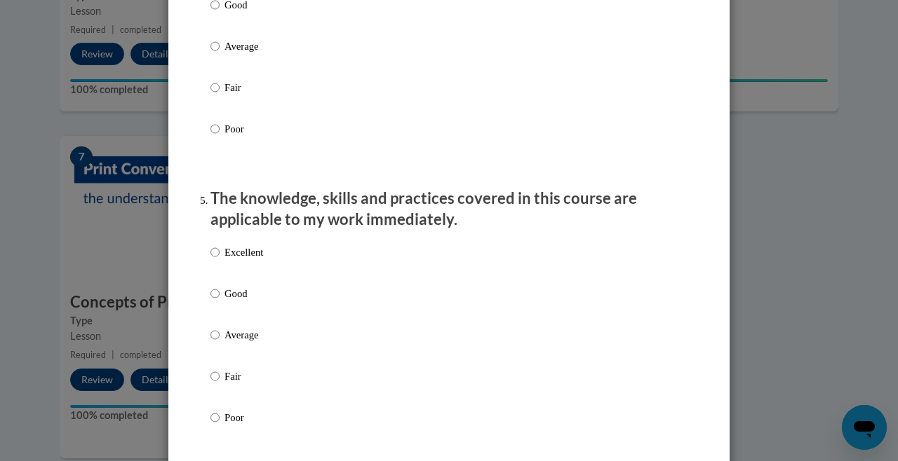
click at [251, 260] on p "Excellent" at bounding box center [243, 252] width 39 height 15
click at [219, 260] on input "Excellent" at bounding box center [214, 252] width 9 height 15
radio input "true"
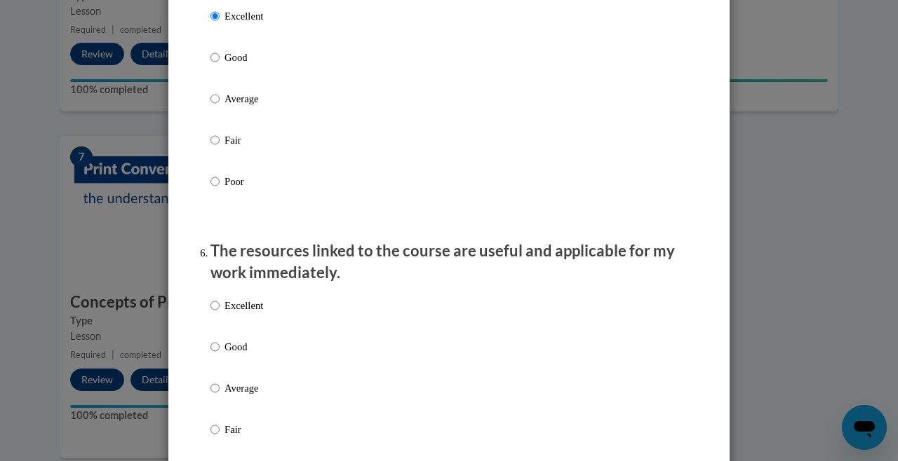
scroll to position [1451, 0]
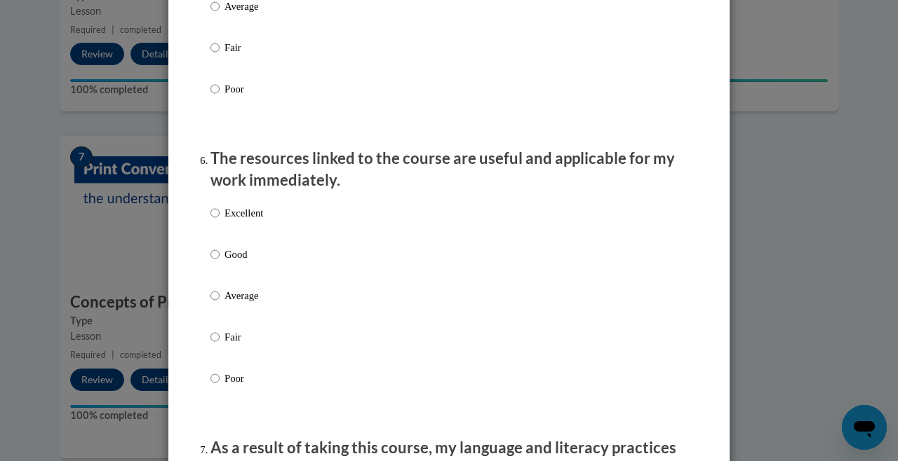
click at [251, 216] on p "Excellent" at bounding box center [243, 212] width 39 height 15
click at [219, 216] on input "Excellent" at bounding box center [214, 212] width 9 height 15
radio input "true"
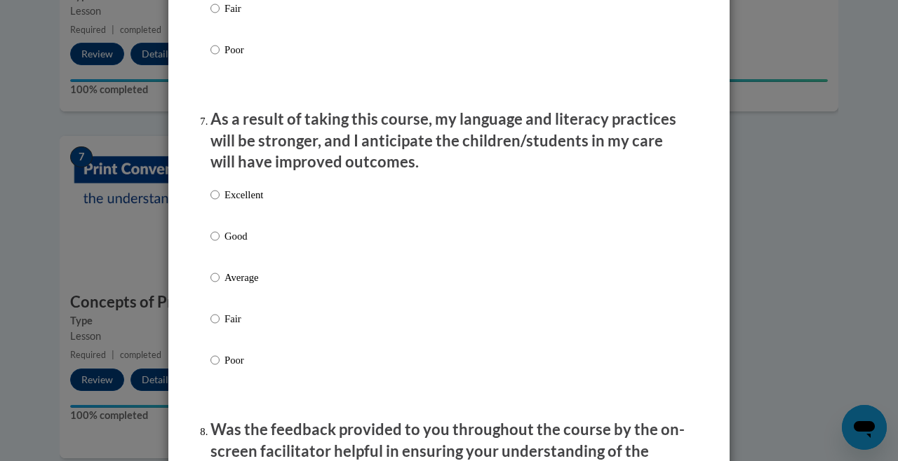
click at [256, 200] on p "Excellent" at bounding box center [243, 194] width 39 height 15
click at [219, 200] on input "Excellent" at bounding box center [214, 194] width 9 height 15
radio input "true"
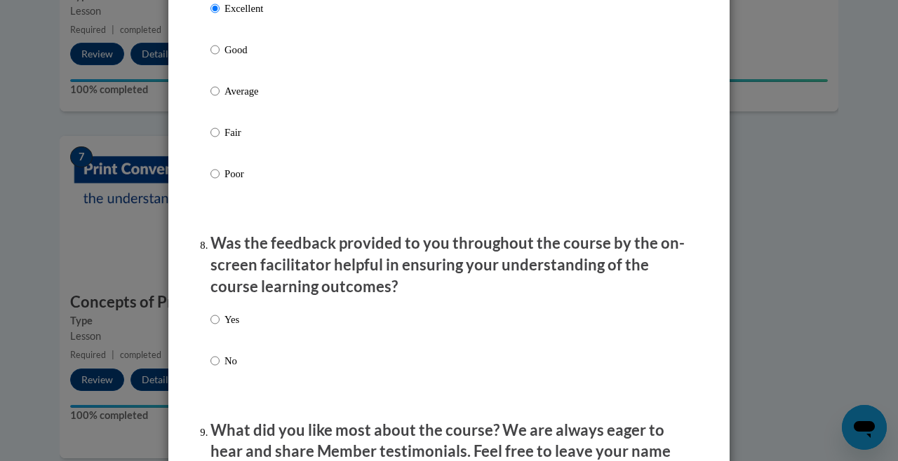
scroll to position [2120, 0]
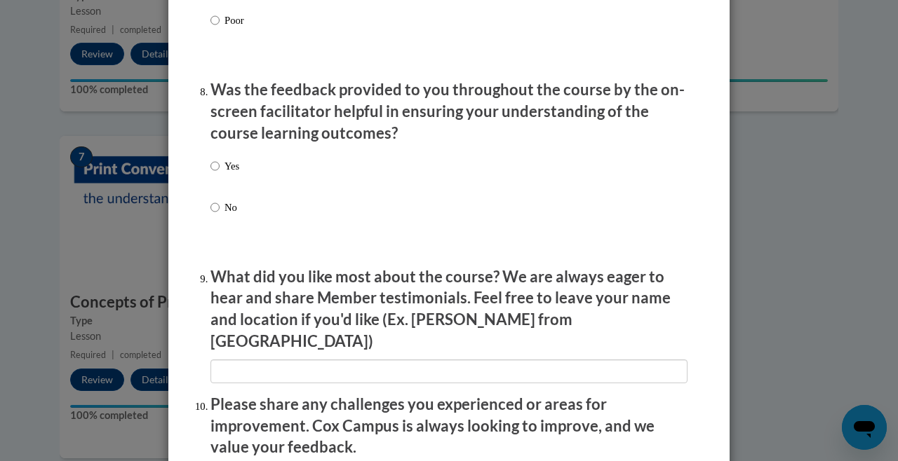
click at [243, 164] on div "Yes No" at bounding box center [448, 203] width 477 height 104
click at [219, 161] on label "Yes" at bounding box center [224, 177] width 29 height 38
click at [219, 161] on input "Yes" at bounding box center [214, 165] width 9 height 15
radio input "true"
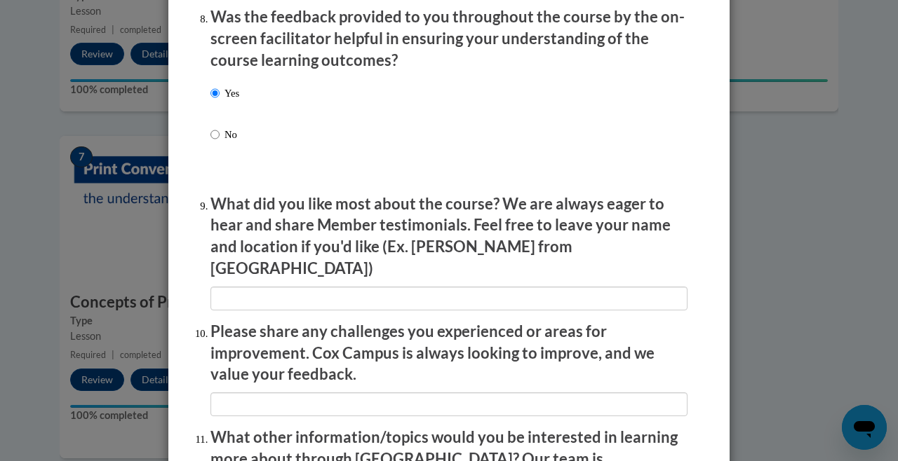
scroll to position [2231, 0]
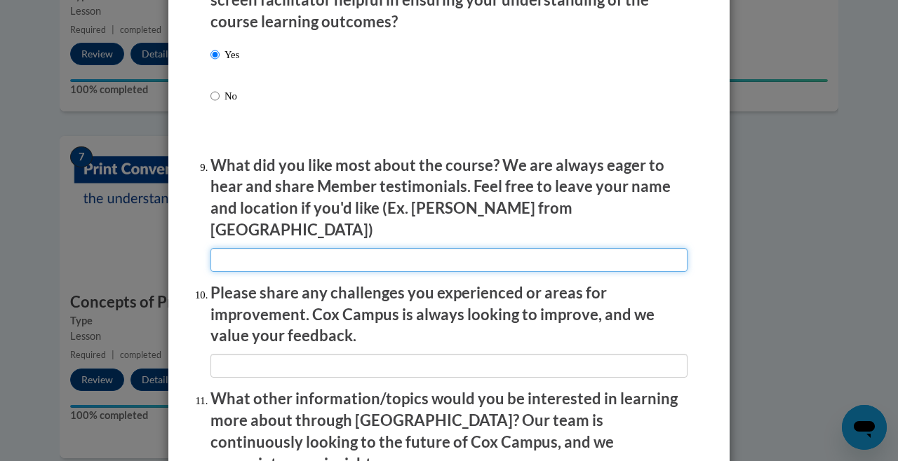
click at [285, 248] on input "textbox" at bounding box center [448, 260] width 477 height 24
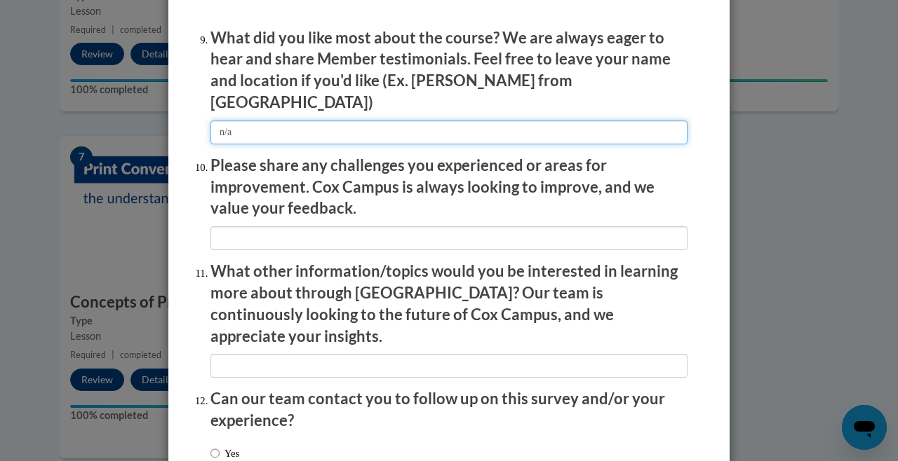
scroll to position [2373, 0]
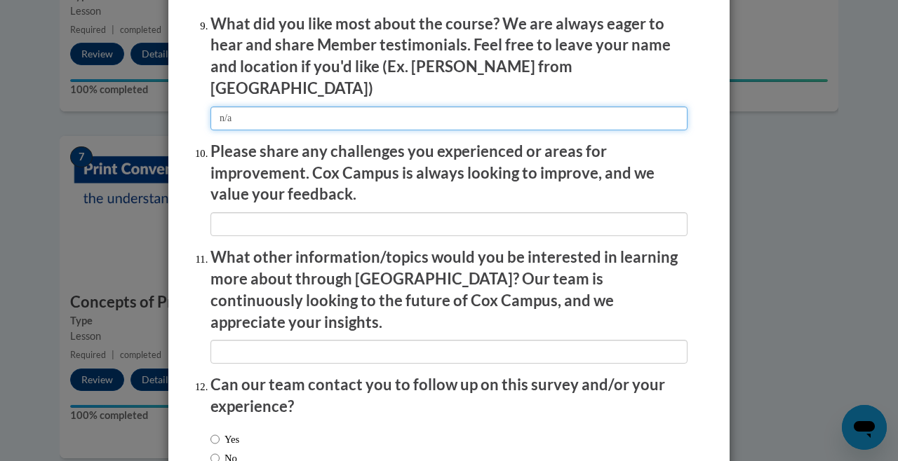
type input "n/a"
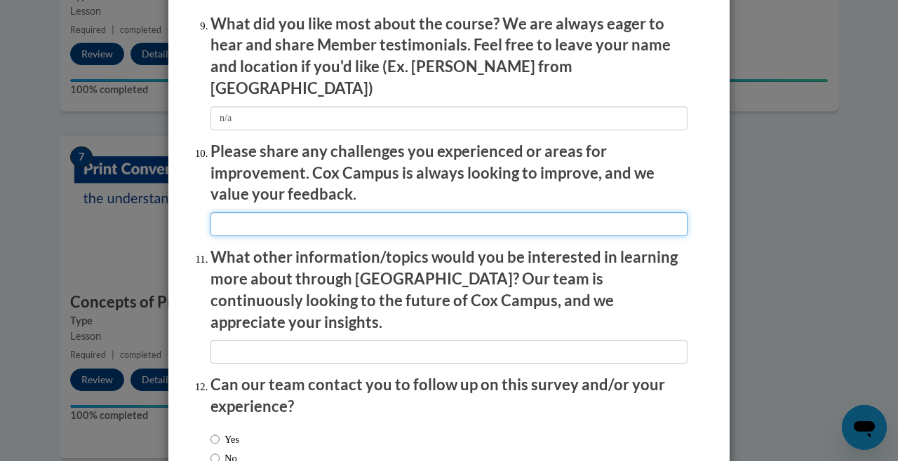
click at [271, 212] on input "textbox" at bounding box center [448, 224] width 477 height 24
type input "n/a"
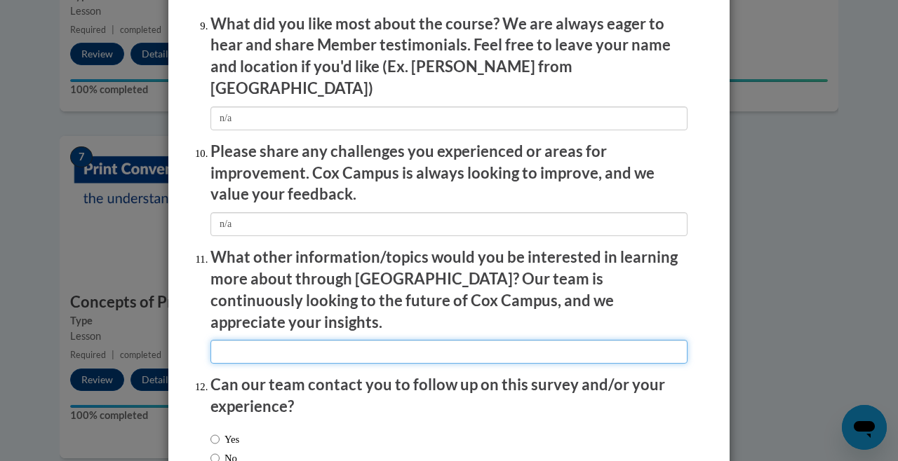
click at [285, 340] on input "textbox" at bounding box center [448, 352] width 477 height 24
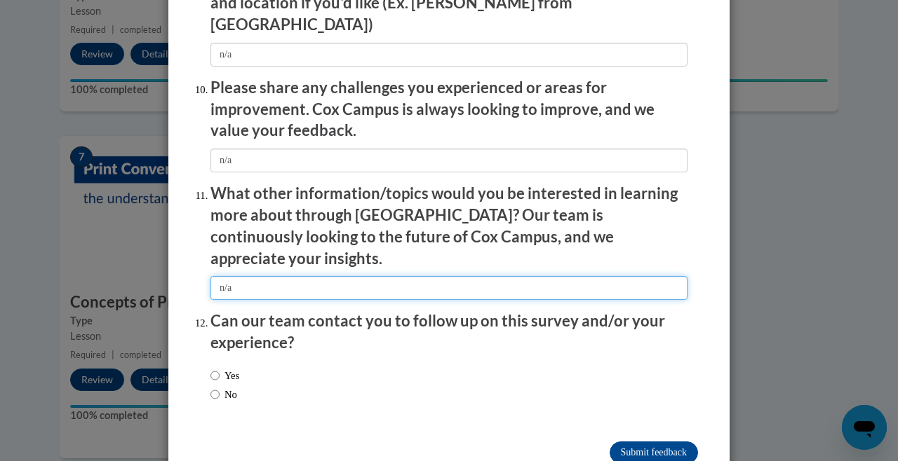
scroll to position [2436, 0]
type input "n/a"
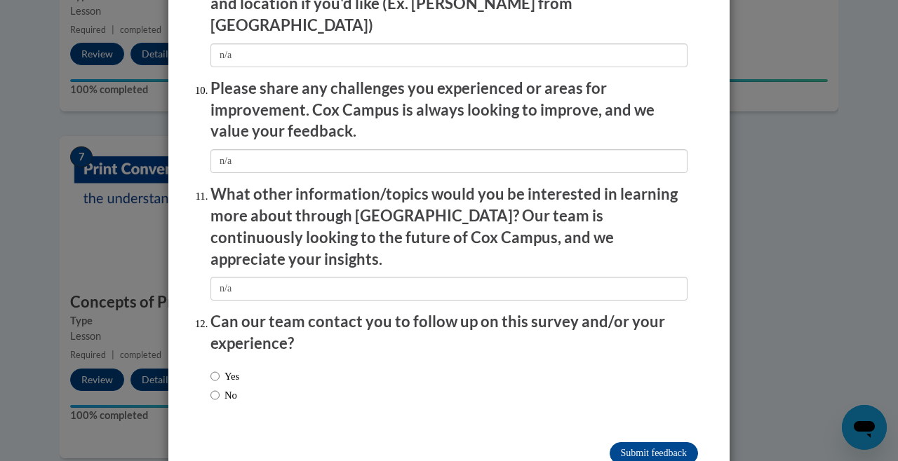
click at [237, 388] on label "No" at bounding box center [223, 395] width 27 height 15
click at [219, 388] on input "No" at bounding box center [214, 395] width 9 height 15
radio input "true"
click at [649, 442] on input "Submit feedback" at bounding box center [653, 453] width 88 height 22
